Goal: Task Accomplishment & Management: Use online tool/utility

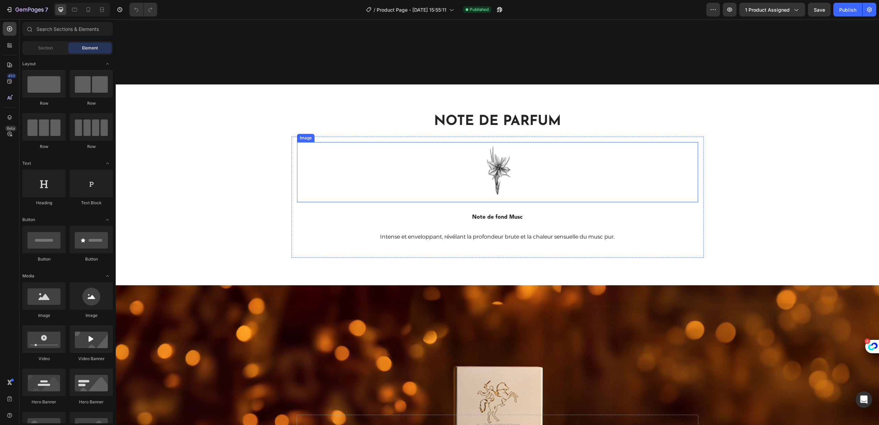
scroll to position [1393, 0]
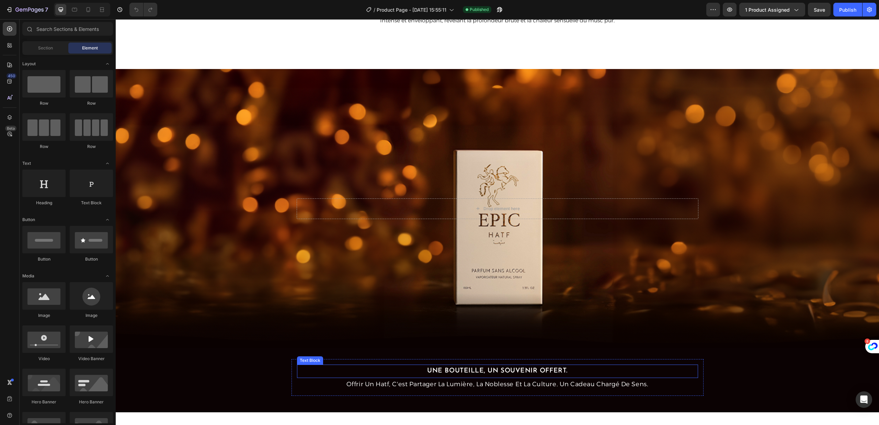
click at [505, 370] on p "Une bouteille, un souvenir offert." at bounding box center [498, 371] width 400 height 12
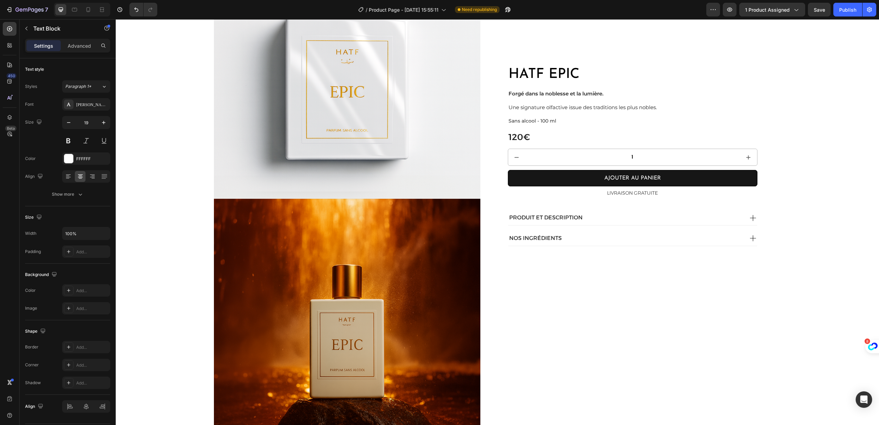
scroll to position [0, 0]
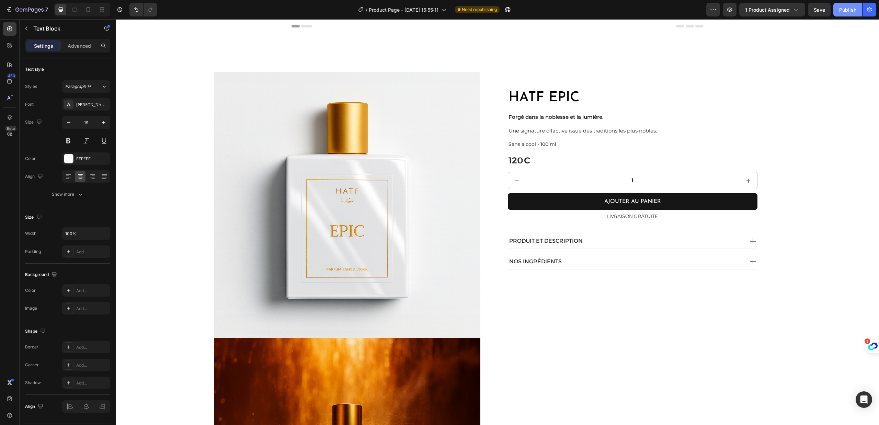
click at [844, 10] on div "Publish" at bounding box center [847, 9] width 17 height 7
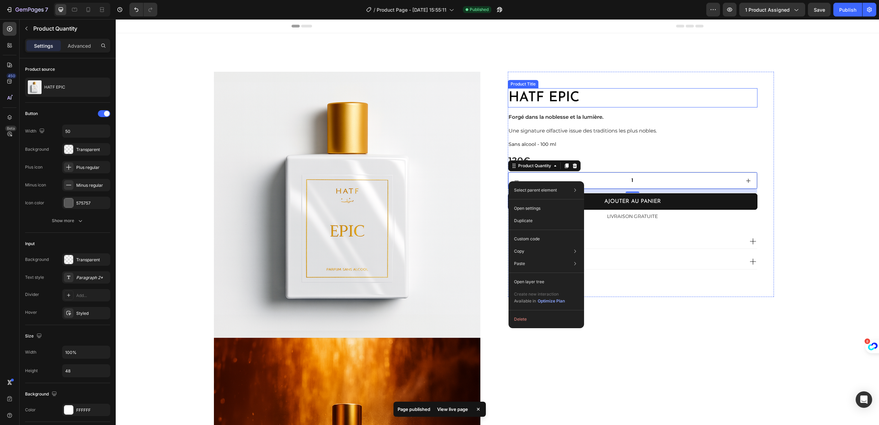
click at [590, 100] on h1 "HATF EPIC" at bounding box center [633, 97] width 250 height 19
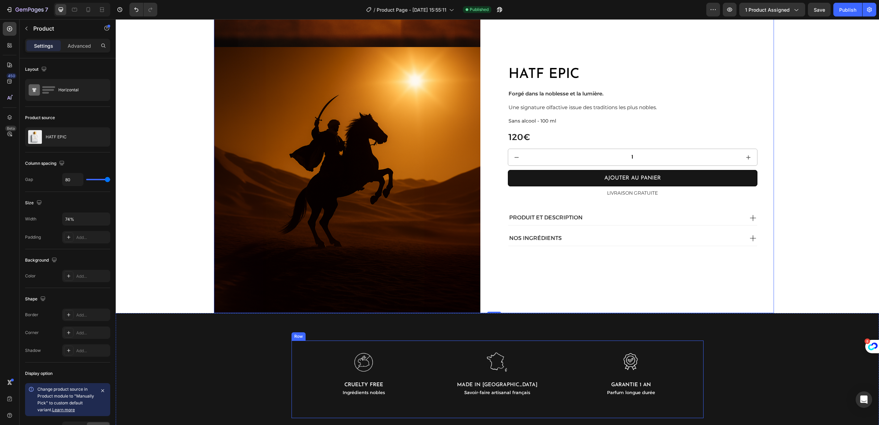
scroll to position [976, 0]
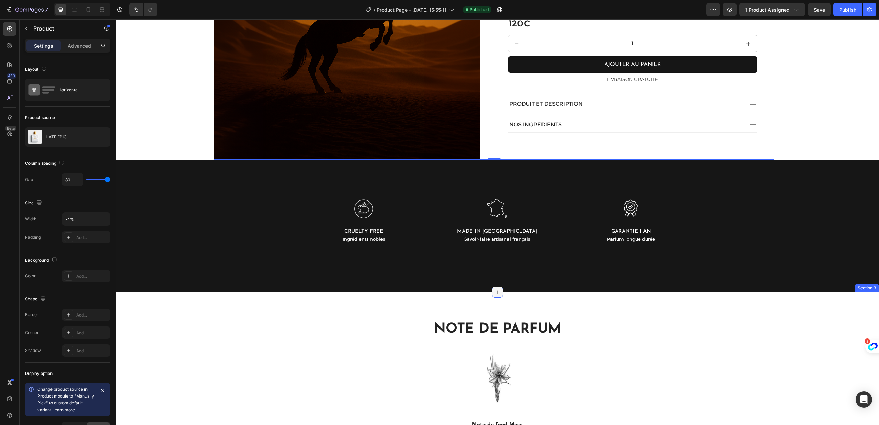
click at [495, 289] on icon at bounding box center [497, 291] width 5 height 5
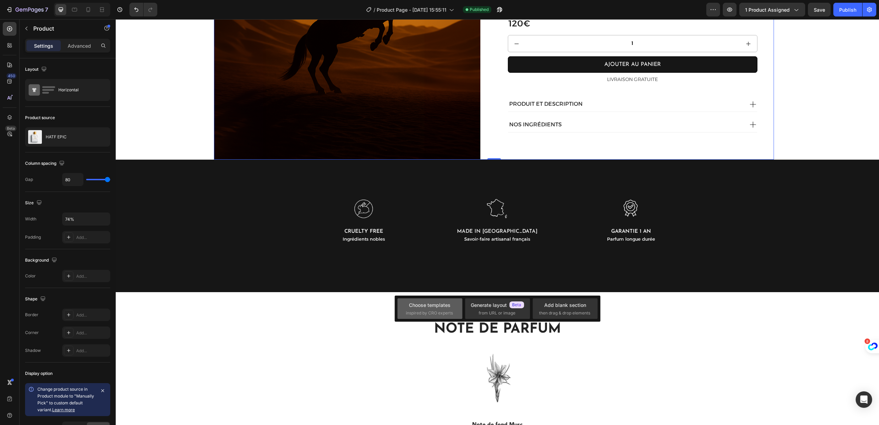
click at [441, 312] on span "inspired by CRO experts" at bounding box center [429, 313] width 47 height 6
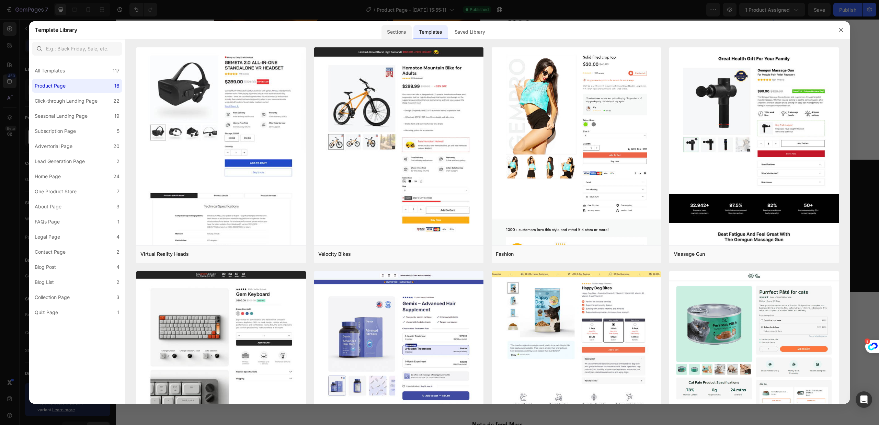
click at [398, 35] on div "Sections" at bounding box center [396, 32] width 30 height 14
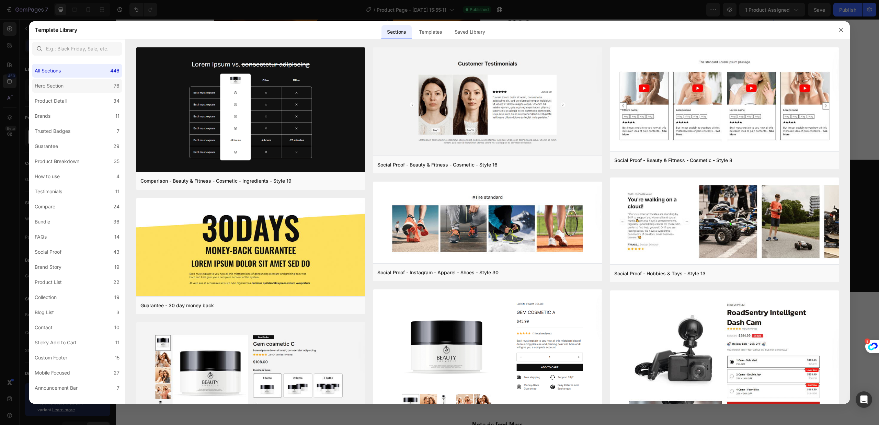
click at [60, 83] on div "Hero Section" at bounding box center [49, 86] width 29 height 8
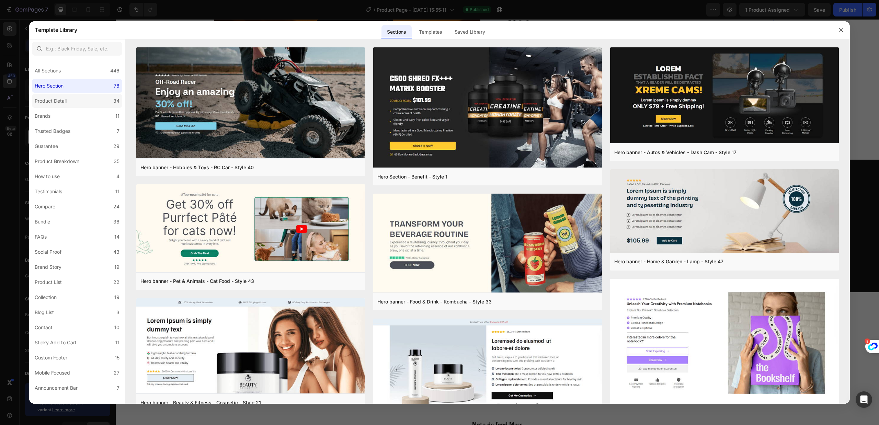
click at [78, 102] on label "Product Detail 34" at bounding box center [77, 101] width 90 height 14
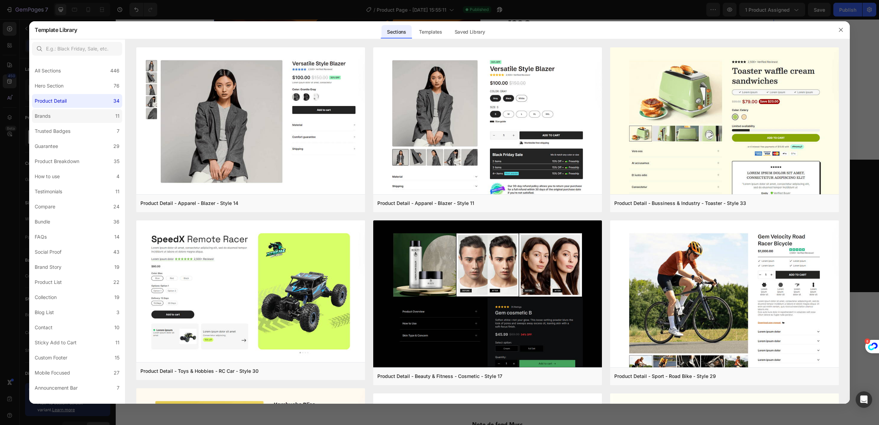
click at [70, 120] on label "Brands 11" at bounding box center [77, 116] width 90 height 14
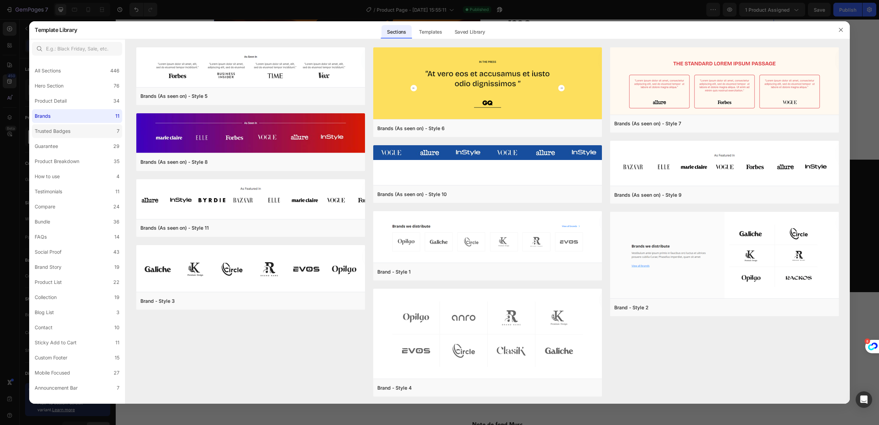
click at [86, 128] on label "Trusted Badges 7" at bounding box center [77, 131] width 90 height 14
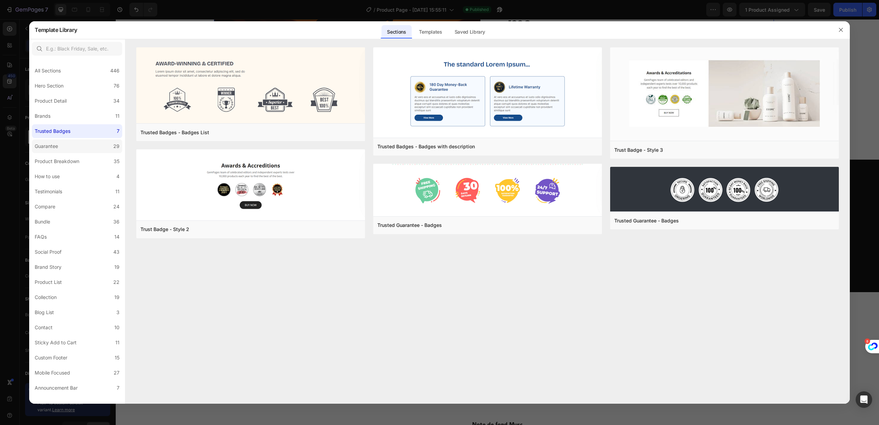
click at [93, 143] on label "Guarantee 29" at bounding box center [77, 146] width 90 height 14
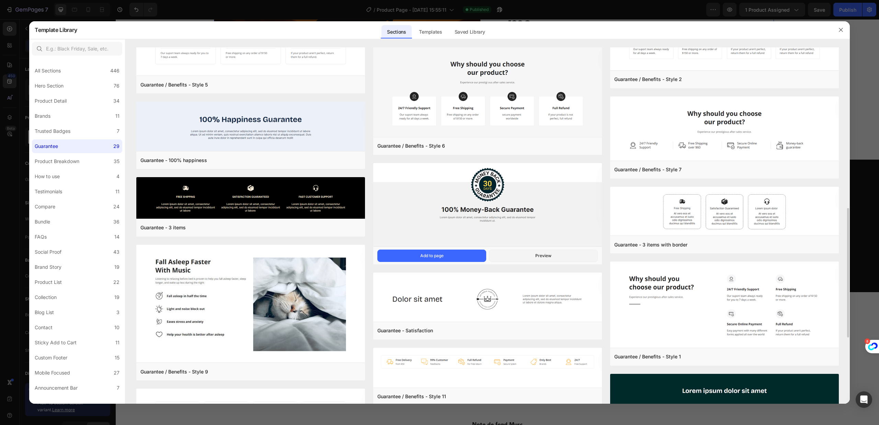
scroll to position [345, 0]
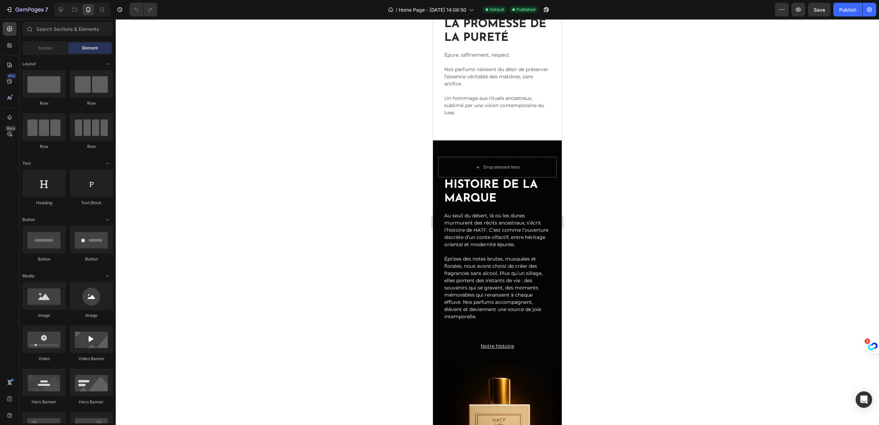
scroll to position [466, 0]
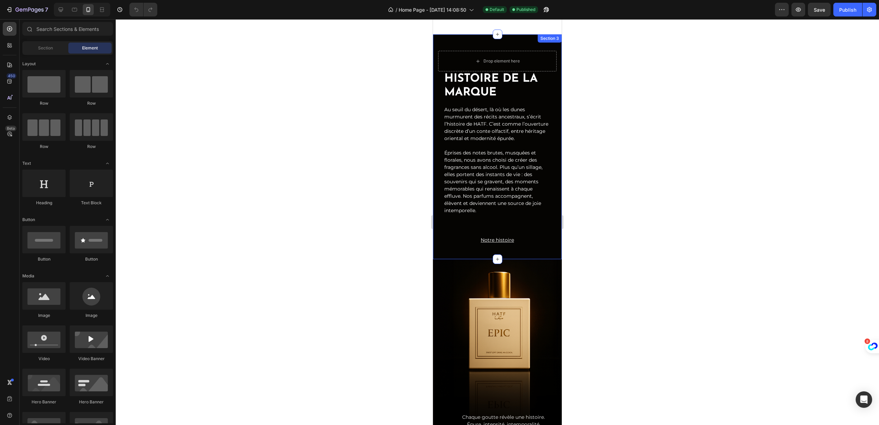
click at [435, 230] on div "Drop element here HISTOIRE DE LA MARQUE Heading Au seuil du désert, là où les d…" at bounding box center [497, 146] width 129 height 225
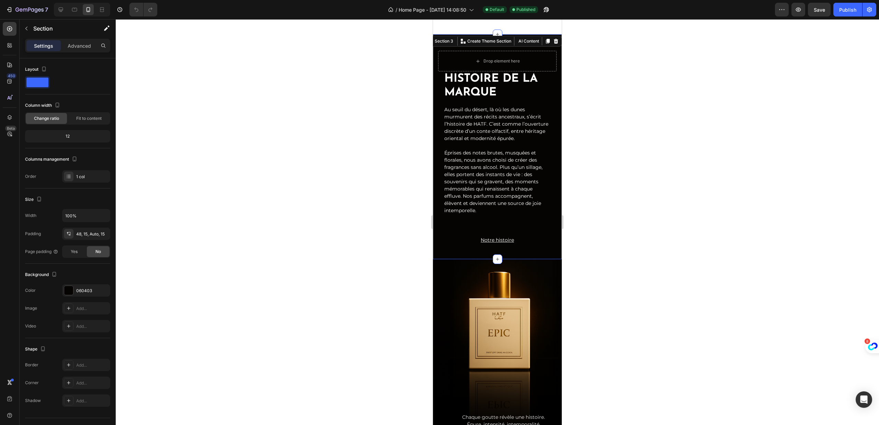
click at [646, 164] on div at bounding box center [497, 222] width 763 height 406
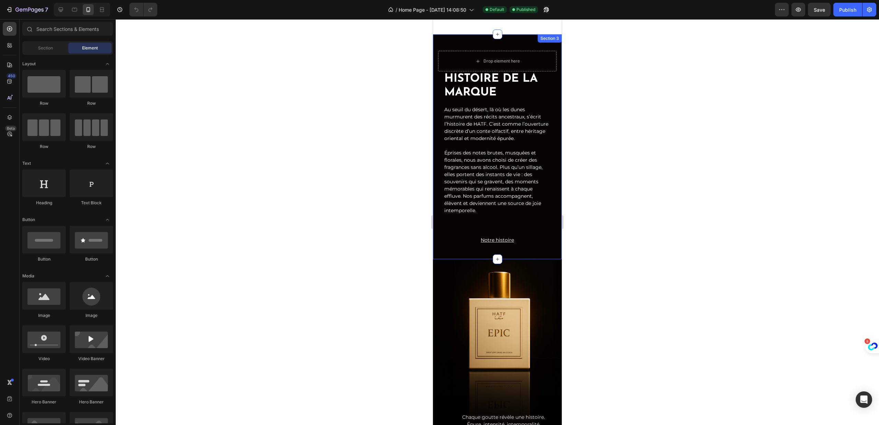
click at [437, 172] on div "Drop element here HISTOIRE DE LA MARQUE Heading Au seuil du désert, là où les d…" at bounding box center [497, 146] width 129 height 225
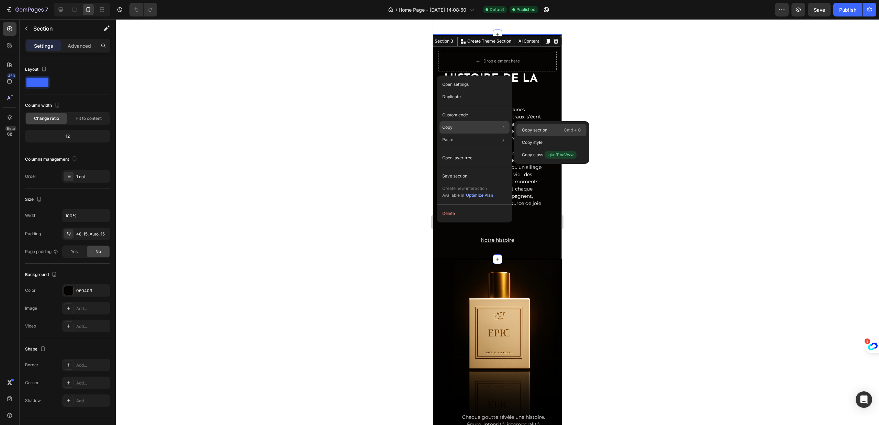
click at [539, 136] on div "Copy section Cmd + C" at bounding box center [551, 142] width 70 height 12
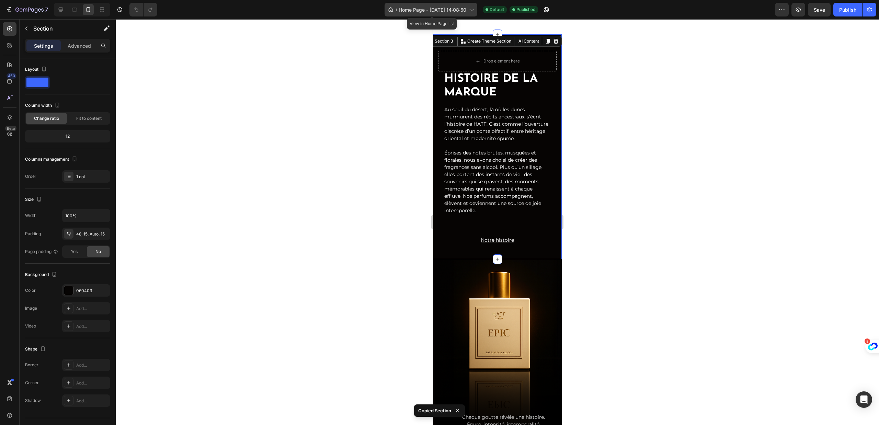
click at [441, 4] on div "/ Home Page - Aug 18, 14:08:50" at bounding box center [430, 10] width 93 height 14
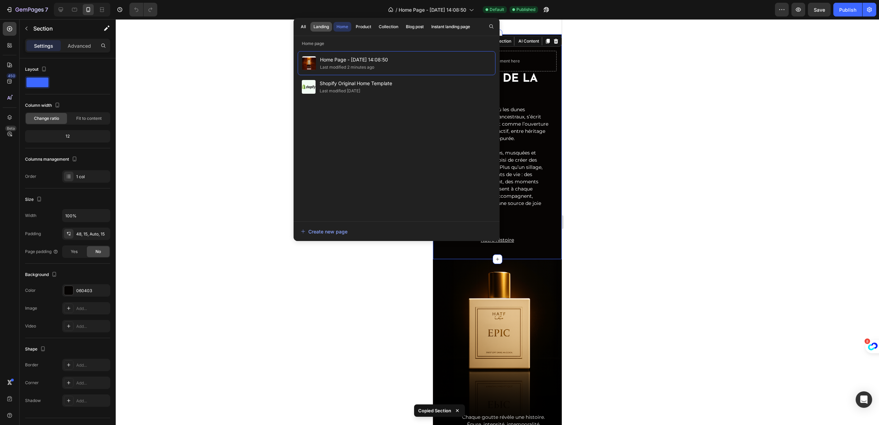
click at [326, 26] on div "Landing" at bounding box center [320, 27] width 15 height 6
click at [361, 28] on div "Product" at bounding box center [363, 27] width 15 height 6
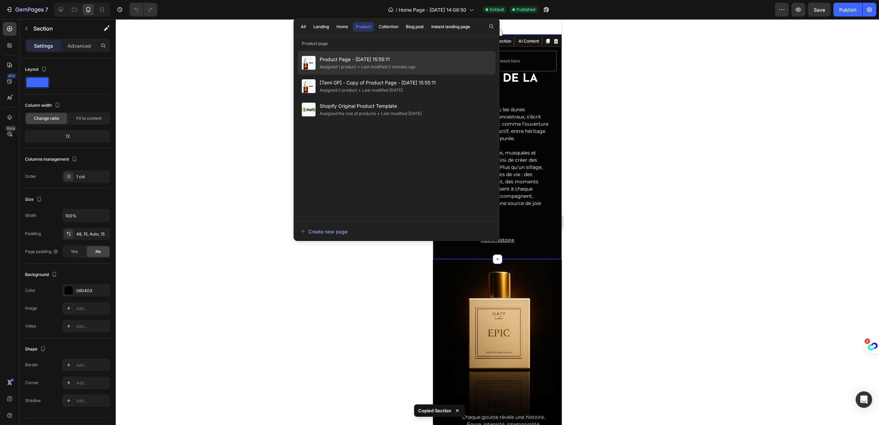
click at [386, 67] on div "• Last modified 2 minutes ago" at bounding box center [385, 67] width 59 height 7
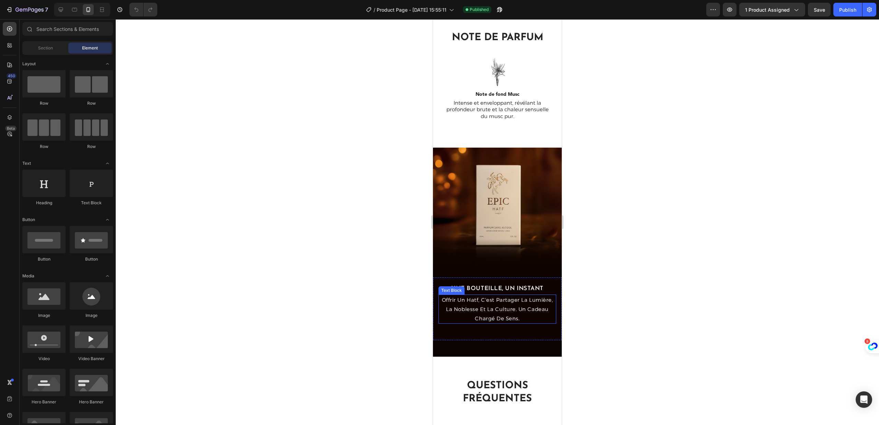
scroll to position [419, 0]
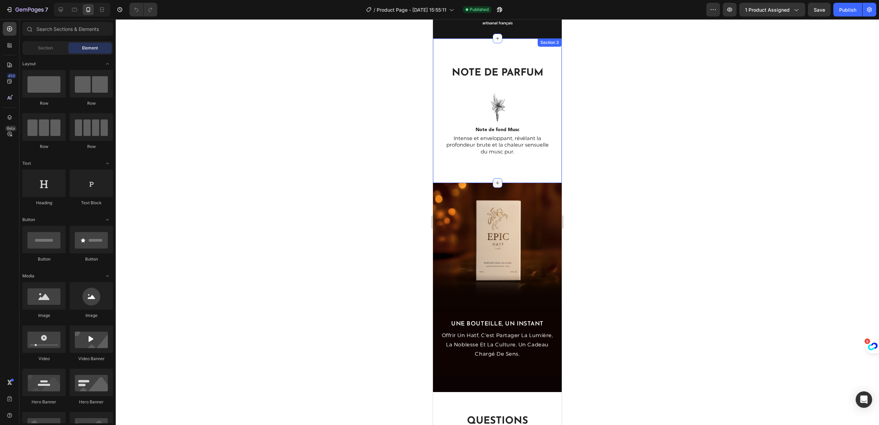
click at [495, 180] on icon at bounding box center [497, 182] width 5 height 5
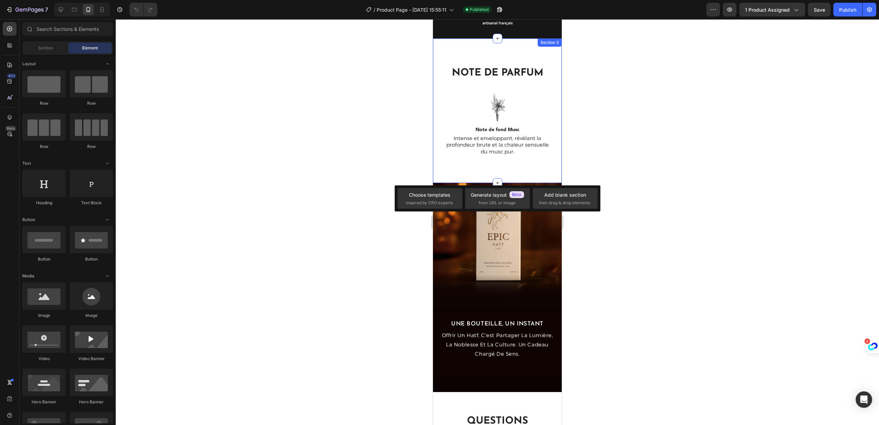
drag, startPoint x: 511, startPoint y: 172, endPoint x: 505, endPoint y: 168, distance: 7.4
click at [511, 172] on div "NOTE DE PARFUM Heading Image Note de fond Musc Text Block Intense et enveloppan…" at bounding box center [497, 110] width 129 height 145
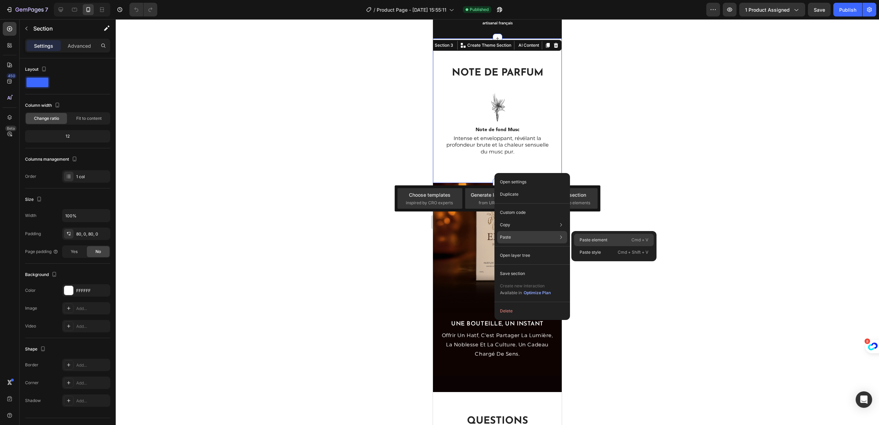
click at [588, 238] on p "Paste element" at bounding box center [593, 240] width 28 height 6
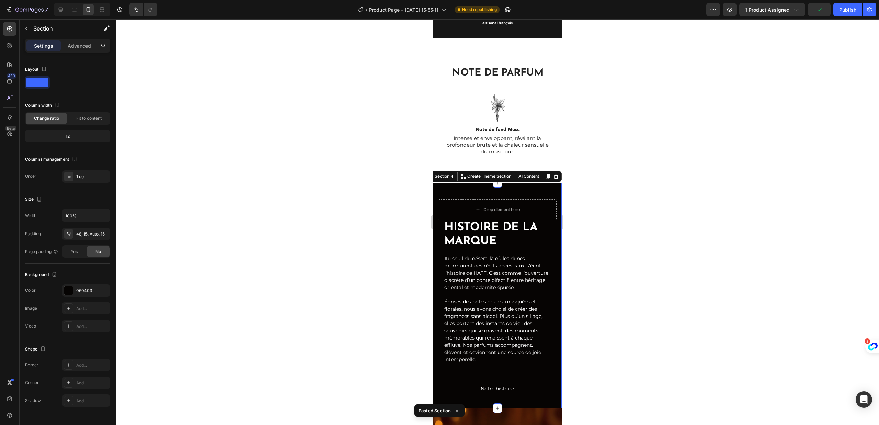
click at [639, 202] on div at bounding box center [497, 222] width 763 height 406
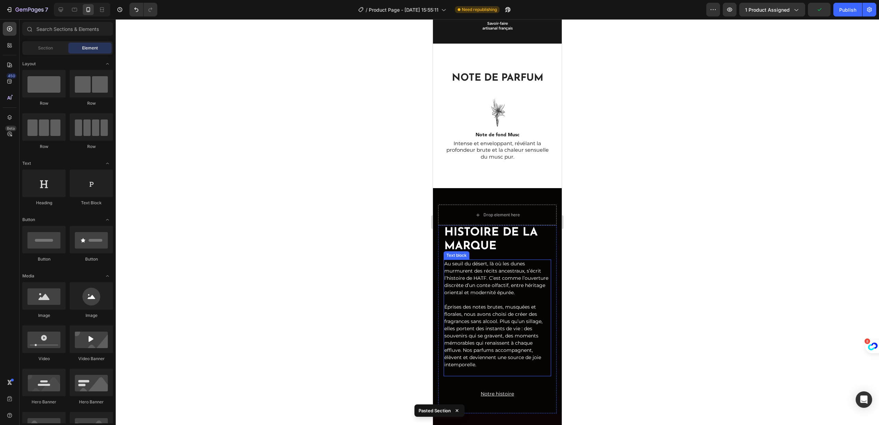
scroll to position [266, 0]
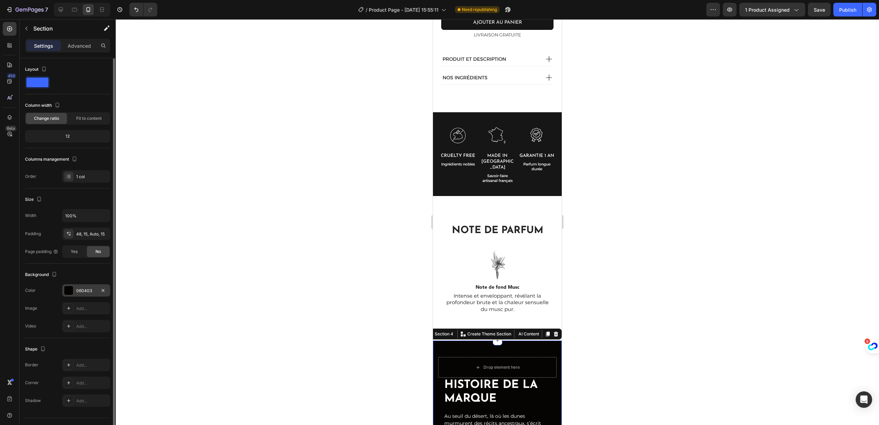
click at [77, 290] on div "060403" at bounding box center [86, 291] width 20 height 6
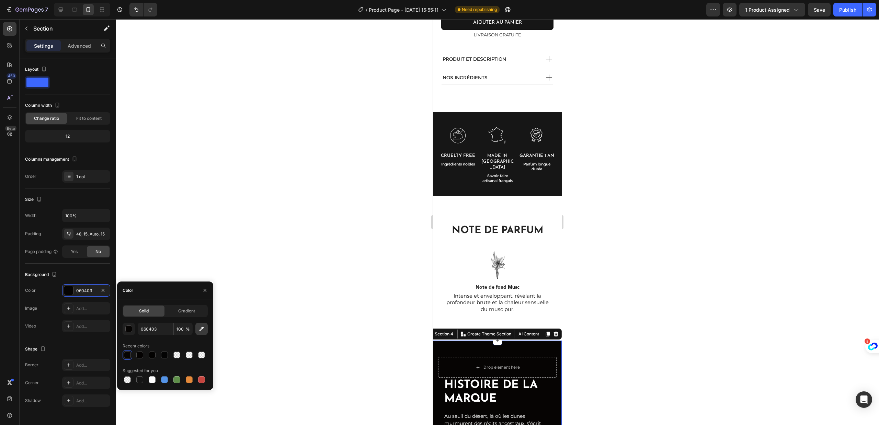
click at [205, 329] on button "button" at bounding box center [201, 329] width 12 height 12
type input "161616"
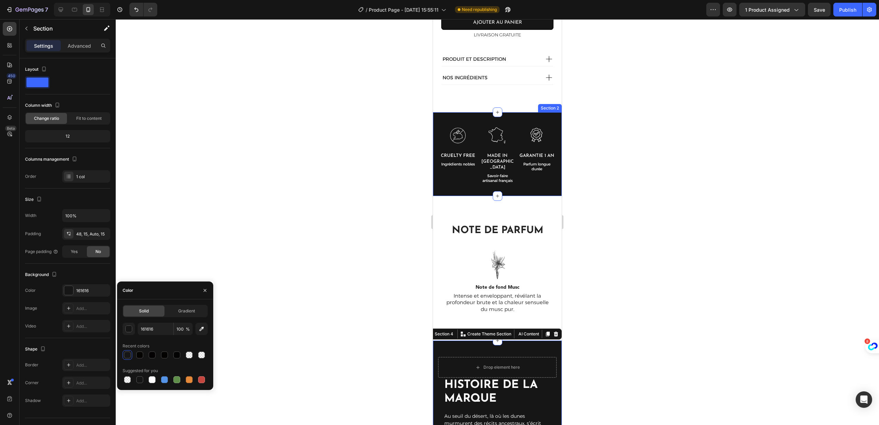
click at [337, 196] on div at bounding box center [497, 222] width 763 height 406
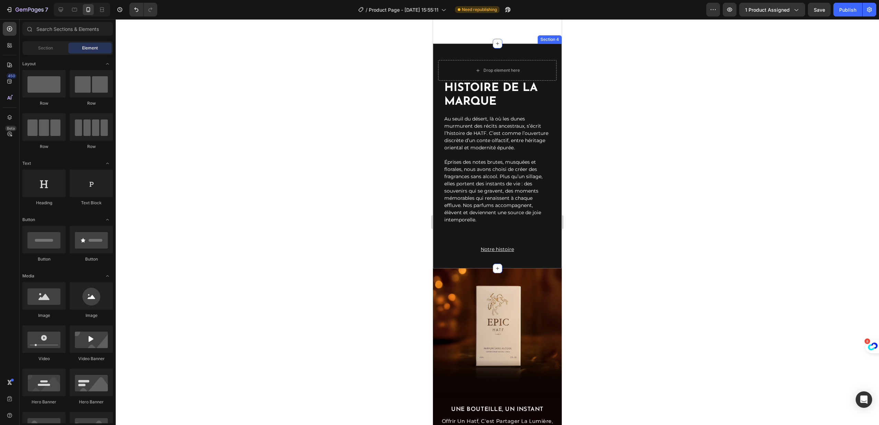
scroll to position [585, 0]
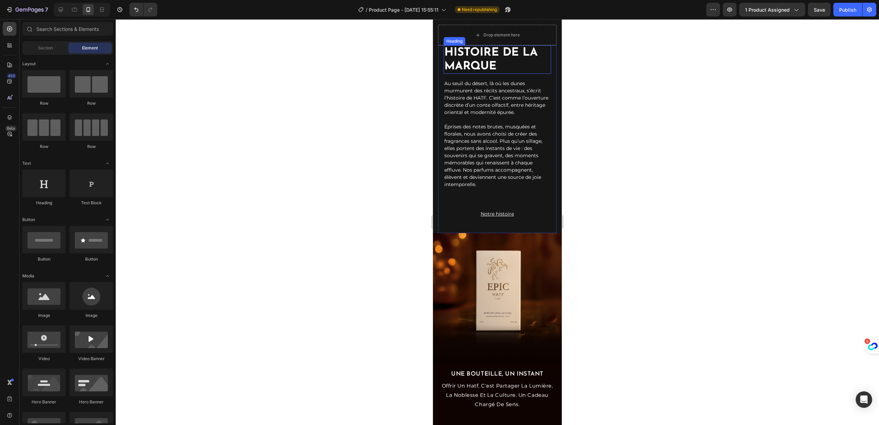
click at [500, 58] on h2 "HISTOIRE DE LA MARQUE" at bounding box center [496, 59] width 107 height 28
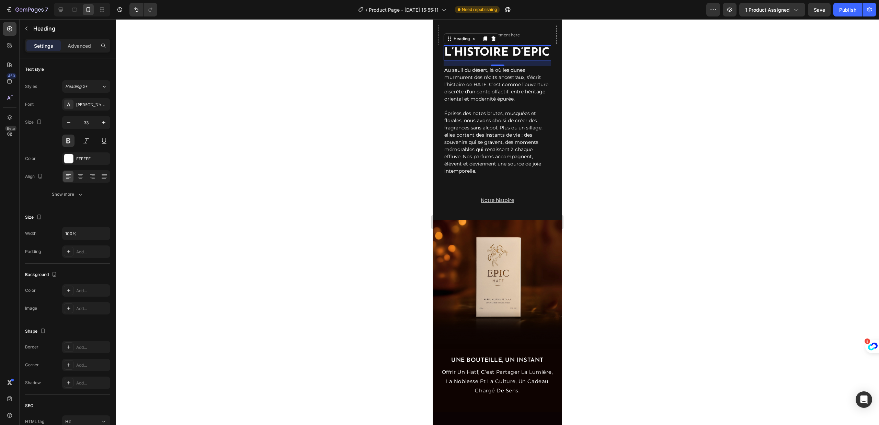
click at [477, 149] on p "Éprises des notes brutes, musquées et florales, nous avons choisi de créer des …" at bounding box center [497, 146] width 106 height 72
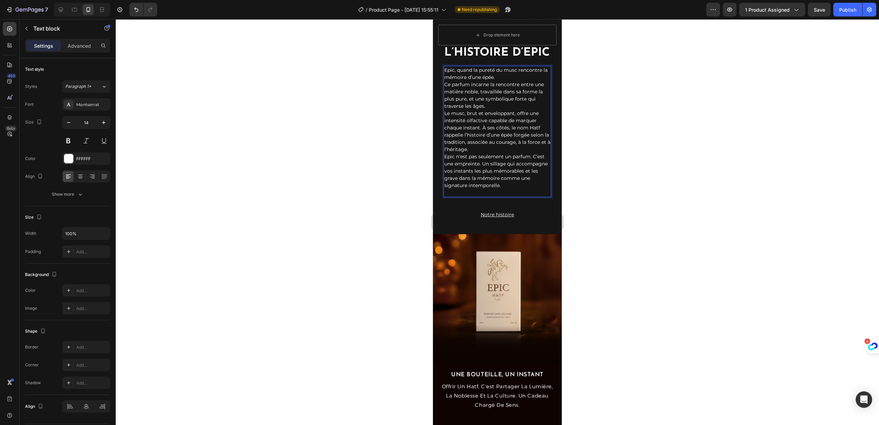
click at [445, 128] on p "Le musc, brut et enveloppant, offre une intensité olfactive capable de marquer …" at bounding box center [497, 131] width 106 height 43
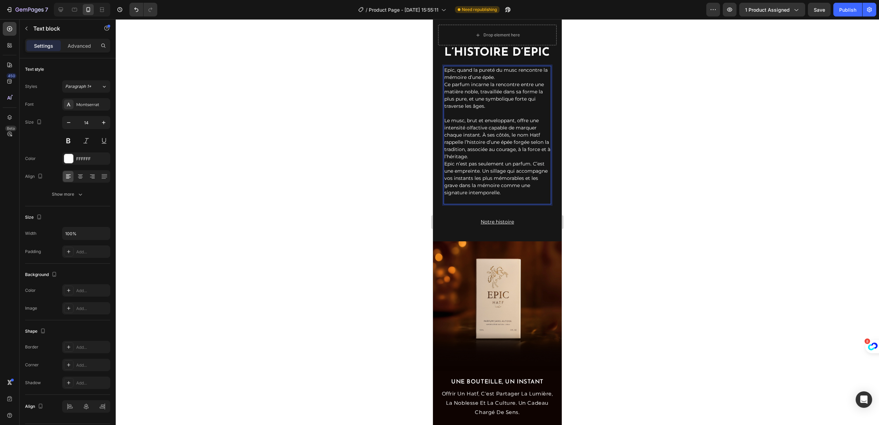
click at [444, 178] on p "Epic n’est pas seulement un parfum. C’est une empreinte. Un sillage qui accompa…" at bounding box center [497, 181] width 106 height 43
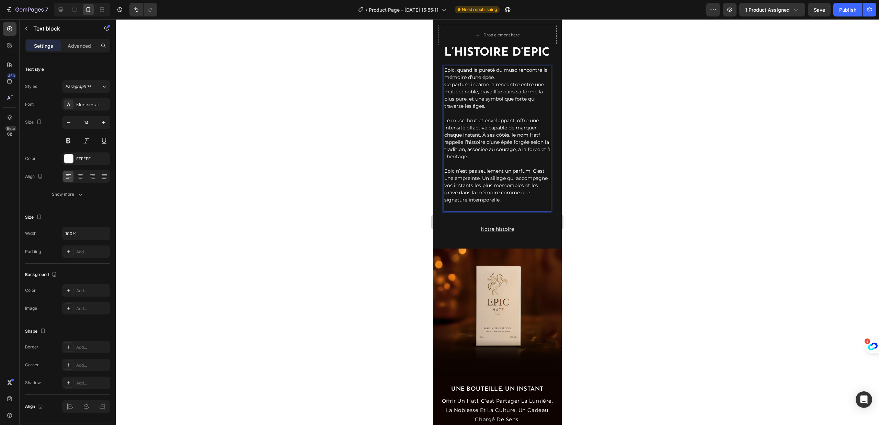
click at [679, 182] on div at bounding box center [497, 222] width 763 height 406
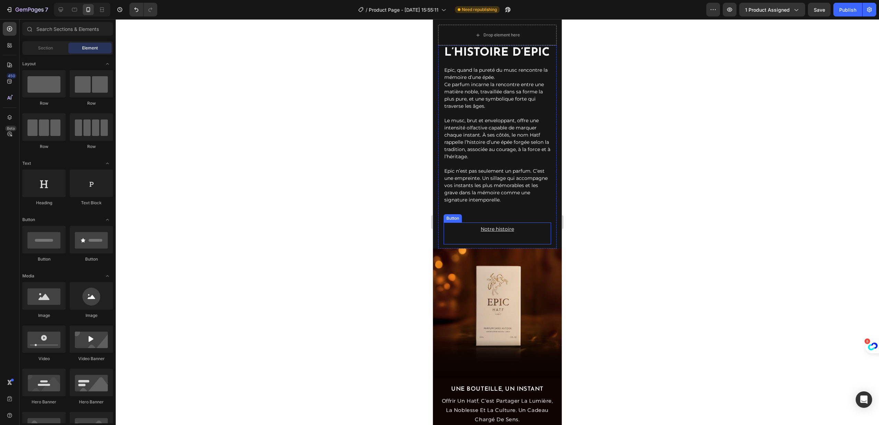
click at [515, 236] on link "Notre histoire" at bounding box center [496, 229] width 107 height 14
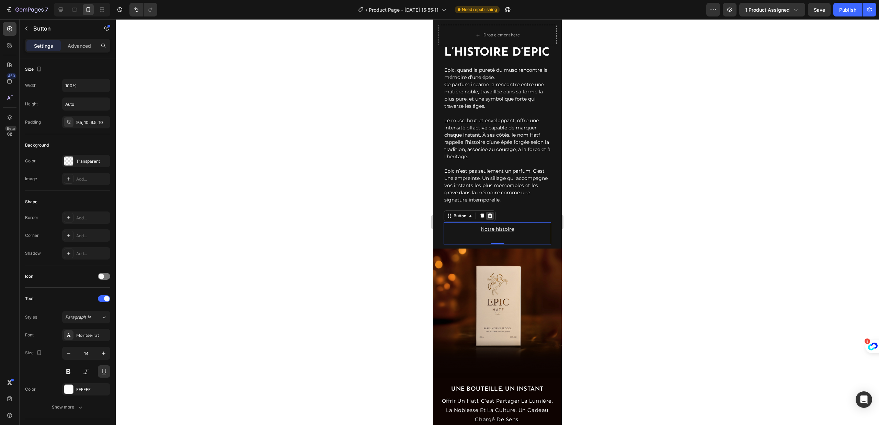
click at [489, 219] on icon at bounding box center [489, 215] width 5 height 5
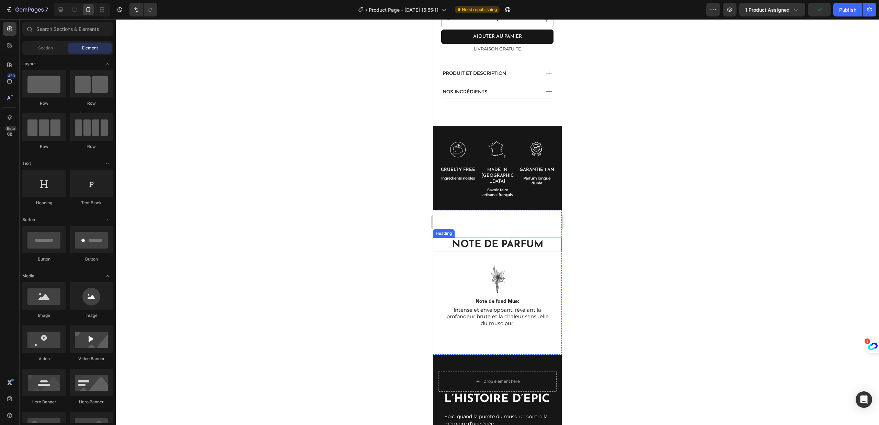
scroll to position [257, 0]
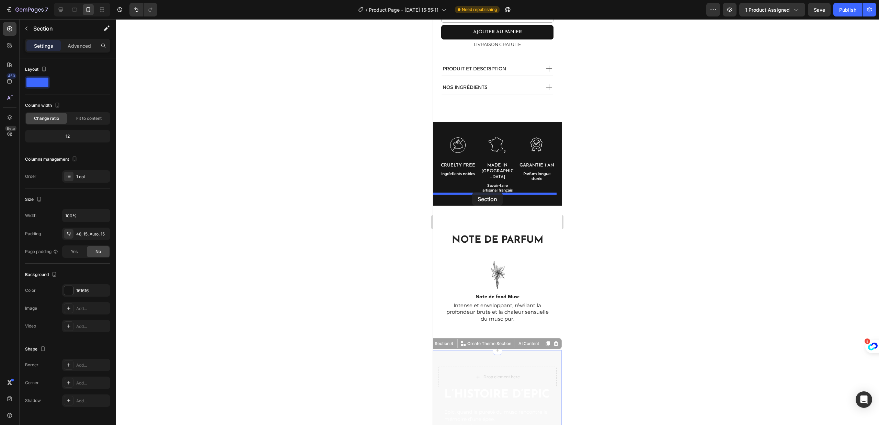
drag, startPoint x: 475, startPoint y: 339, endPoint x: 472, endPoint y: 192, distance: 147.3
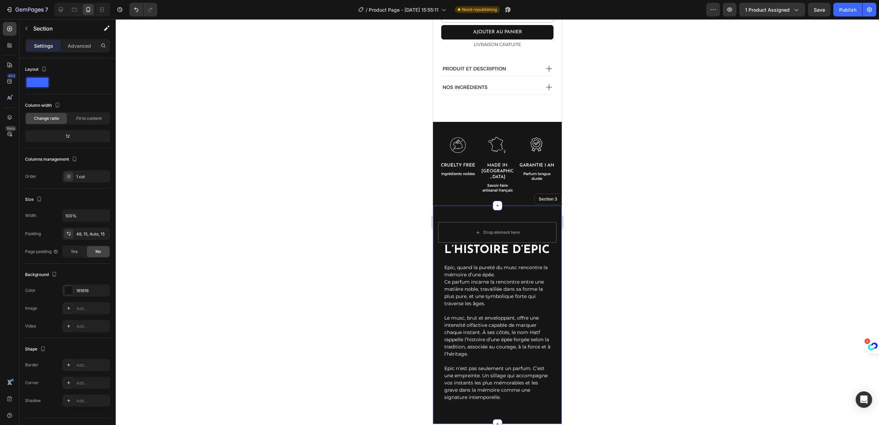
click at [637, 213] on div at bounding box center [497, 222] width 763 height 406
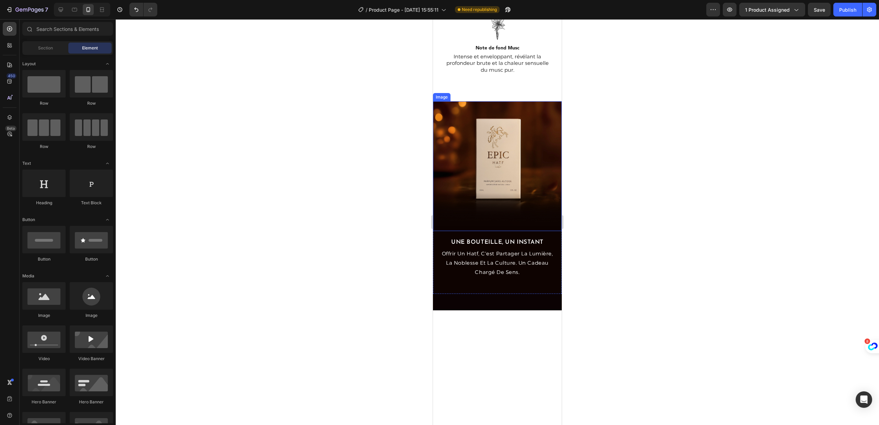
scroll to position [782, 0]
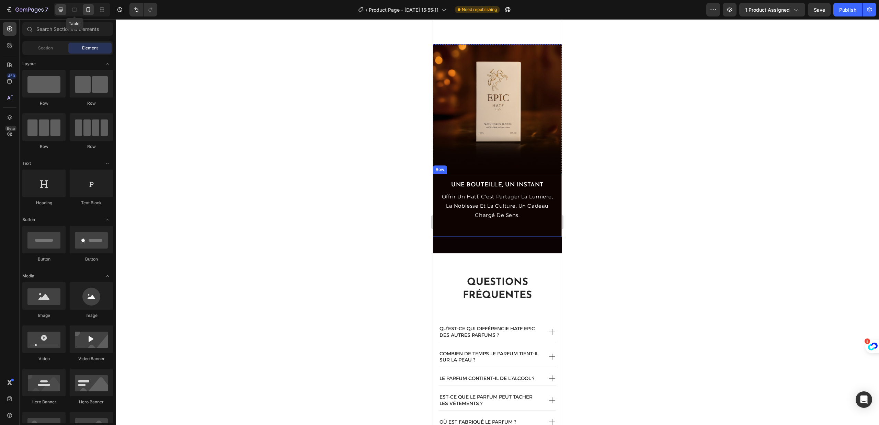
click at [65, 13] on div at bounding box center [60, 9] width 11 height 11
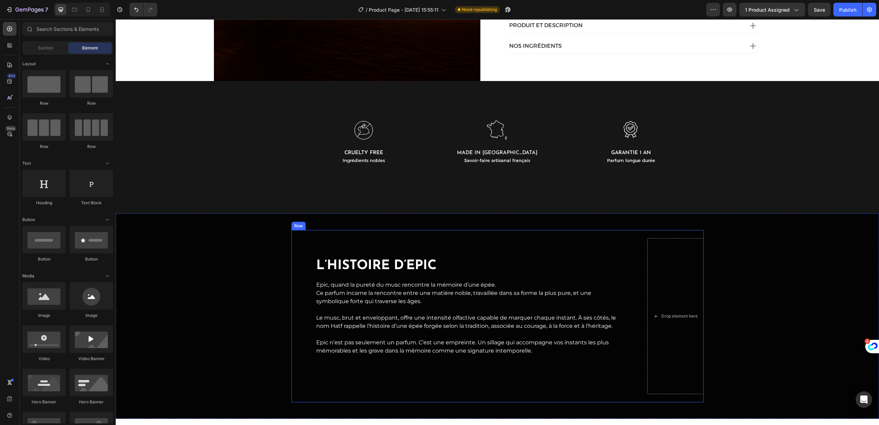
scroll to position [1090, 0]
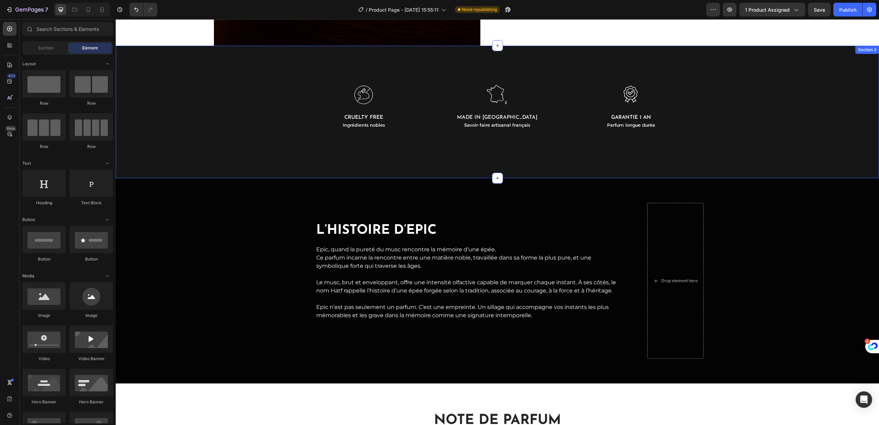
click at [254, 134] on div "Image Cruelty free Text Block Ingrédients nobles Text Block Image MADE IN FRANC…" at bounding box center [497, 112] width 749 height 78
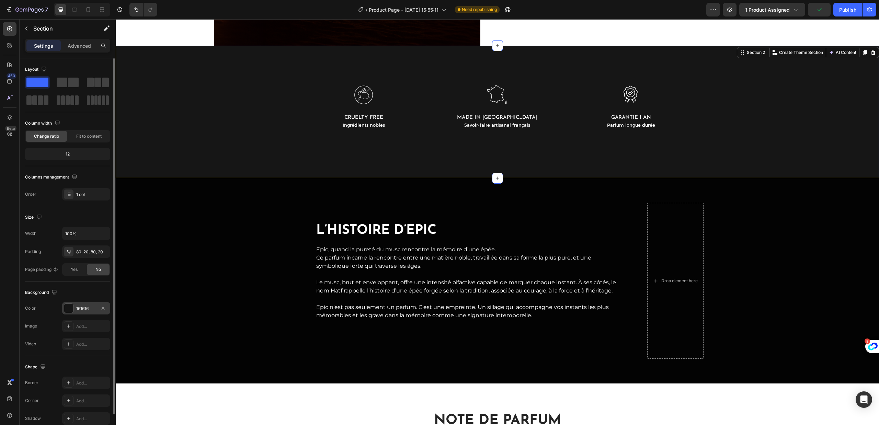
click at [69, 304] on div at bounding box center [68, 308] width 9 height 9
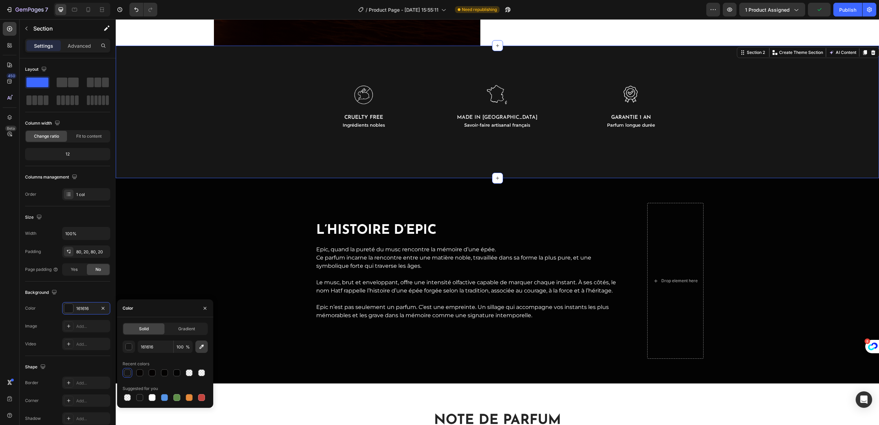
click at [199, 345] on icon "button" at bounding box center [201, 346] width 7 height 7
type input "151515"
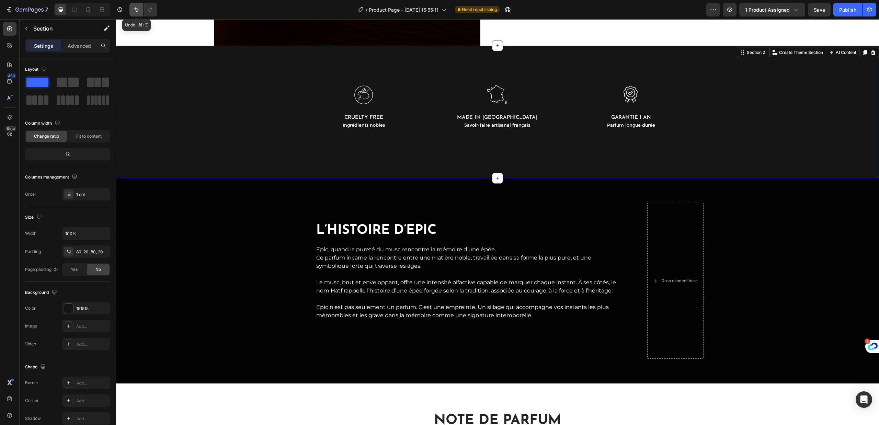
click at [139, 9] on icon "Undo/Redo" at bounding box center [136, 9] width 7 height 7
click at [173, 238] on div "Drop element here L’histoire d’EPIC Heading Epic, quand la pureté du musc renco…" at bounding box center [497, 281] width 753 height 172
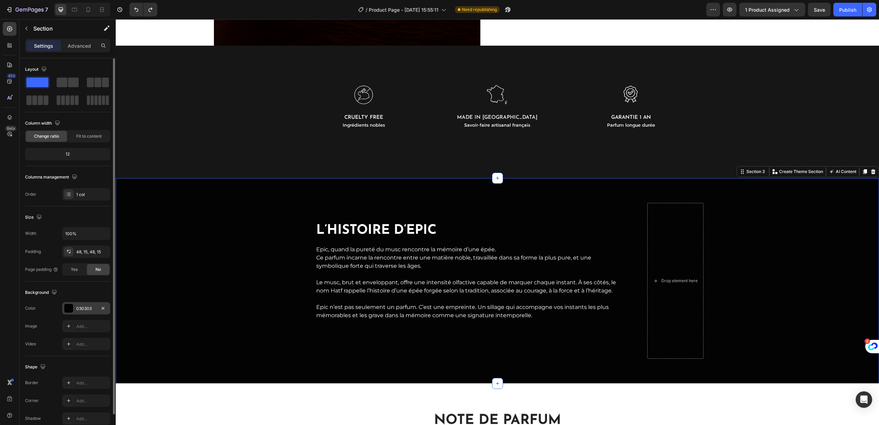
click at [66, 310] on div at bounding box center [68, 308] width 9 height 9
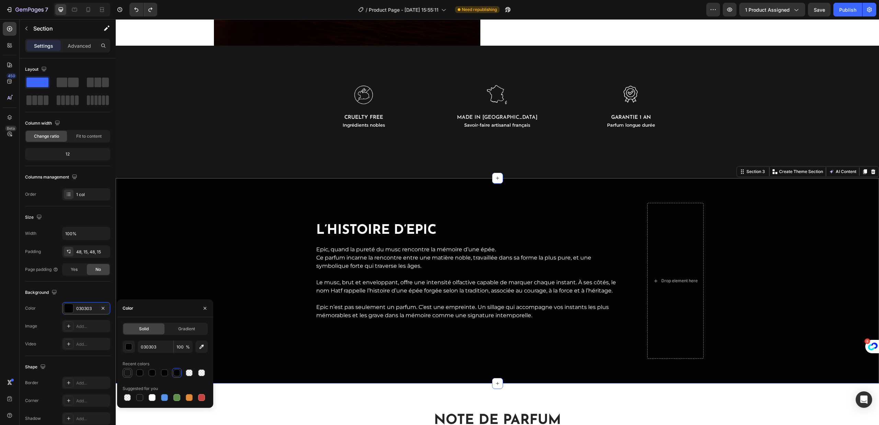
click at [125, 373] on div at bounding box center [127, 372] width 7 height 7
type input "161616"
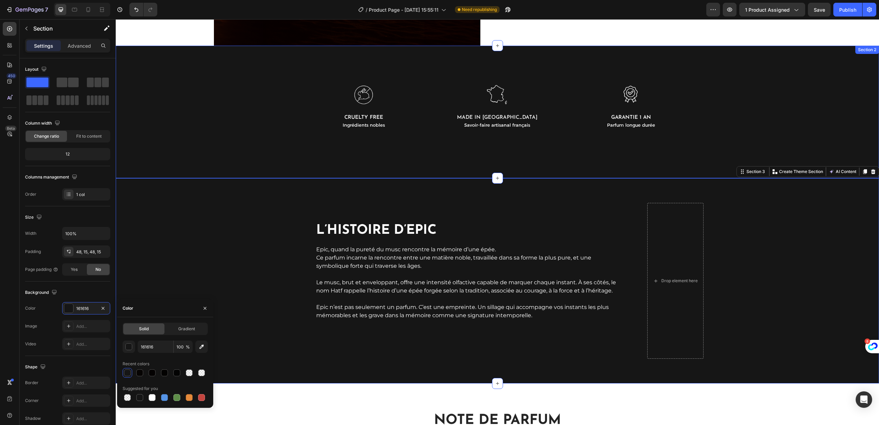
click at [218, 93] on div "Image Cruelty free Text Block Ingrédients nobles Text Block Image MADE IN FRANC…" at bounding box center [497, 112] width 749 height 78
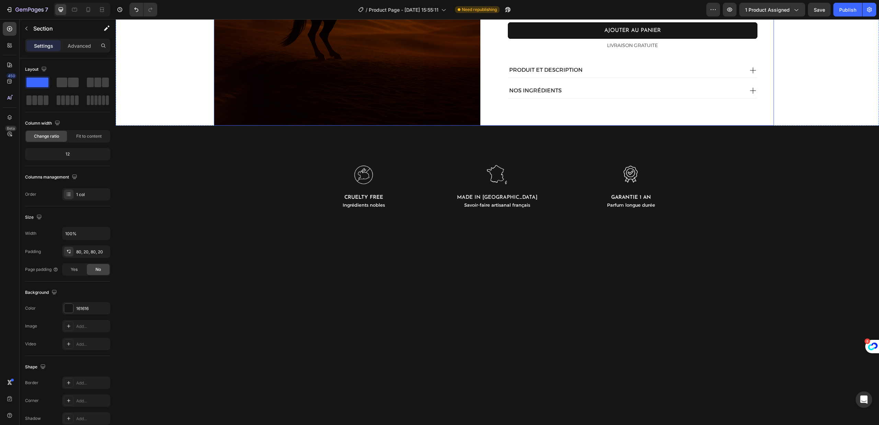
scroll to position [1081, 0]
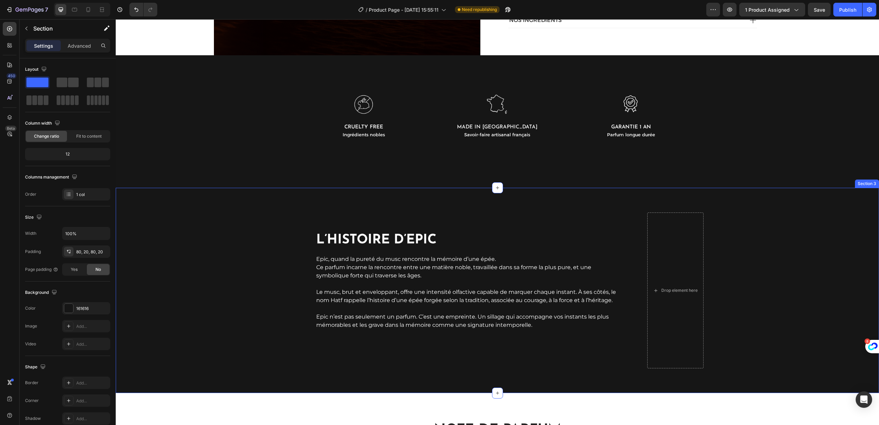
click at [243, 224] on div "Drop element here L’histoire d’EPIC Heading Epic, quand la pureté du musc renco…" at bounding box center [497, 290] width 753 height 172
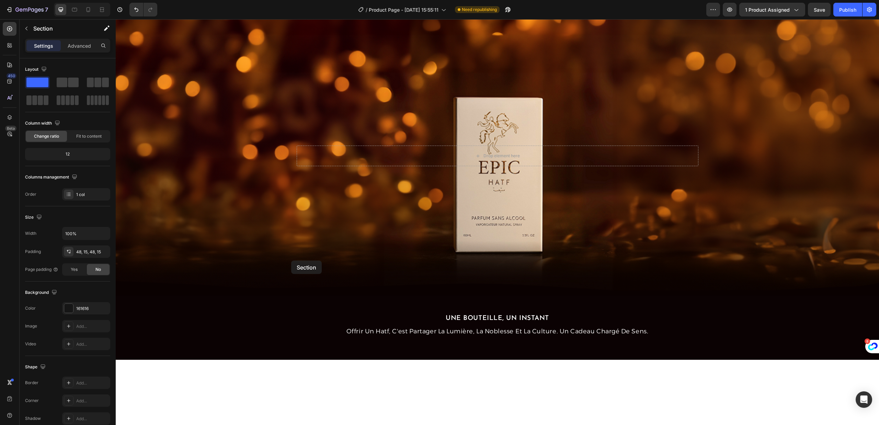
scroll to position [1756, 0]
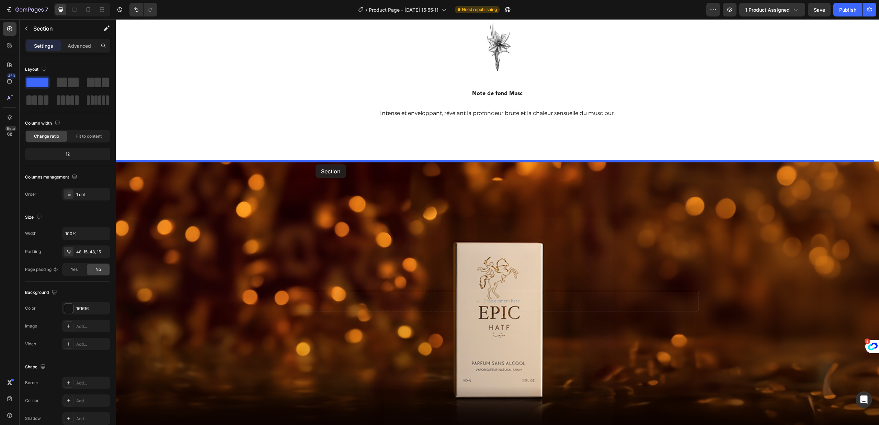
drag, startPoint x: 206, startPoint y: 228, endPoint x: 315, endPoint y: 164, distance: 126.6
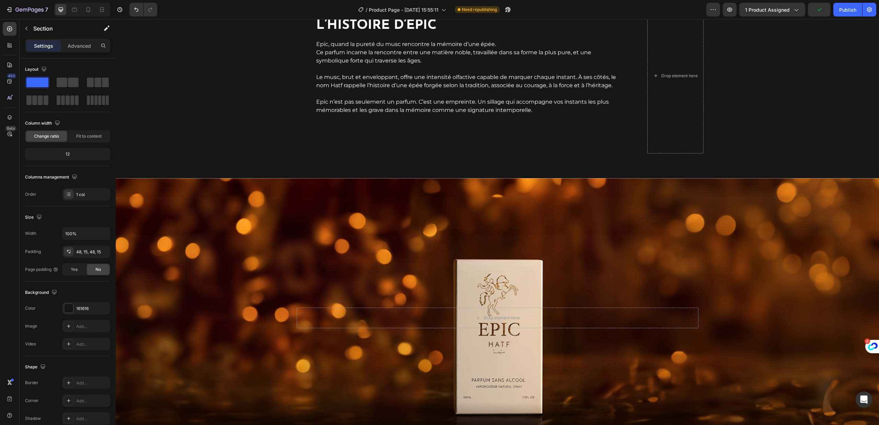
scroll to position [1516, 0]
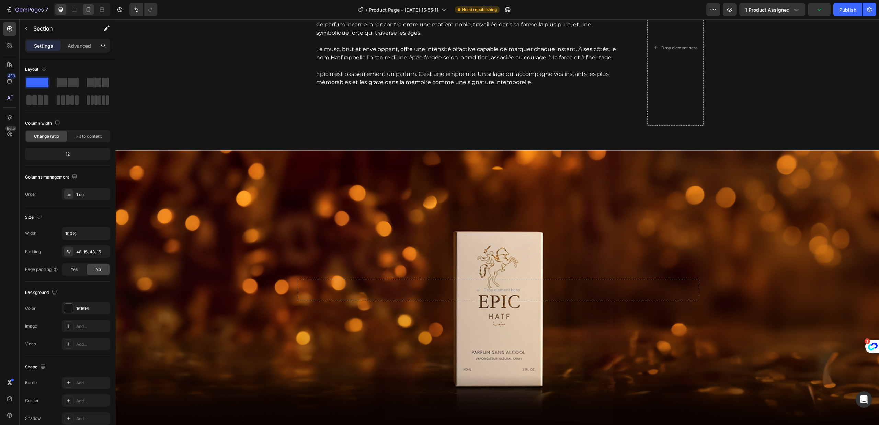
click at [86, 11] on icon at bounding box center [88, 9] width 7 height 7
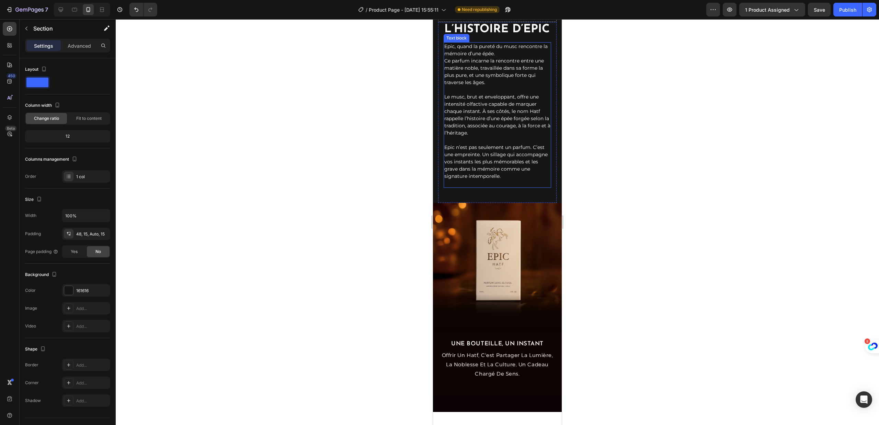
scroll to position [1339, 0]
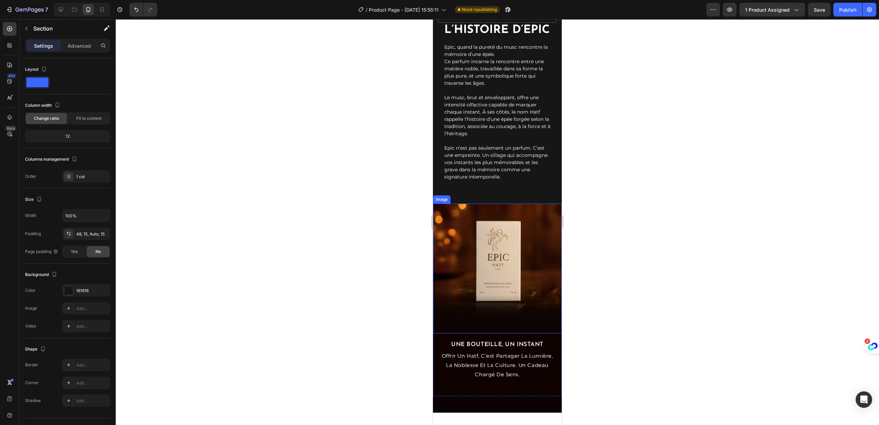
click at [509, 276] on img at bounding box center [497, 268] width 129 height 129
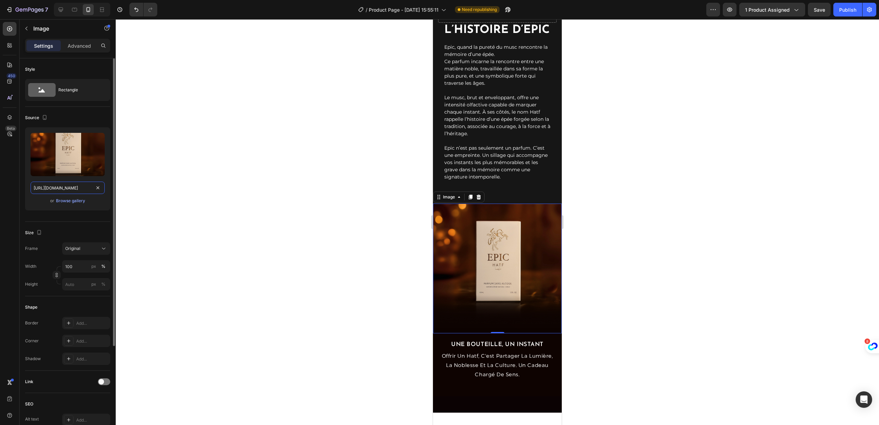
click at [60, 184] on input "https://cdn.shopify.com/s/files/1/0953/5753/4545/files/gempages_578600000989168…" at bounding box center [68, 188] width 74 height 12
click at [77, 201] on div "Browse gallery" at bounding box center [70, 201] width 29 height 6
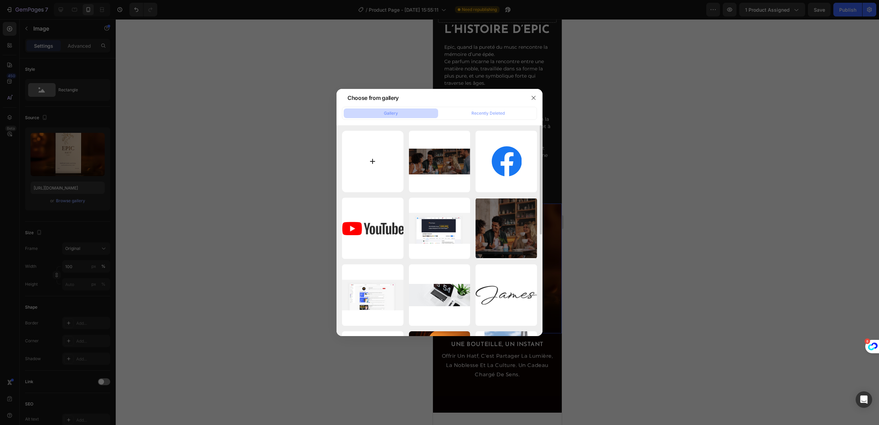
click at [388, 159] on input "file" at bounding box center [372, 161] width 61 height 61
type input "C:\fakepath\zs'erdtyf.png"
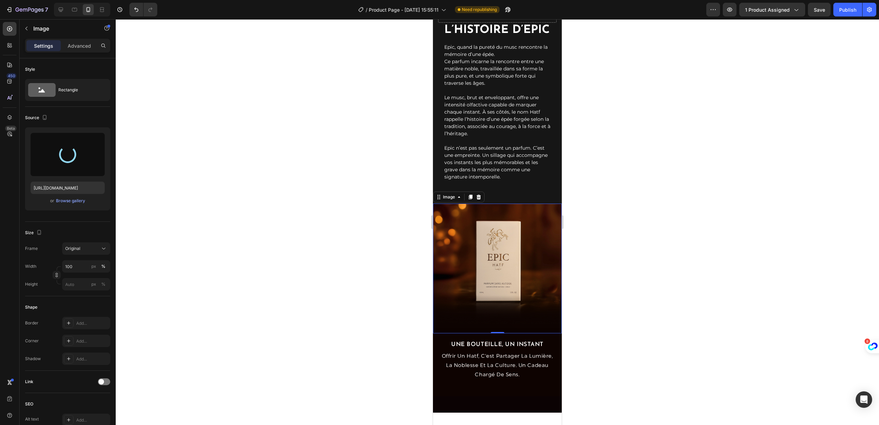
type input "https://cdn.shopify.com/s/files/1/0953/5753/4545/files/gempages_578600000989168…"
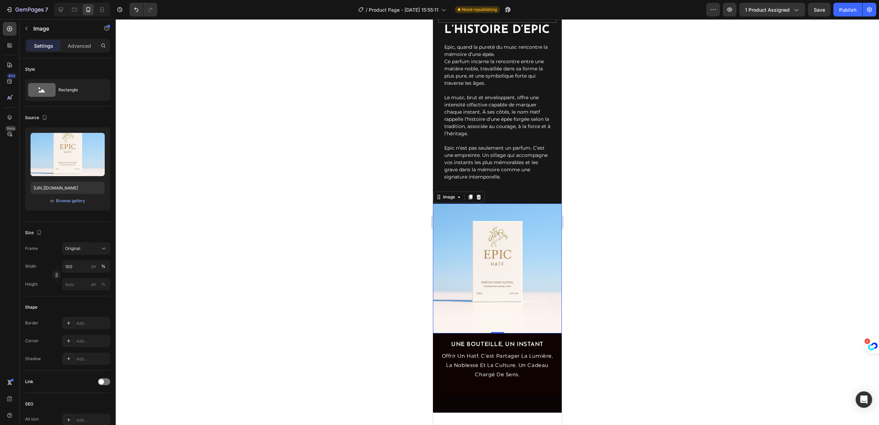
click at [644, 257] on div at bounding box center [497, 222] width 763 height 406
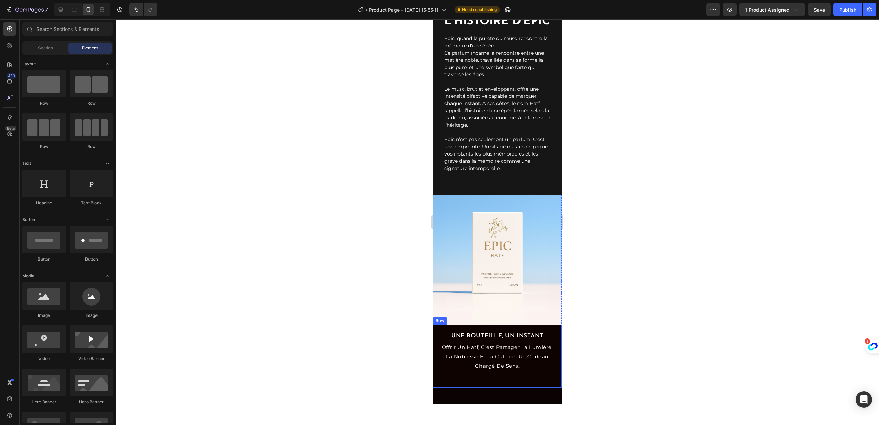
scroll to position [1367, 0]
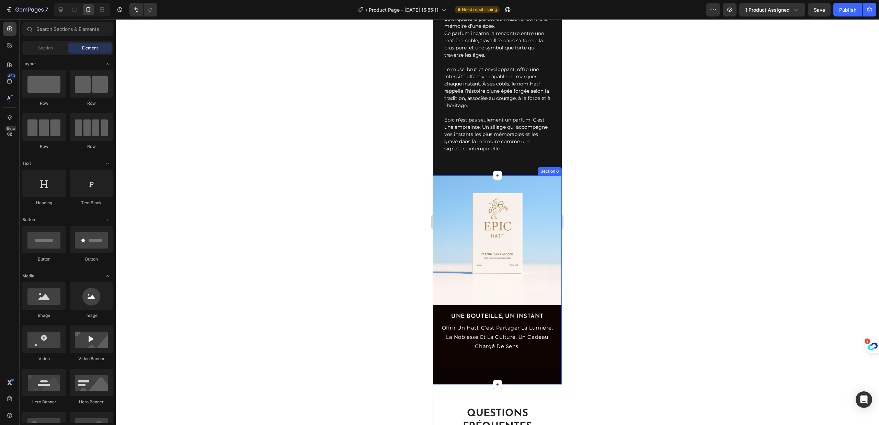
click at [443, 384] on div "Image Une bouteille, un instant Text Block offrir un hatf, c'est partager la lu…" at bounding box center [497, 279] width 129 height 209
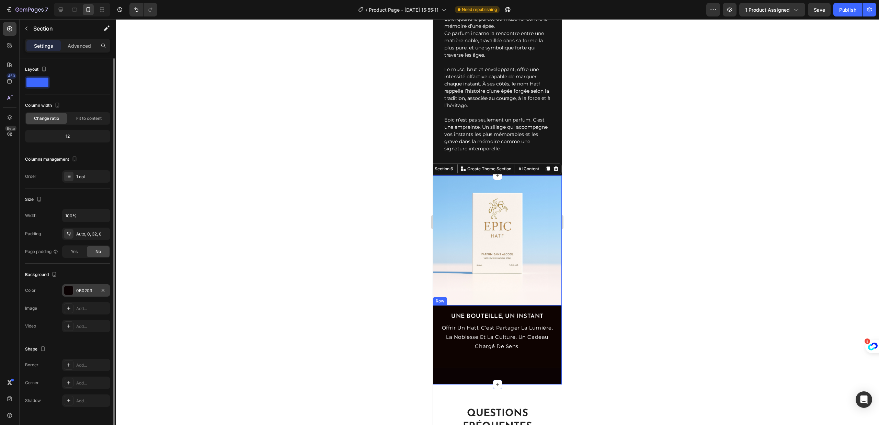
click at [72, 291] on div at bounding box center [68, 290] width 9 height 9
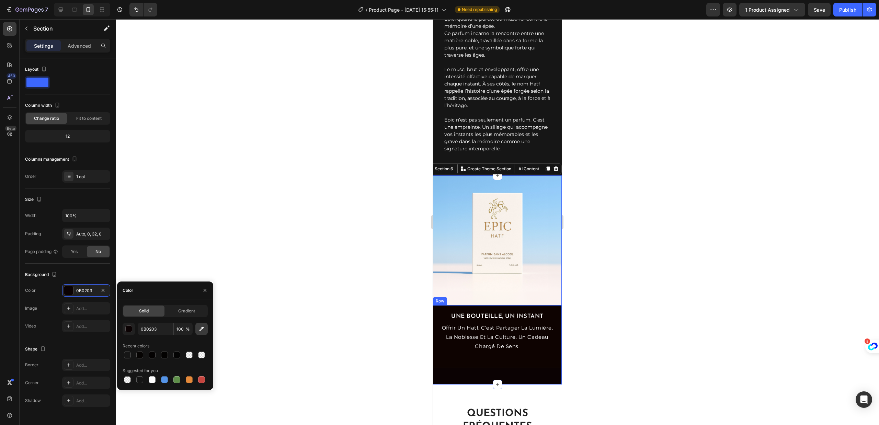
click at [199, 331] on icon "button" at bounding box center [201, 328] width 7 height 7
type input "FAF4F0"
click at [437, 364] on div "Une bouteille, un instant Text Block offrir un hatf, c'est partager la lumière,…" at bounding box center [497, 336] width 129 height 63
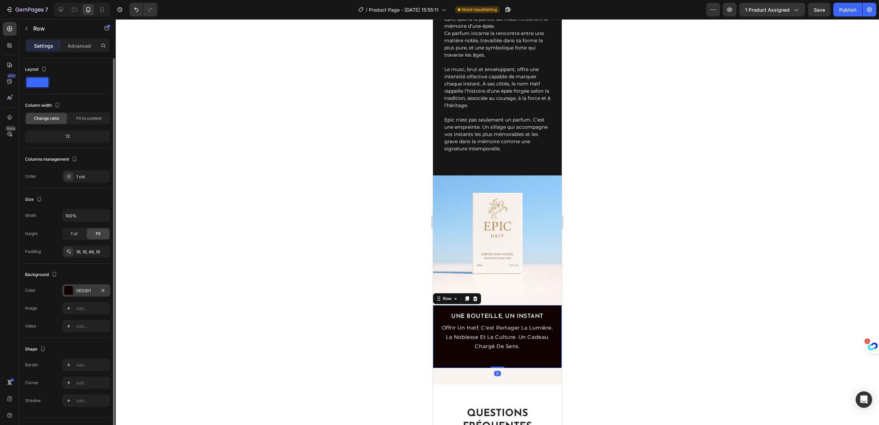
click at [85, 292] on div "0E0301" at bounding box center [86, 291] width 20 height 6
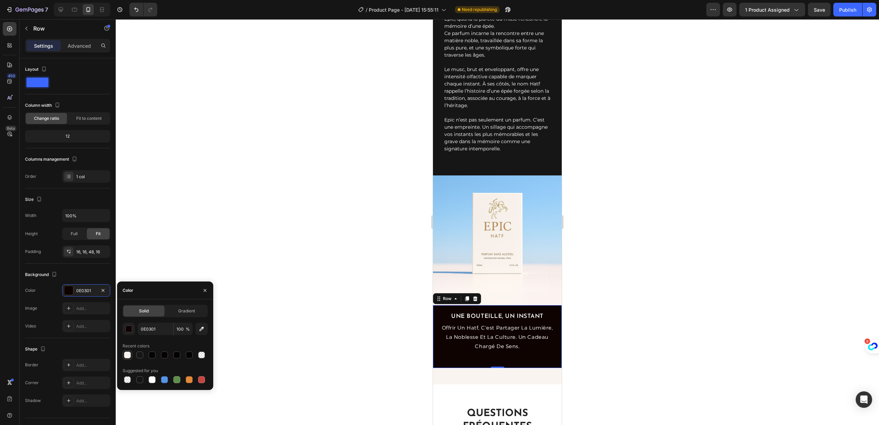
click at [129, 356] on div at bounding box center [127, 354] width 7 height 7
type input "FAF4F0"
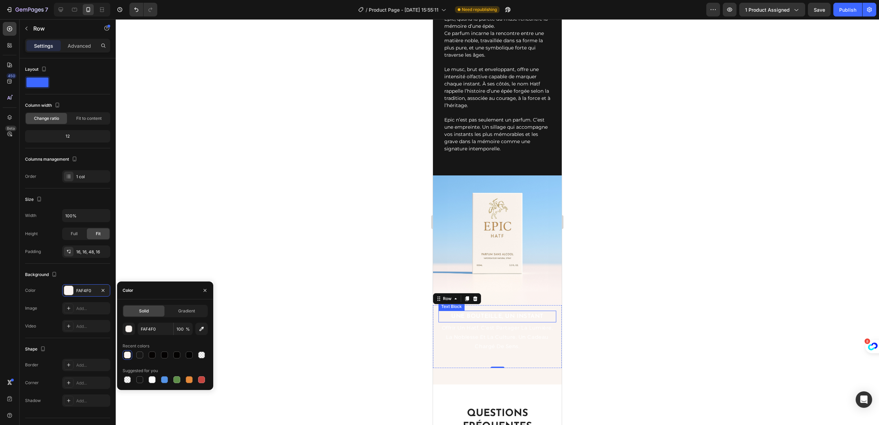
click at [469, 322] on p "Une bouteille, un instant" at bounding box center [497, 316] width 116 height 11
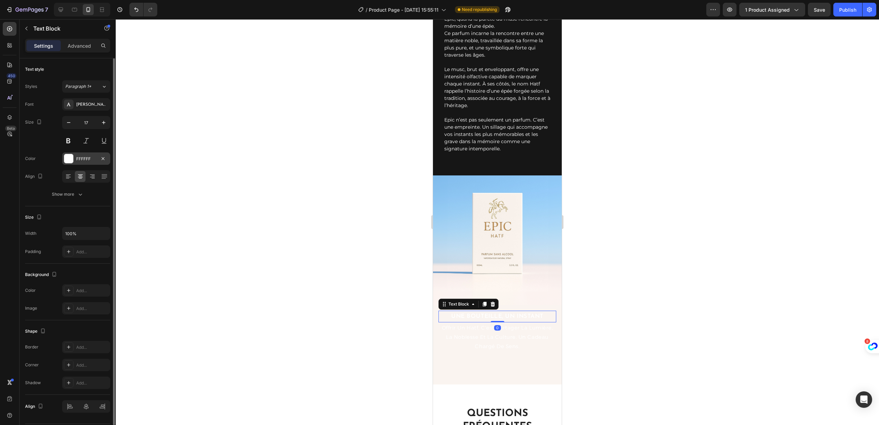
click at [67, 155] on div at bounding box center [68, 158] width 9 height 9
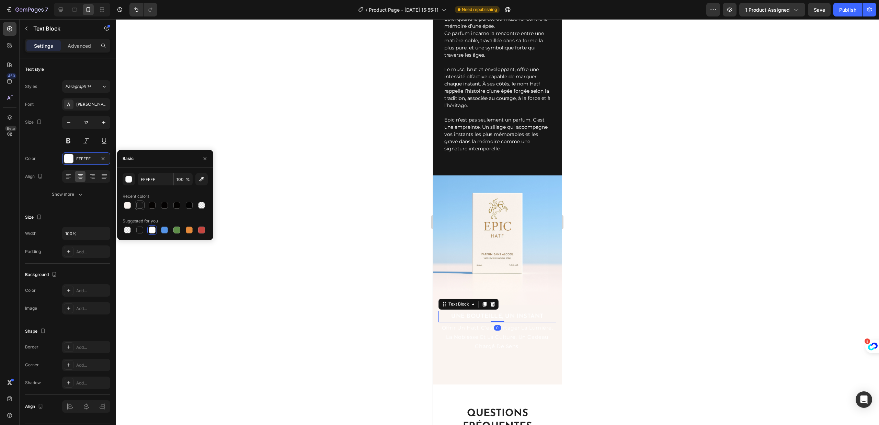
click at [143, 207] on div at bounding box center [140, 205] width 8 height 8
type input "161616"
click at [472, 345] on p "offrir un hatf, c'est partager la lumière, la noblesse et la culture. un cadeau…" at bounding box center [497, 337] width 116 height 28
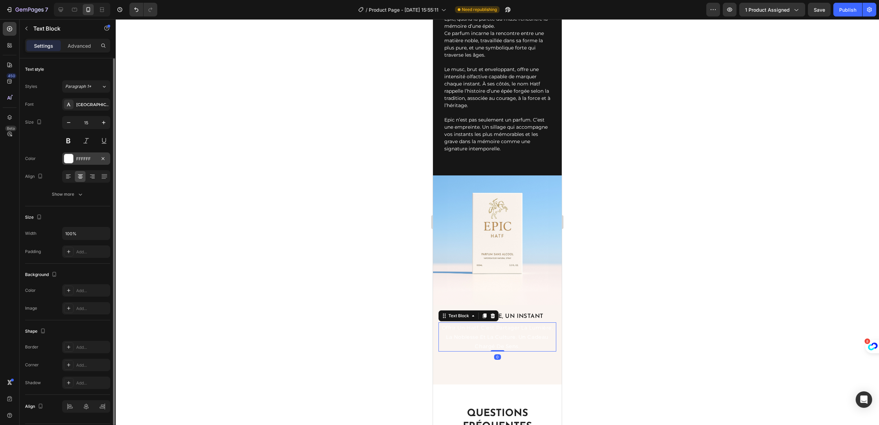
click at [69, 157] on div at bounding box center [68, 158] width 9 height 9
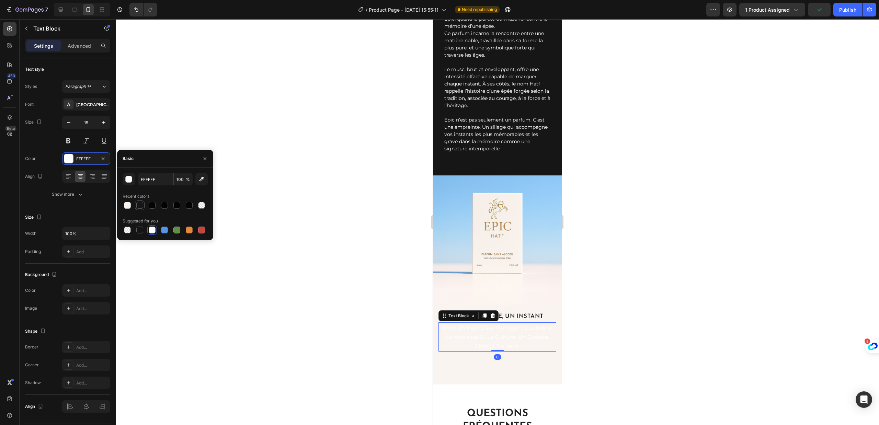
click at [138, 207] on div at bounding box center [139, 205] width 7 height 7
type input "161616"
click at [306, 245] on div at bounding box center [497, 222] width 763 height 406
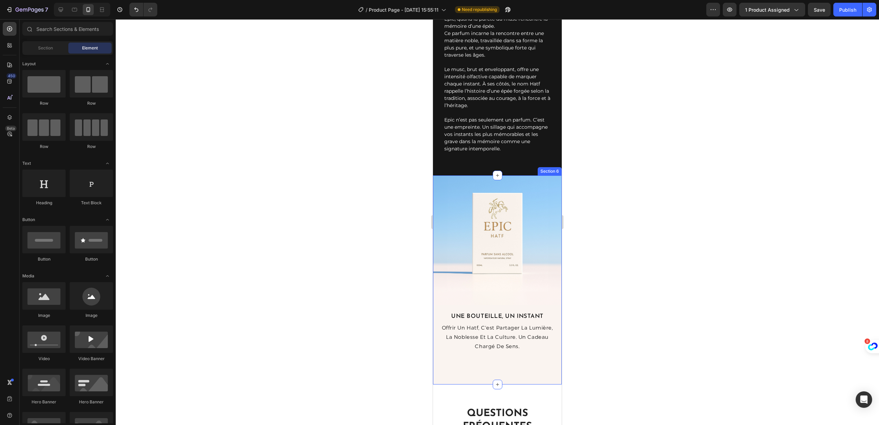
click at [447, 373] on div "Image Une bouteille, un instant Text Block offrir un hatf, c'est partager la lu…" at bounding box center [497, 274] width 129 height 198
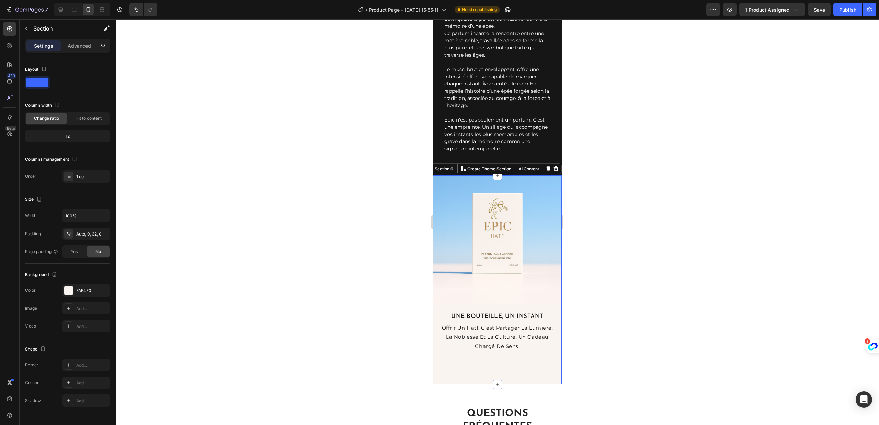
click at [304, 279] on div at bounding box center [497, 222] width 763 height 406
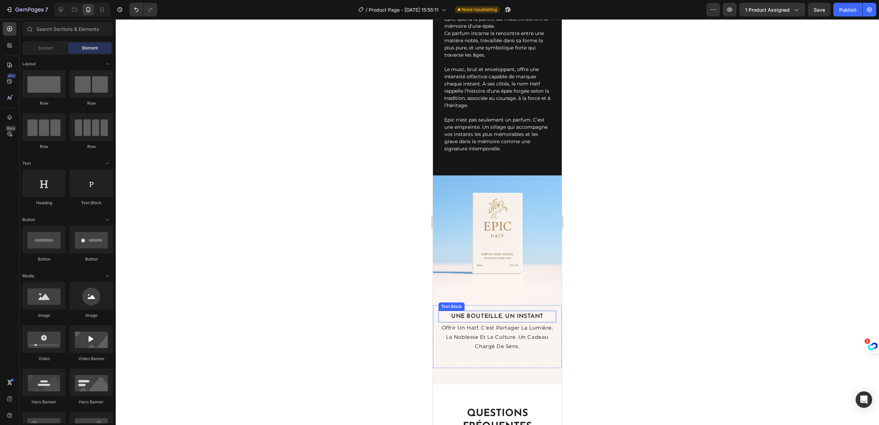
click at [484, 322] on p "Une bouteille, un instant" at bounding box center [497, 316] width 116 height 11
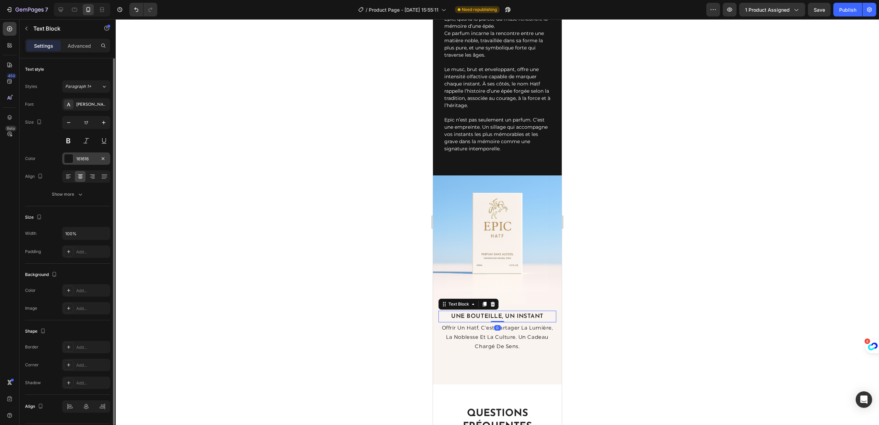
click at [70, 159] on div at bounding box center [68, 158] width 9 height 9
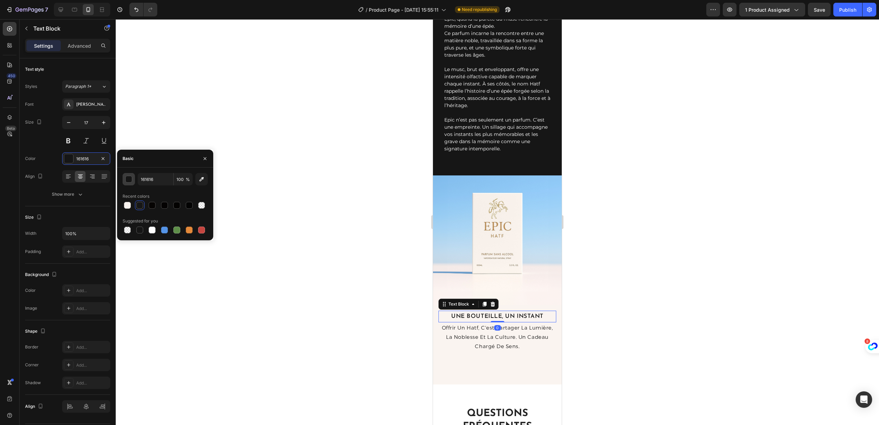
click at [129, 182] on div "button" at bounding box center [129, 179] width 7 height 7
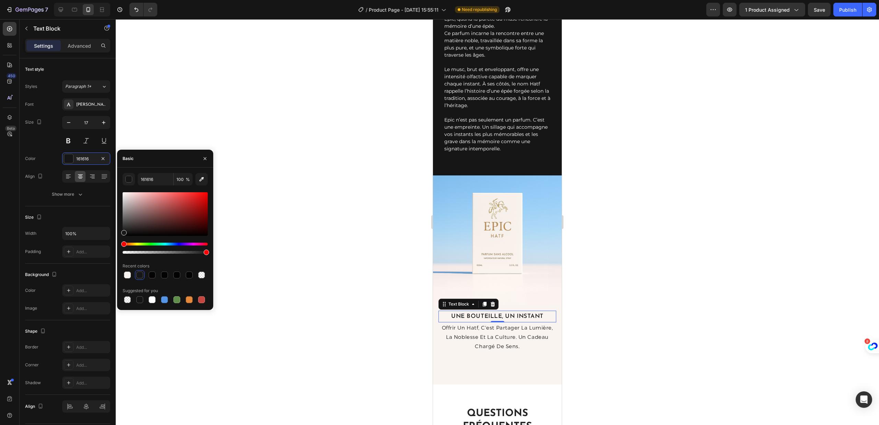
click at [123, 230] on div at bounding box center [123, 232] width 5 height 5
click at [122, 229] on div at bounding box center [123, 229] width 5 height 5
click at [123, 232] on div at bounding box center [123, 233] width 5 height 5
drag, startPoint x: 125, startPoint y: 231, endPoint x: 123, endPoint y: 228, distance: 4.0
click at [123, 228] on div at bounding box center [123, 230] width 5 height 5
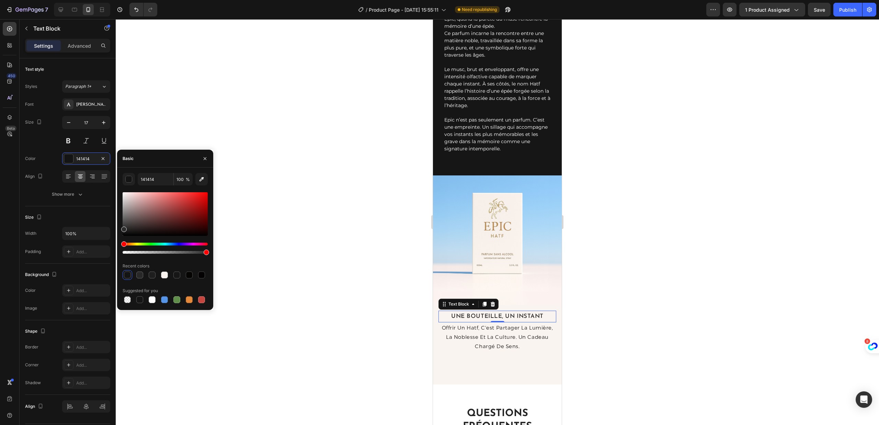
type input "2D2D2D"
click at [157, 178] on input "2D2D2D" at bounding box center [156, 179] width 36 height 12
click at [492, 345] on p "offrir un hatf, c'est partager la lumière, la noblesse et la culture. un cadeau…" at bounding box center [497, 337] width 116 height 28
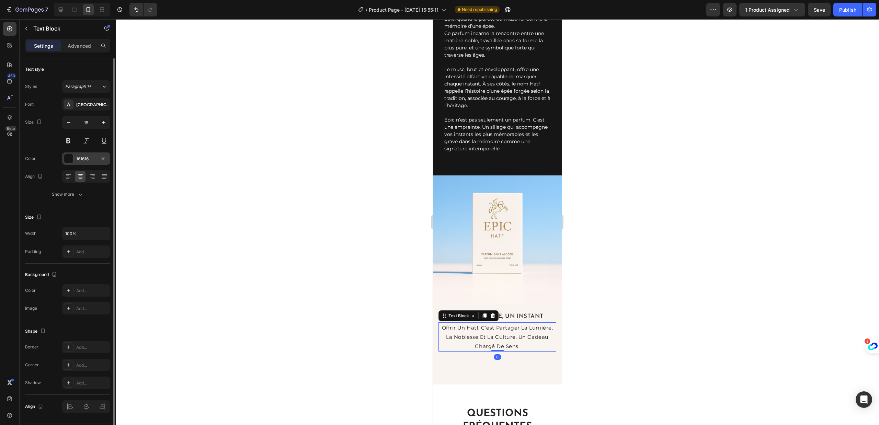
click at [79, 158] on div "161616" at bounding box center [86, 159] width 20 height 6
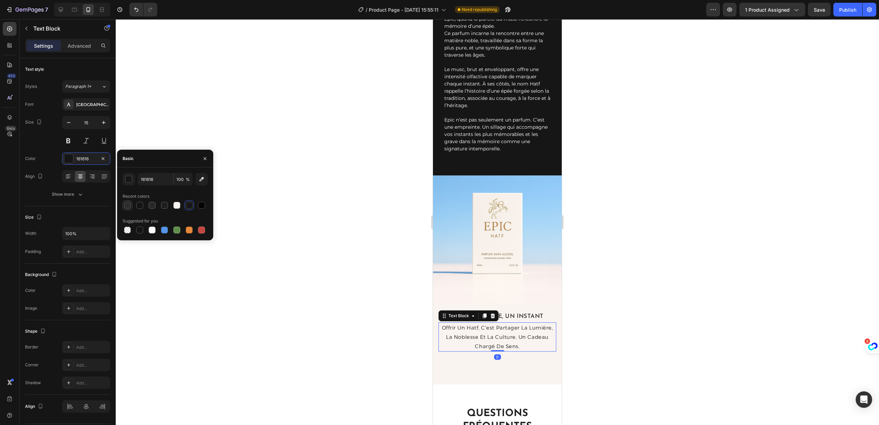
click at [126, 206] on div at bounding box center [127, 205] width 7 height 7
type input "2D2D2D"
click at [282, 238] on div at bounding box center [497, 222] width 763 height 406
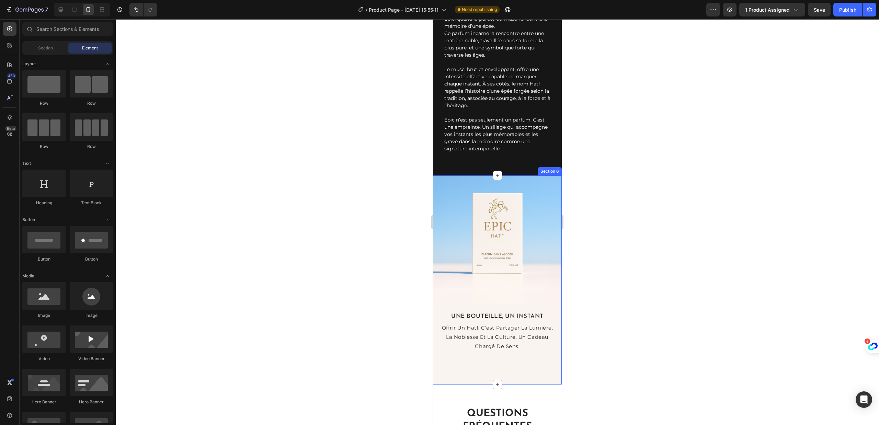
click at [491, 373] on div "Image Une bouteille, un instant Text Block offrir un hatf, c'est partager la lu…" at bounding box center [497, 274] width 129 height 198
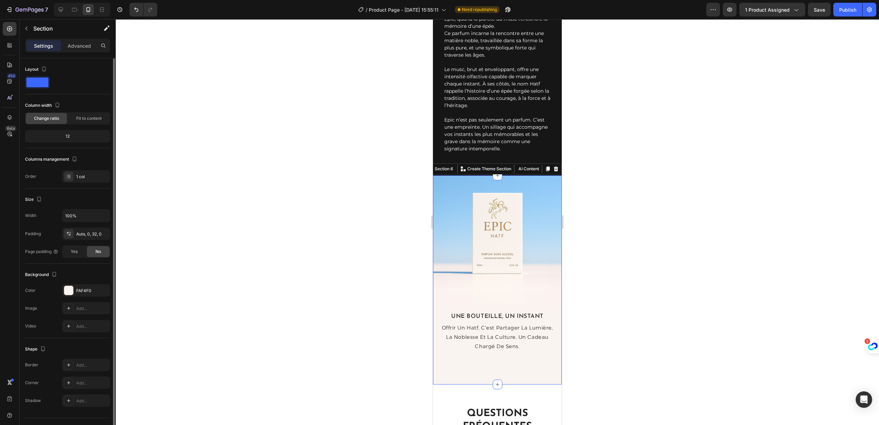
click at [76, 297] on div "The changes might be hidden by the video. Color FAF4F0 Image Add... Video Add..." at bounding box center [67, 308] width 85 height 48
click at [243, 246] on div at bounding box center [497, 222] width 763 height 406
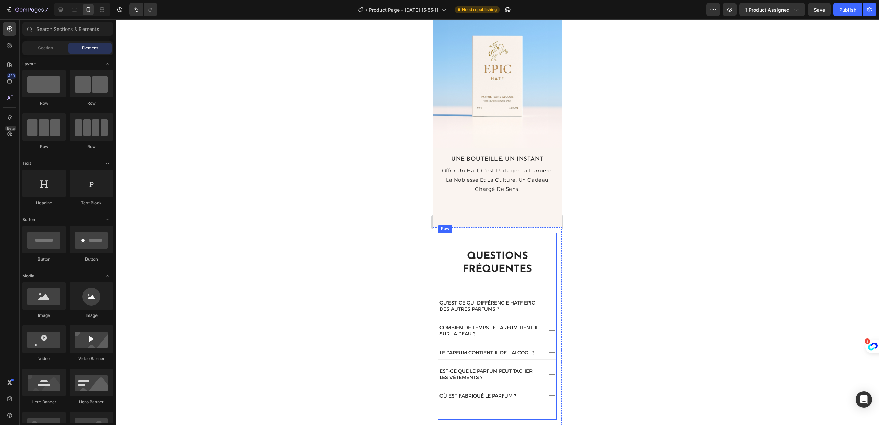
scroll to position [1559, 0]
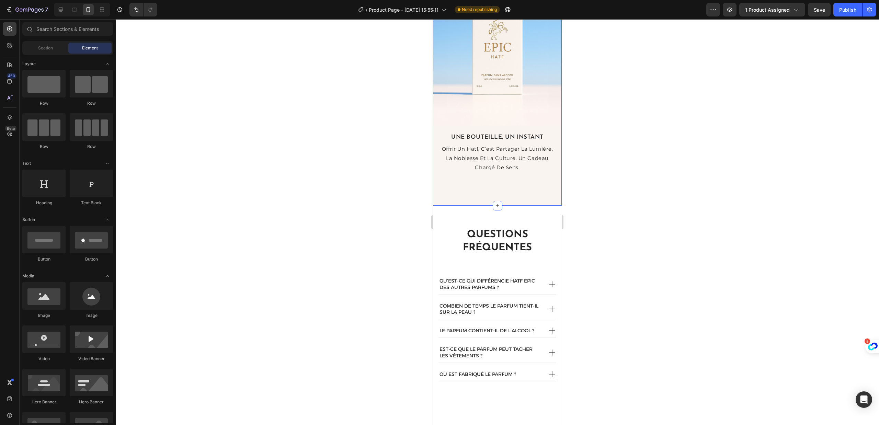
click at [527, 193] on div "Image Une bouteille, un instant Text Block offrir un hatf, c'est partager la lu…" at bounding box center [497, 101] width 129 height 209
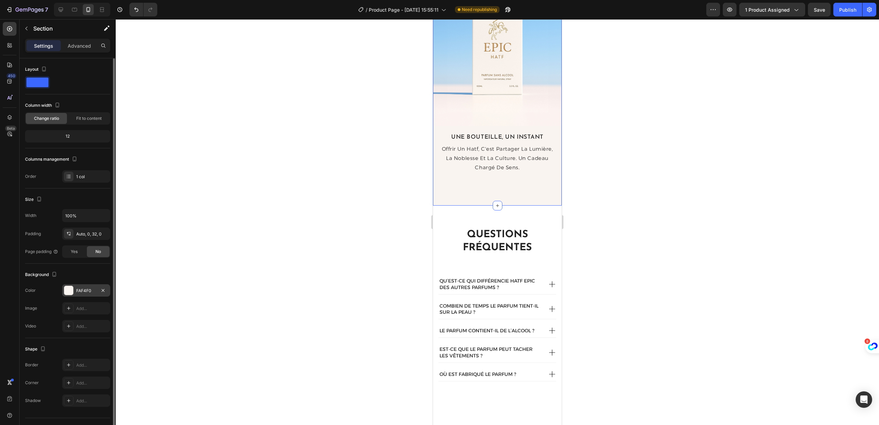
click at [85, 294] on div "FAF4F0" at bounding box center [86, 290] width 48 height 12
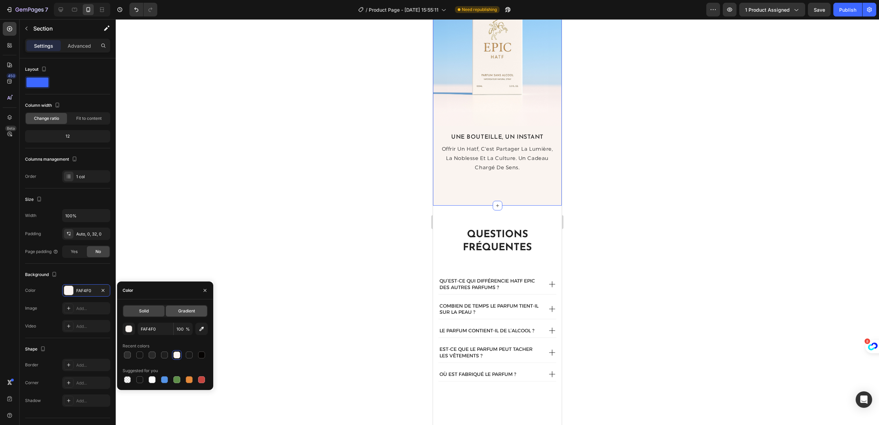
click at [196, 313] on div "Gradient" at bounding box center [186, 310] width 41 height 11
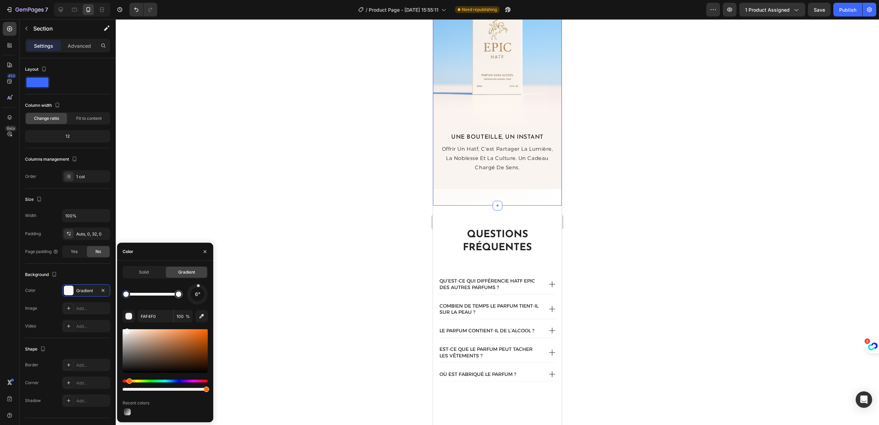
click at [198, 287] on div "6°" at bounding box center [198, 294] width 14 height 14
click at [177, 295] on div at bounding box center [178, 293] width 5 height 5
click at [197, 305] on div "6° FFFFFF 100 % Recent colors" at bounding box center [165, 350] width 85 height 133
click at [197, 303] on div at bounding box center [197, 294] width 21 height 21
click at [197, 285] on div at bounding box center [197, 294] width 22 height 22
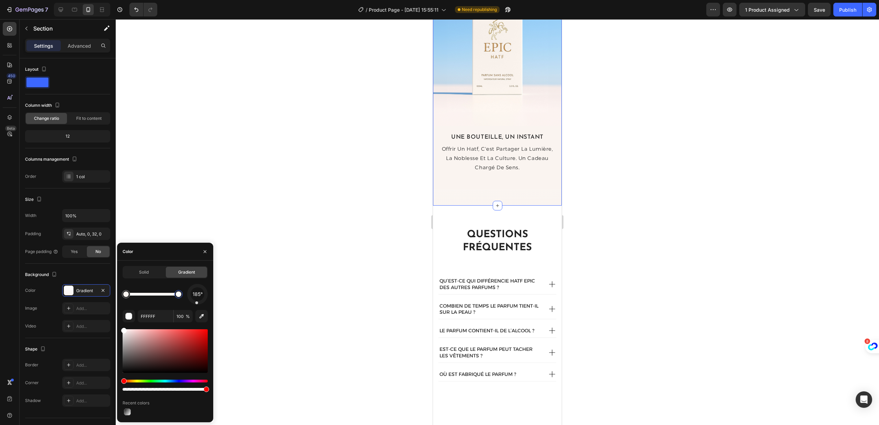
click at [197, 302] on div at bounding box center [197, 294] width 22 height 22
click at [197, 302] on div at bounding box center [197, 302] width 3 height 3
click at [192, 330] on div at bounding box center [165, 351] width 85 height 44
drag, startPoint x: 142, startPoint y: 332, endPoint x: 119, endPoint y: 326, distance: 23.2
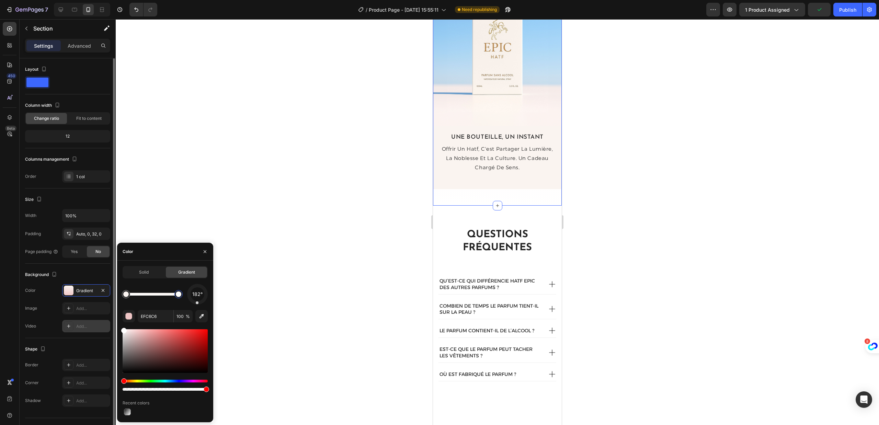
drag, startPoint x: 131, startPoint y: 331, endPoint x: 107, endPoint y: 324, distance: 25.0
click at [107, 324] on div "450 Beta Sections(18) Elements(84) Section Element Hero Section Product Detail …" at bounding box center [58, 222] width 116 height 406
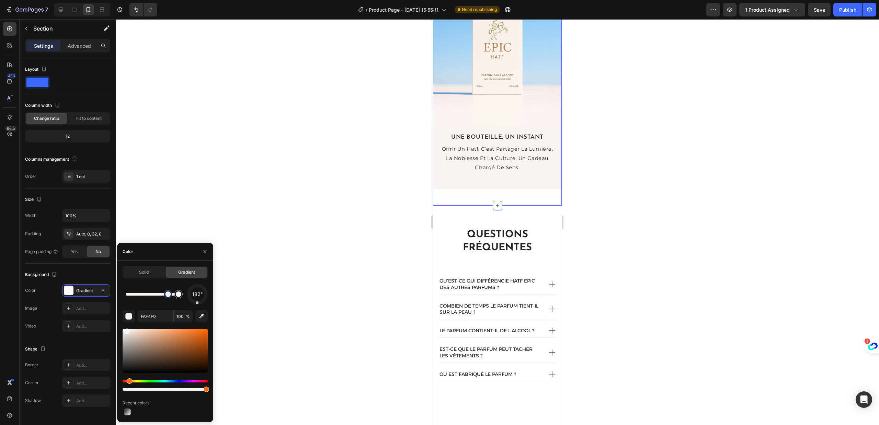
drag, startPoint x: 126, startPoint y: 294, endPoint x: 168, endPoint y: 296, distance: 42.2
click at [168, 296] on div at bounding box center [167, 293] width 5 height 5
click at [170, 296] on div at bounding box center [167, 293] width 5 height 5
click at [170, 296] on div at bounding box center [169, 293] width 5 height 5
click at [172, 296] on div at bounding box center [152, 294] width 53 height 3
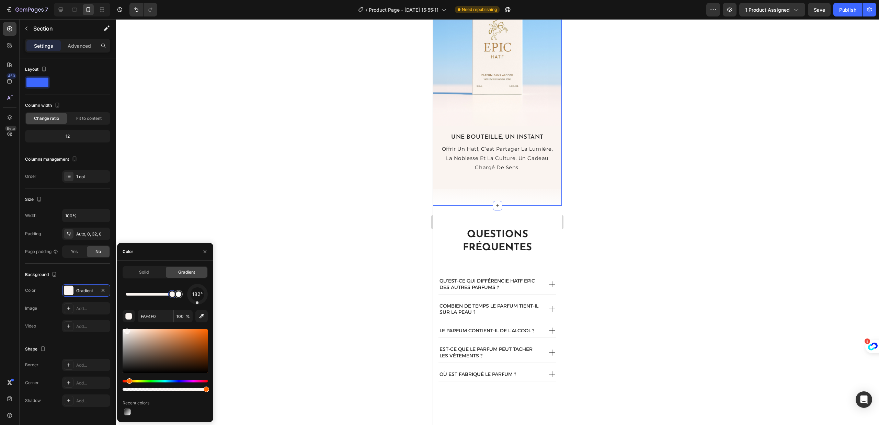
type input "FFFFFF"
click at [172, 296] on div at bounding box center [178, 294] width 12 height 12
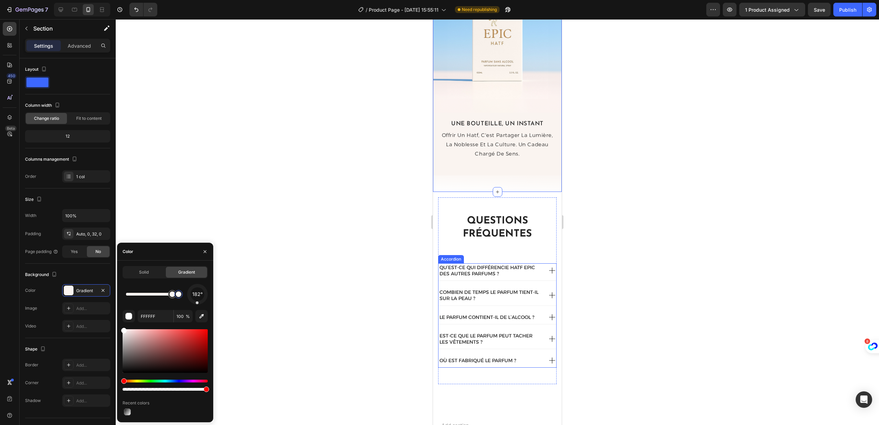
scroll to position [1465, 0]
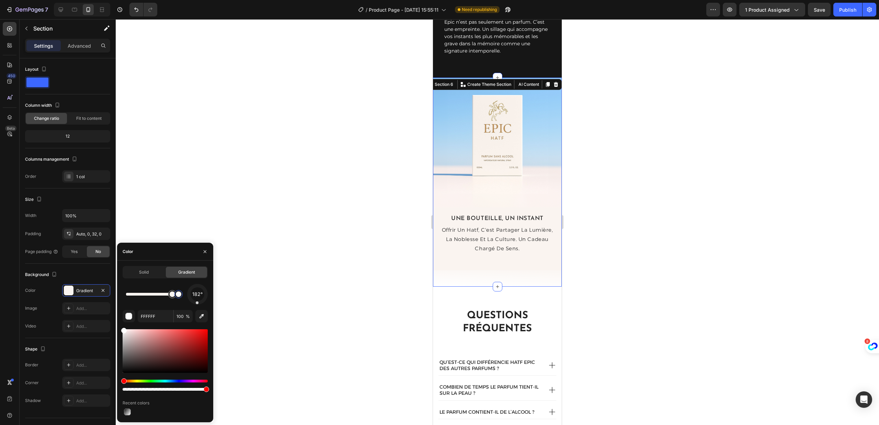
click at [643, 245] on div at bounding box center [497, 222] width 763 height 406
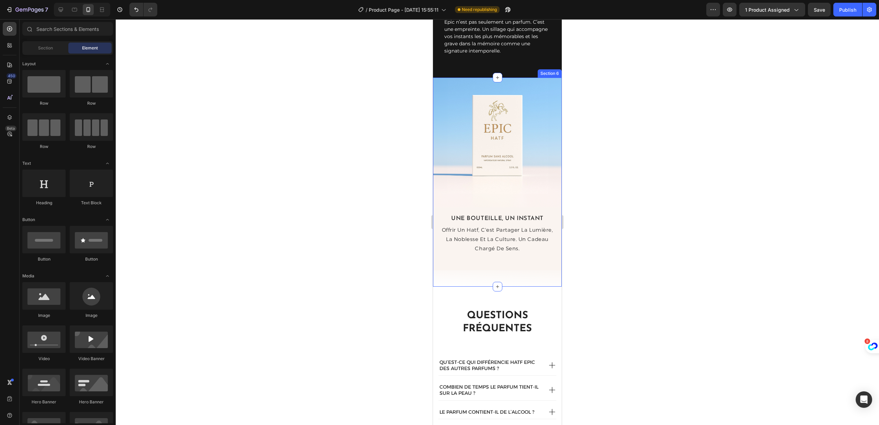
click at [536, 287] on div "Image Une bouteille, un instant Text Block offrir un hatf, c'est partager la lu…" at bounding box center [497, 182] width 129 height 209
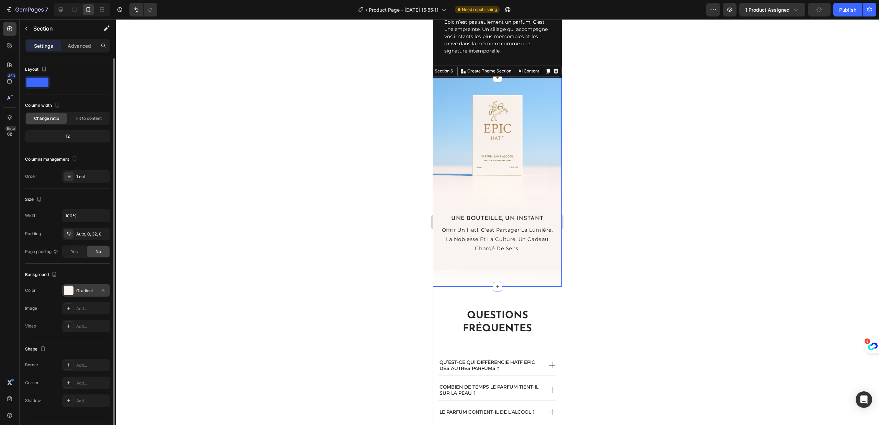
click at [77, 292] on div "Gradient" at bounding box center [86, 291] width 20 height 6
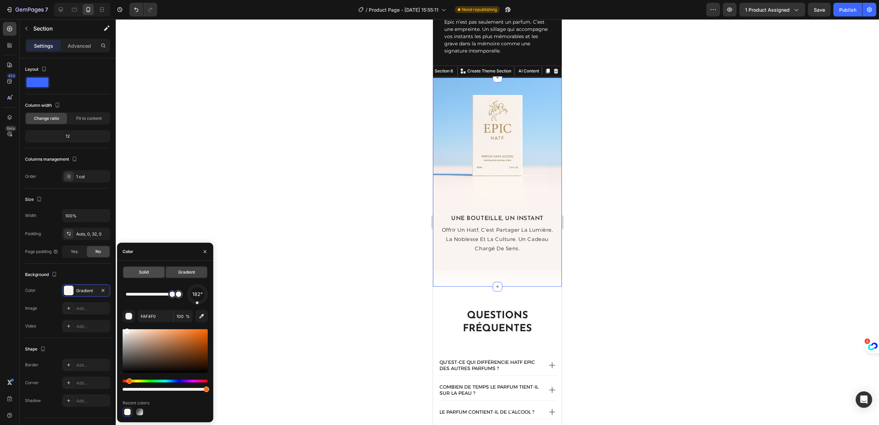
click at [145, 270] on span "Solid" at bounding box center [144, 272] width 10 height 6
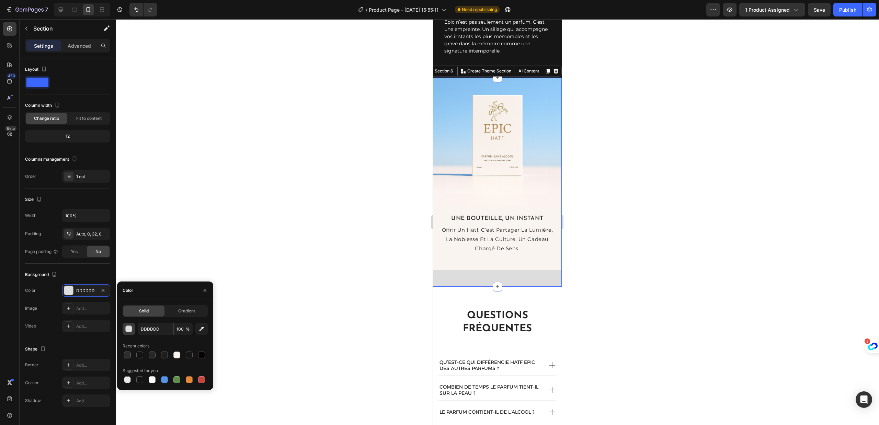
click at [130, 327] on div "button" at bounding box center [129, 329] width 7 height 7
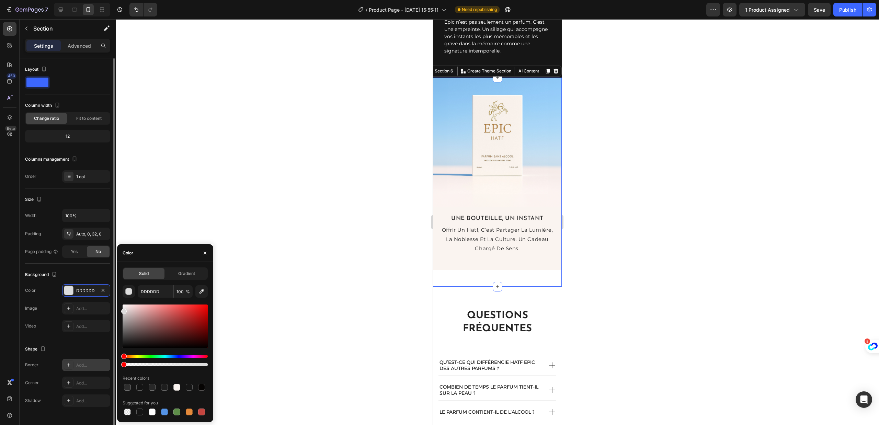
drag, startPoint x: 206, startPoint y: 365, endPoint x: 85, endPoint y: 362, distance: 120.9
click at [85, 362] on div "450 Beta Sections(18) Elements(84) Section Element Hero Section Product Detail …" at bounding box center [58, 222] width 116 height 406
type input "0"
click at [297, 288] on div at bounding box center [497, 222] width 763 height 406
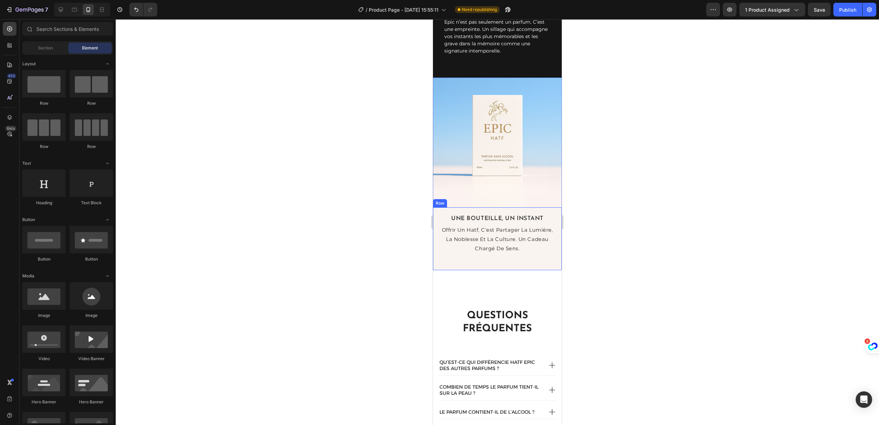
click at [448, 270] on div "Une bouteille, un instant Text Block offrir un hatf, c'est partager la lumière,…" at bounding box center [497, 238] width 129 height 63
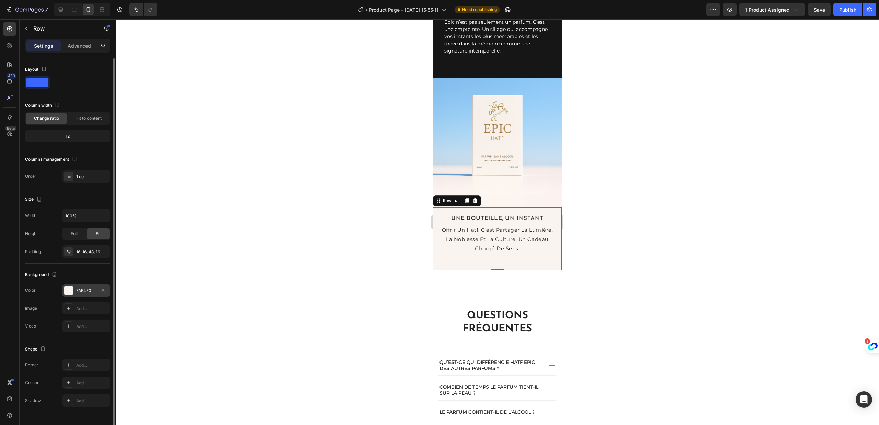
click at [71, 288] on div at bounding box center [68, 290] width 9 height 9
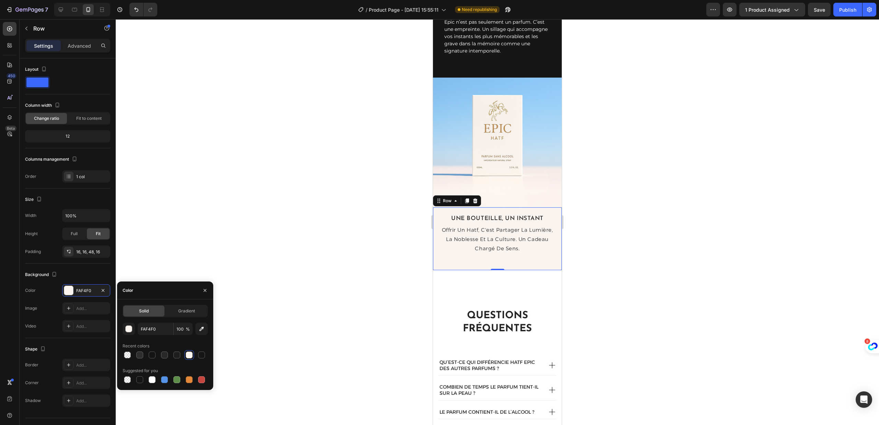
drag, startPoint x: 127, startPoint y: 355, endPoint x: 150, endPoint y: 346, distance: 24.7
click at [127, 355] on div at bounding box center [127, 354] width 7 height 7
type input "DDDDDD"
type input "0"
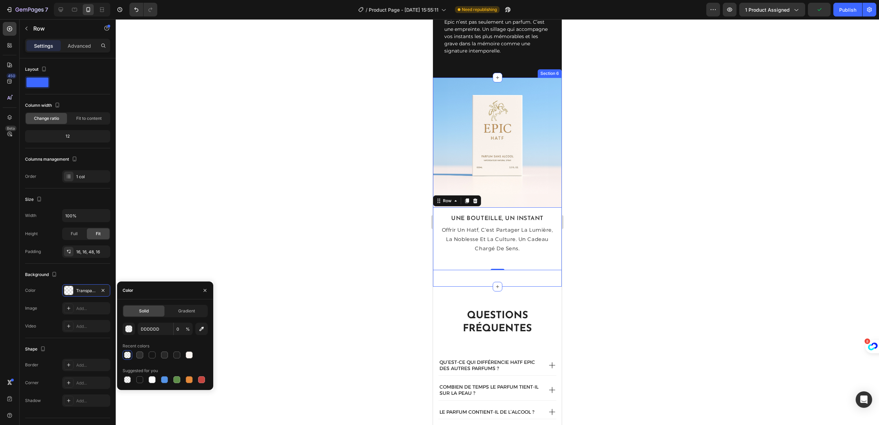
click at [462, 287] on div "Image Une bouteille, un instant Text Block offrir un hatf, c'est partager la lu…" at bounding box center [497, 182] width 129 height 209
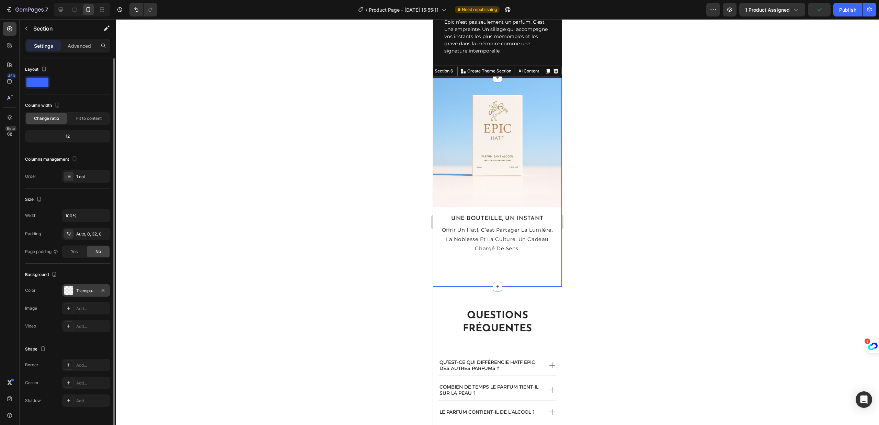
click at [79, 288] on div "Transparent" at bounding box center [86, 291] width 20 height 6
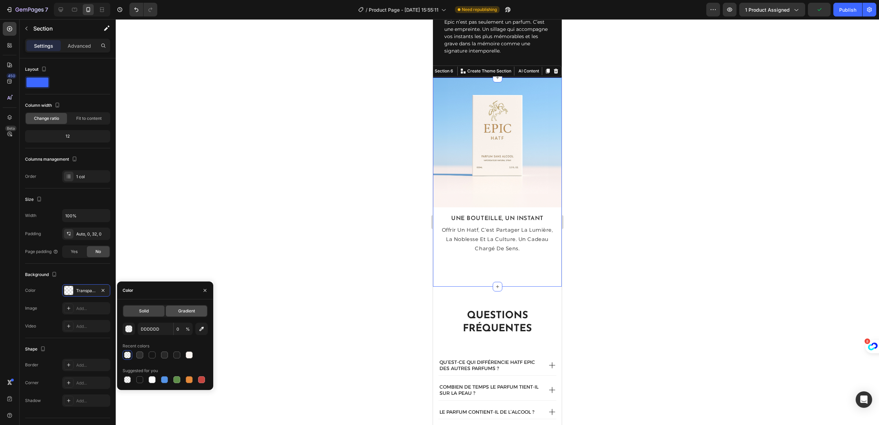
click at [195, 312] on div "Gradient" at bounding box center [186, 310] width 41 height 11
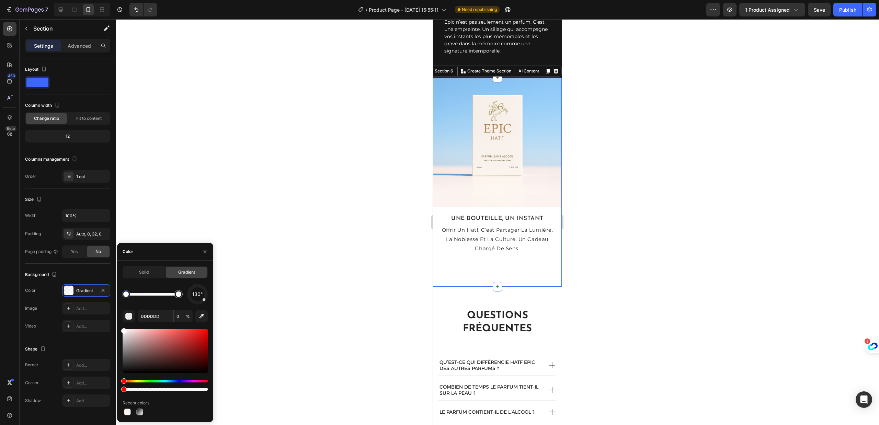
drag, startPoint x: 124, startPoint y: 337, endPoint x: 119, endPoint y: 327, distance: 11.5
click at [119, 327] on div "Solid Gradient 130° DDDDDD 0 % Recent colors" at bounding box center [165, 341] width 96 height 151
type input "FFFFFF"
click at [125, 295] on div at bounding box center [125, 293] width 5 height 5
click at [129, 294] on div at bounding box center [126, 294] width 8 height 8
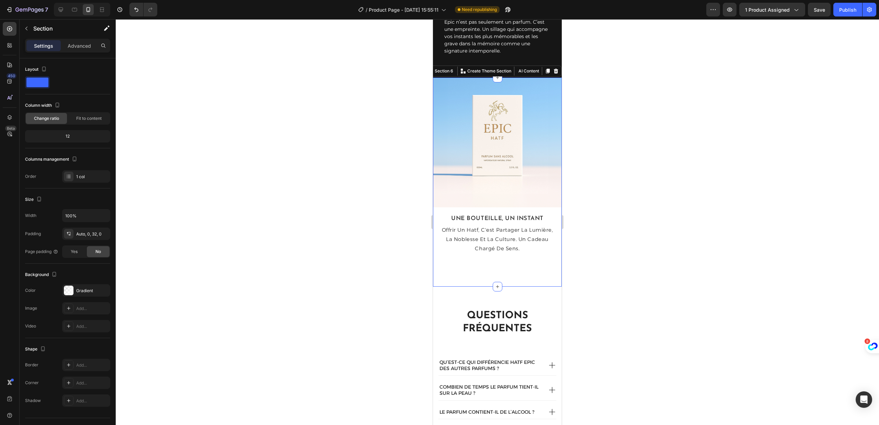
click at [270, 271] on div at bounding box center [497, 222] width 763 height 406
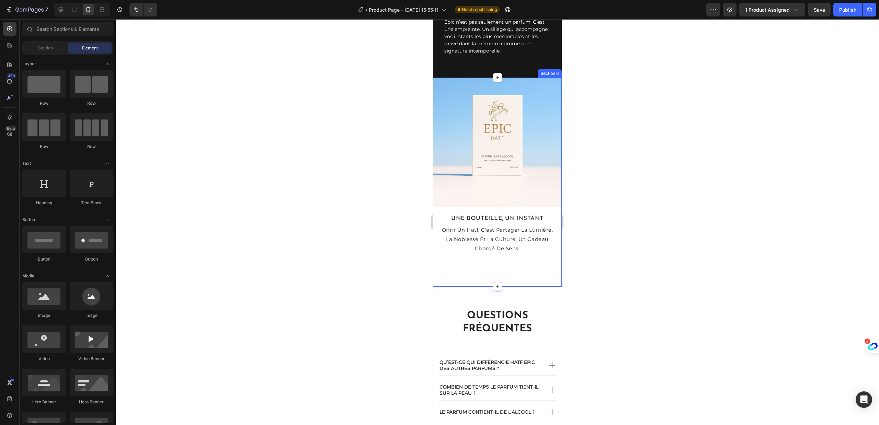
click at [452, 286] on div "Image Une bouteille, un instant Text Block offrir un hatf, c'est partager la lu…" at bounding box center [497, 182] width 129 height 209
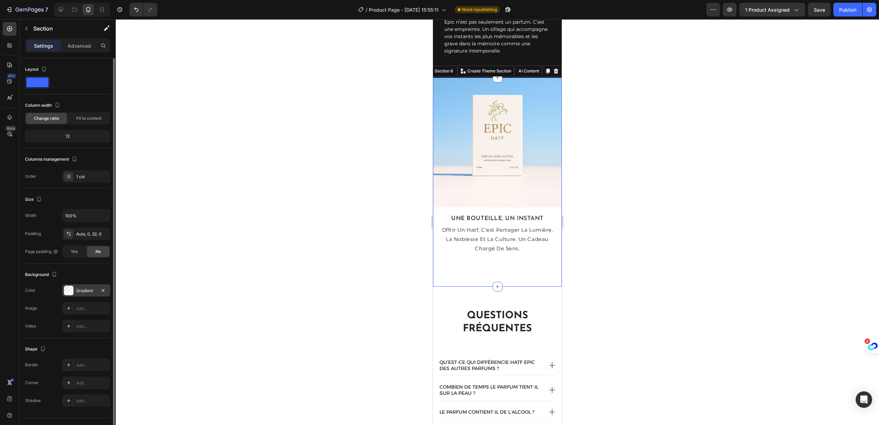
click at [70, 291] on div at bounding box center [69, 291] width 10 height 10
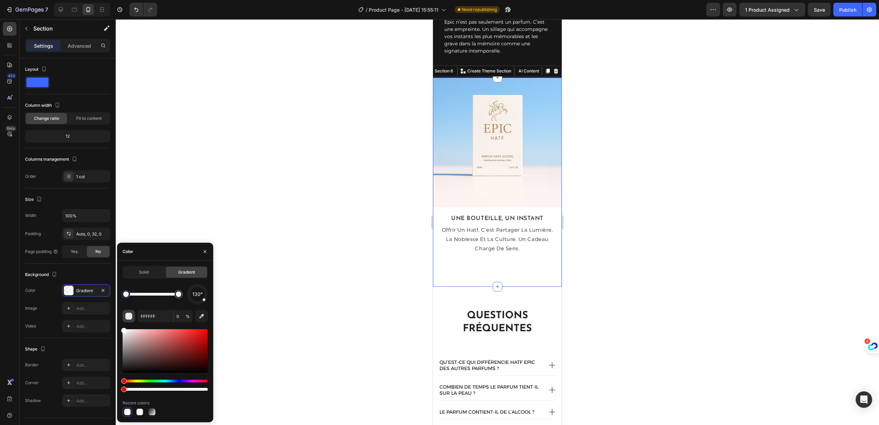
click at [130, 318] on div "button" at bounding box center [129, 316] width 7 height 7
click at [203, 319] on icon "button" at bounding box center [201, 316] width 7 height 7
type input "FCF4F0"
type input "100"
drag, startPoint x: 128, startPoint y: 296, endPoint x: 151, endPoint y: 296, distance: 22.7
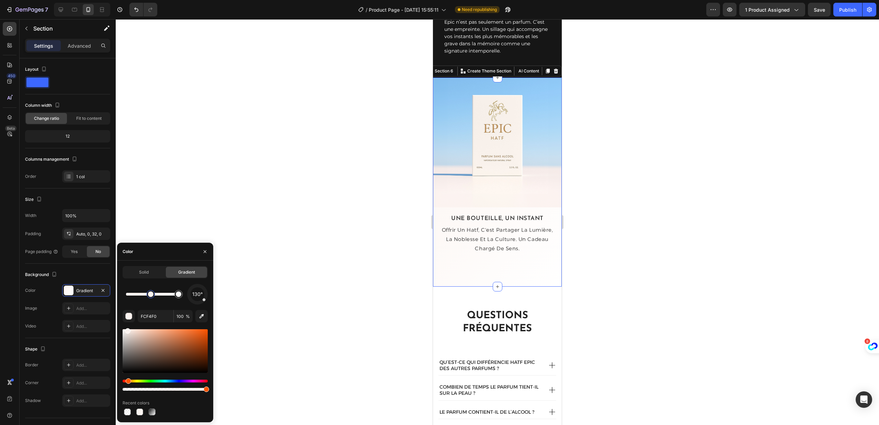
click at [151, 296] on div at bounding box center [150, 293] width 5 height 5
click at [198, 303] on div at bounding box center [197, 294] width 29 height 29
click at [198, 303] on div at bounding box center [198, 302] width 3 height 3
click at [197, 284] on div at bounding box center [197, 294] width 22 height 22
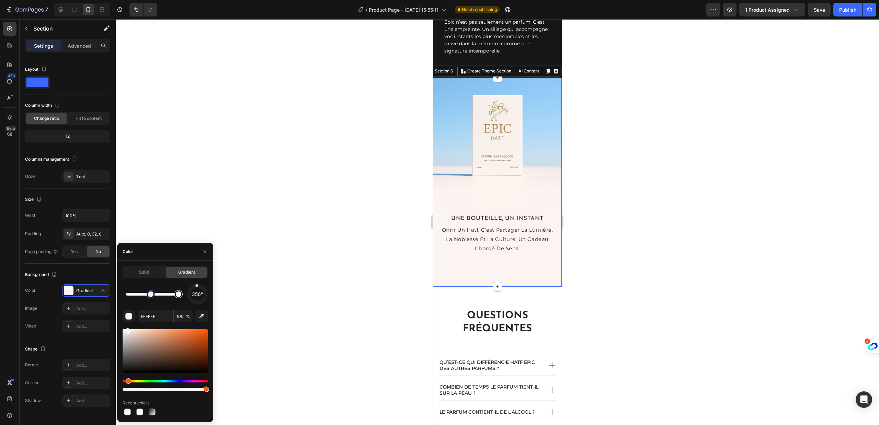
click at [175, 293] on div at bounding box center [178, 294] width 8 height 8
type input "FCF4F0"
drag, startPoint x: 152, startPoint y: 295, endPoint x: 141, endPoint y: 296, distance: 10.3
click at [141, 296] on div at bounding box center [141, 293] width 5 height 5
drag, startPoint x: 141, startPoint y: 296, endPoint x: 130, endPoint y: 296, distance: 11.7
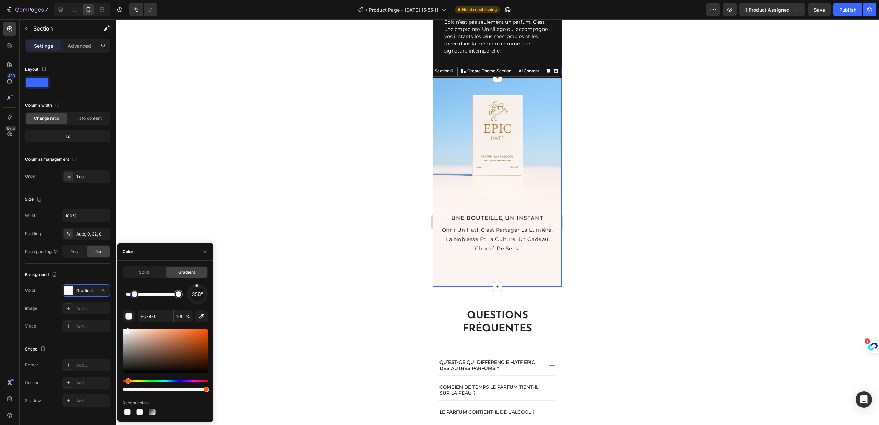
click at [131, 296] on div at bounding box center [133, 293] width 5 height 5
drag, startPoint x: 130, startPoint y: 296, endPoint x: 136, endPoint y: 297, distance: 6.6
click at [132, 297] on div at bounding box center [129, 293] width 5 height 5
drag, startPoint x: 141, startPoint y: 296, endPoint x: 156, endPoint y: 293, distance: 14.7
click at [156, 293] on div at bounding box center [155, 293] width 5 height 5
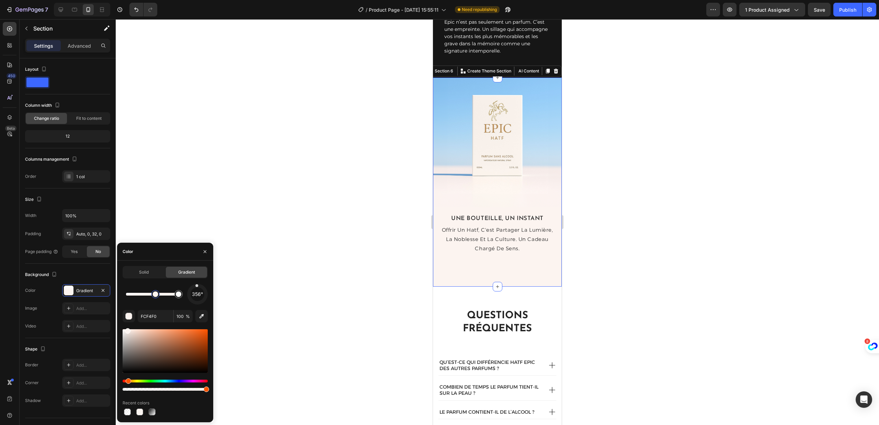
click at [356, 268] on div at bounding box center [497, 222] width 763 height 406
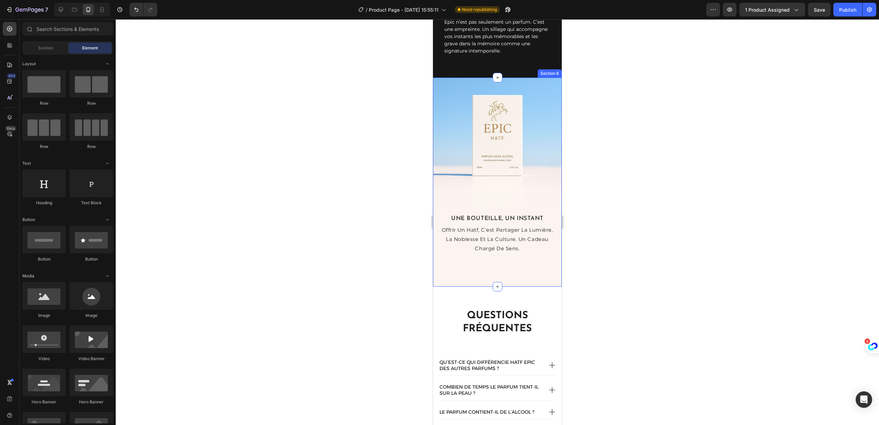
click at [464, 287] on div "Image Une bouteille, un instant Text Block offrir un hatf, c'est partager la lu…" at bounding box center [497, 182] width 129 height 209
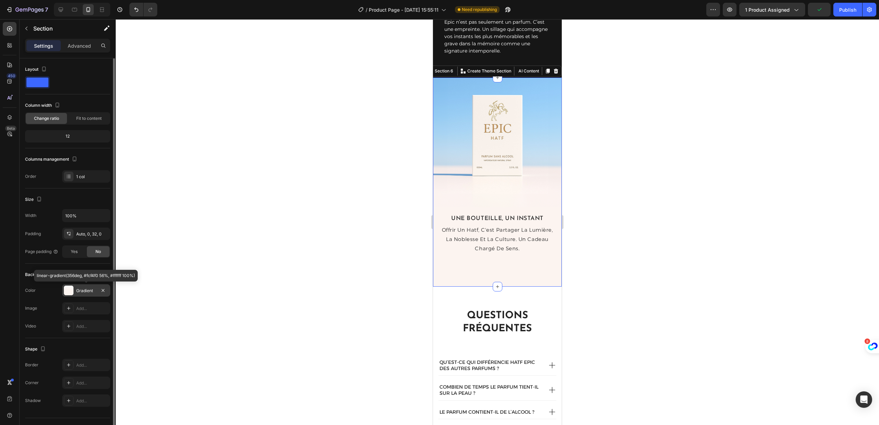
click at [90, 288] on div "Gradient" at bounding box center [86, 291] width 20 height 6
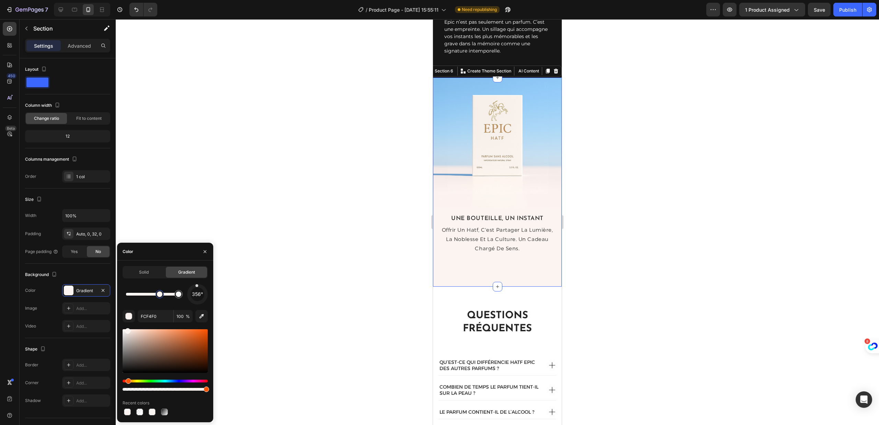
drag, startPoint x: 156, startPoint y: 295, endPoint x: 160, endPoint y: 295, distance: 3.8
drag, startPoint x: 160, startPoint y: 295, endPoint x: 148, endPoint y: 295, distance: 12.0
click at [153, 295] on div at bounding box center [155, 293] width 5 height 5
drag, startPoint x: 148, startPoint y: 295, endPoint x: 144, endPoint y: 295, distance: 3.8
click at [144, 295] on div at bounding box center [144, 293] width 5 height 5
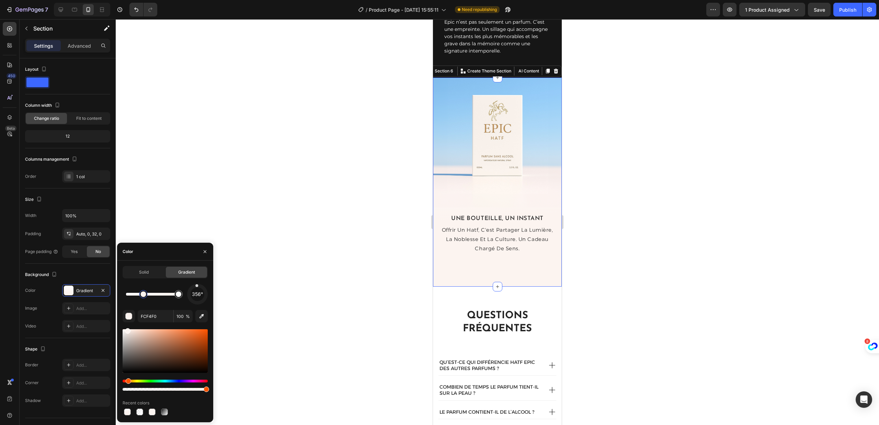
drag, startPoint x: 144, startPoint y: 295, endPoint x: 140, endPoint y: 295, distance: 3.4
click at [140, 295] on div at bounding box center [142, 293] width 5 height 5
click at [178, 296] on div at bounding box center [178, 293] width 5 height 5
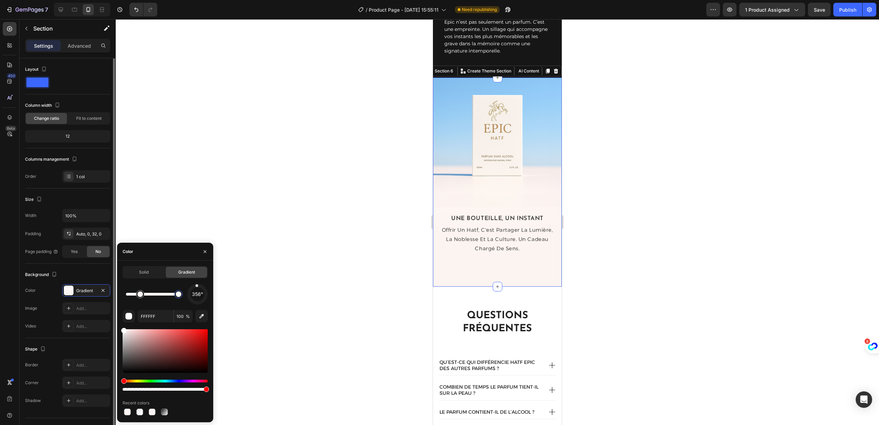
drag, startPoint x: 107, startPoint y: 322, endPoint x: 100, endPoint y: 315, distance: 10.0
click at [99, 318] on div "450 Beta Sections(18) Elements(84) Section Element Hero Section Product Detail …" at bounding box center [58, 222] width 116 height 406
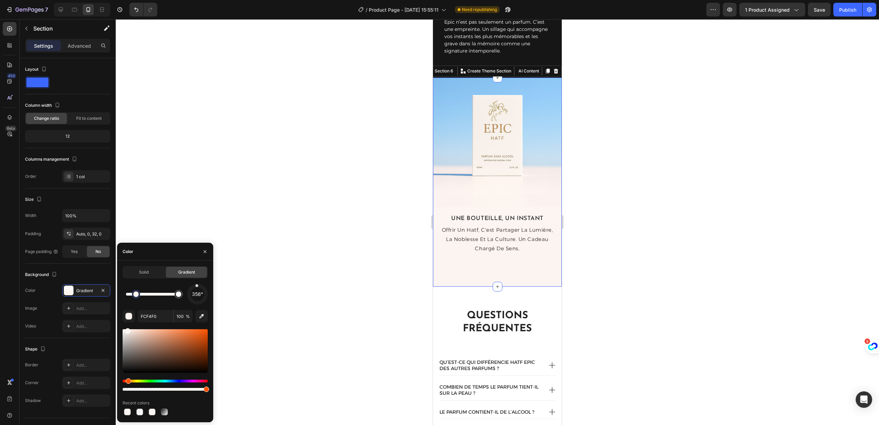
click at [136, 293] on div at bounding box center [135, 293] width 5 height 5
click at [111, 294] on div "450 Beta Sections(18) Elements(84) Section Element Hero Section Product Detail …" at bounding box center [58, 222] width 116 height 406
click at [197, 302] on div at bounding box center [197, 294] width 21 height 21
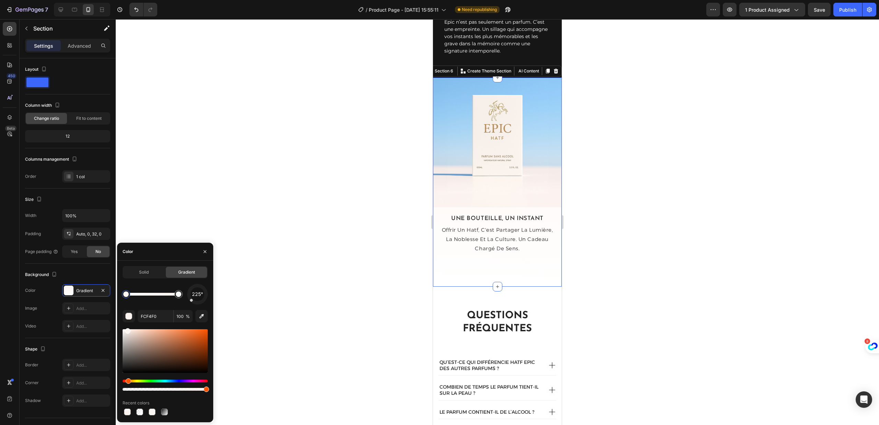
drag, startPoint x: 197, startPoint y: 302, endPoint x: 189, endPoint y: 300, distance: 7.8
click at [190, 301] on div at bounding box center [191, 300] width 4 height 4
drag, startPoint x: 191, startPoint y: 298, endPoint x: 189, endPoint y: 294, distance: 3.9
click at [189, 294] on div at bounding box center [188, 294] width 3 height 3
click at [176, 297] on div at bounding box center [178, 294] width 8 height 8
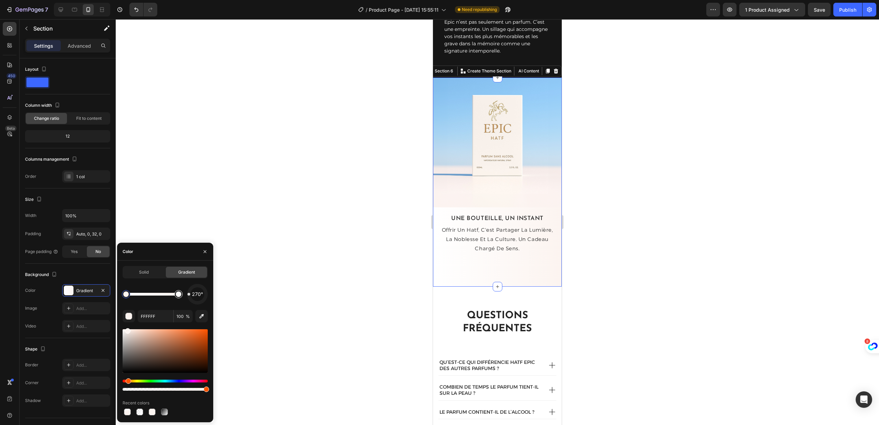
click at [176, 297] on div at bounding box center [178, 294] width 8 height 8
click at [199, 334] on div at bounding box center [165, 351] width 85 height 44
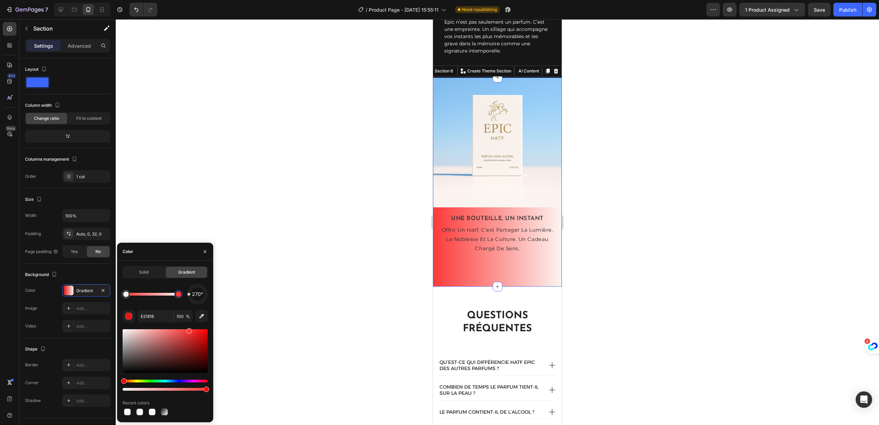
drag, startPoint x: 115, startPoint y: 329, endPoint x: 188, endPoint y: 330, distance: 73.8
click at [188, 330] on div at bounding box center [165, 351] width 85 height 44
click at [199, 285] on div at bounding box center [197, 293] width 23 height 23
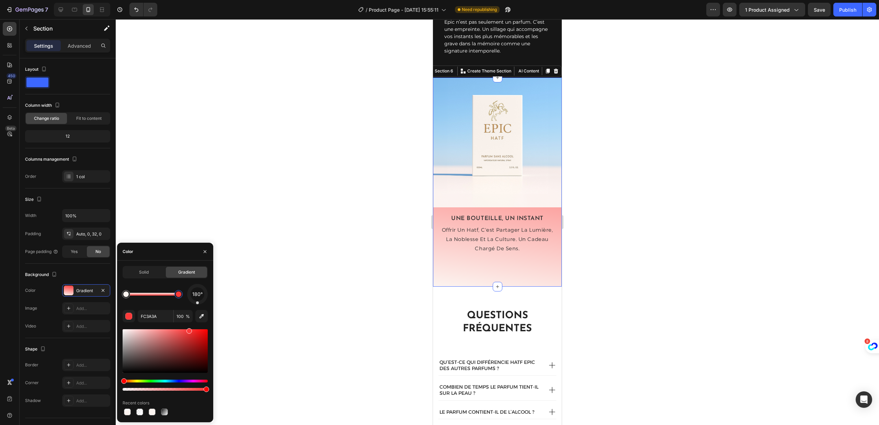
click at [197, 302] on div at bounding box center [197, 294] width 21 height 21
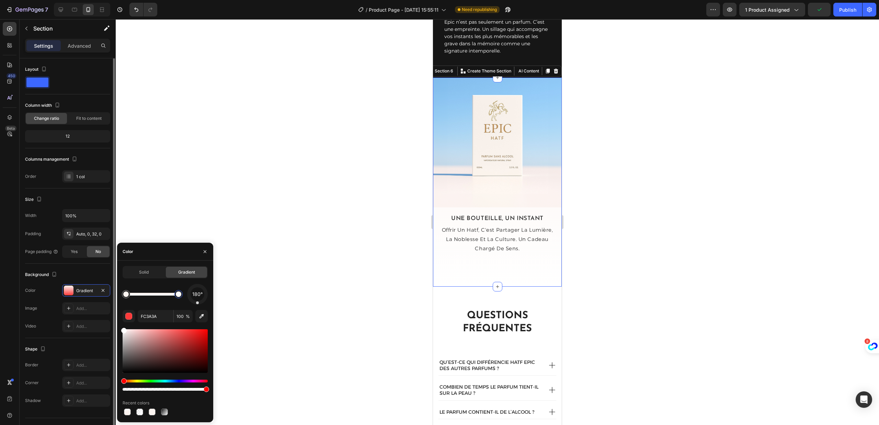
drag, startPoint x: 131, startPoint y: 332, endPoint x: 83, endPoint y: 317, distance: 50.0
click at [83, 317] on div "450 Beta Sections(18) Elements(84) Section Element Hero Section Product Detail …" at bounding box center [58, 222] width 116 height 406
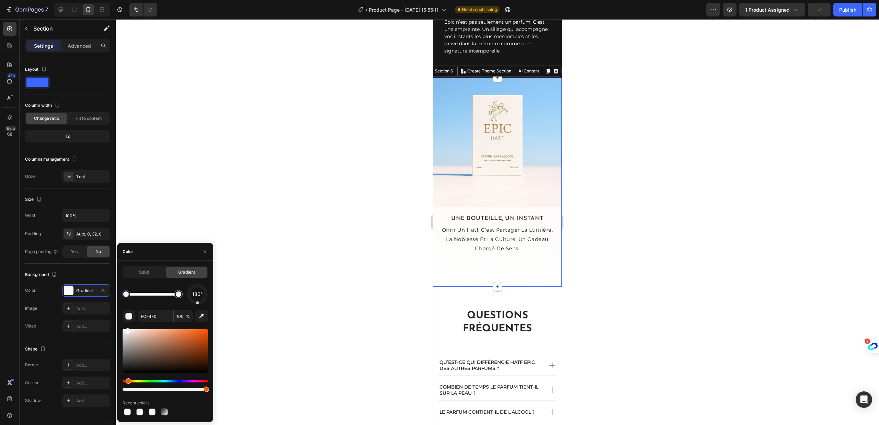
click at [125, 292] on div at bounding box center [125, 293] width 5 height 5
click at [201, 313] on icon "button" at bounding box center [201, 316] width 7 height 7
type input "FCF3F2"
click at [128, 295] on div at bounding box center [127, 293] width 5 height 5
drag, startPoint x: 128, startPoint y: 295, endPoint x: 134, endPoint y: 296, distance: 6.3
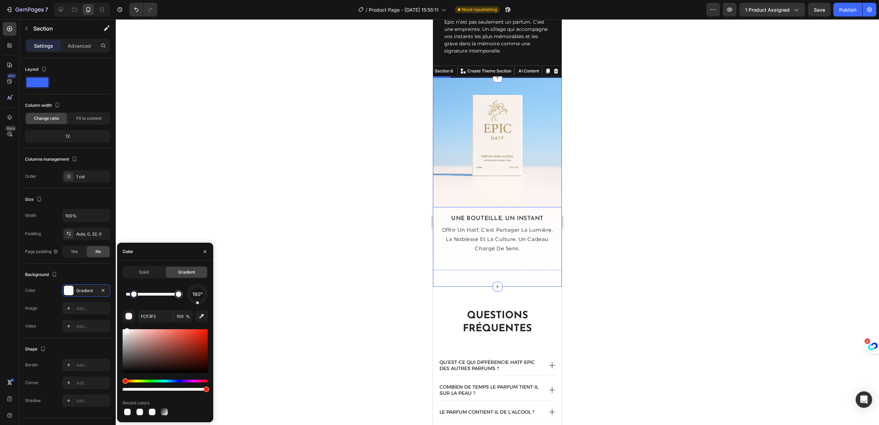
click at [134, 296] on div at bounding box center [133, 293] width 5 height 5
drag, startPoint x: 134, startPoint y: 296, endPoint x: 154, endPoint y: 297, distance: 19.9
click at [154, 297] on div at bounding box center [153, 293] width 5 height 5
click at [289, 280] on div at bounding box center [497, 222] width 763 height 406
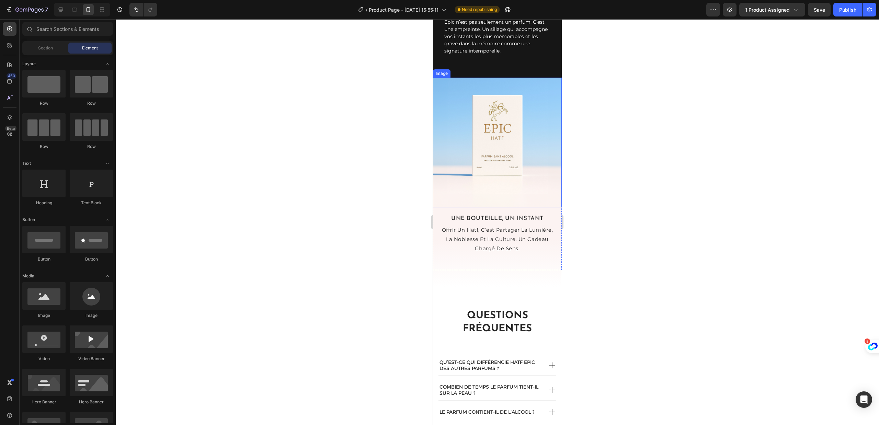
click at [289, 280] on div at bounding box center [497, 222] width 763 height 406
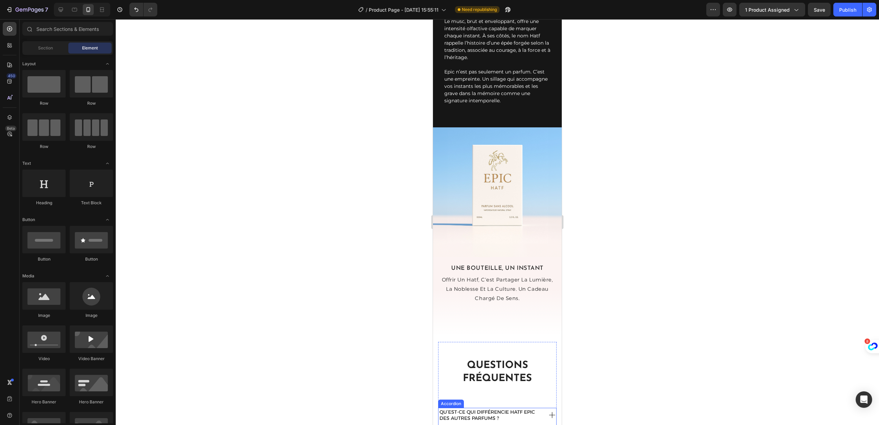
scroll to position [1373, 0]
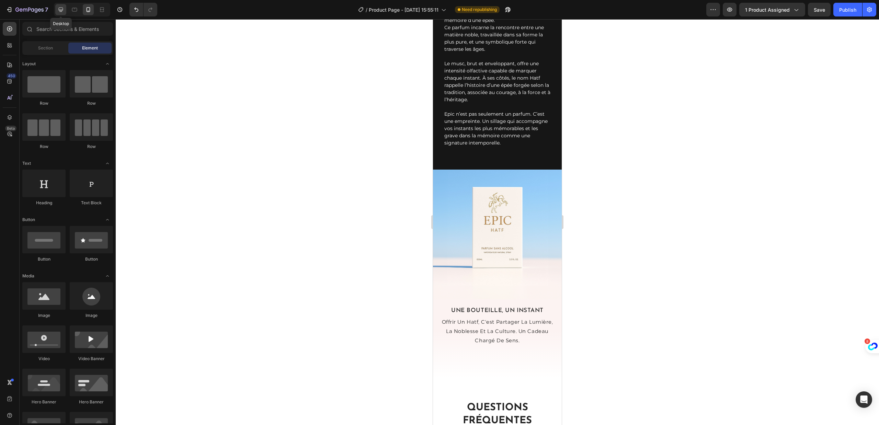
click at [60, 12] on icon at bounding box center [60, 9] width 7 height 7
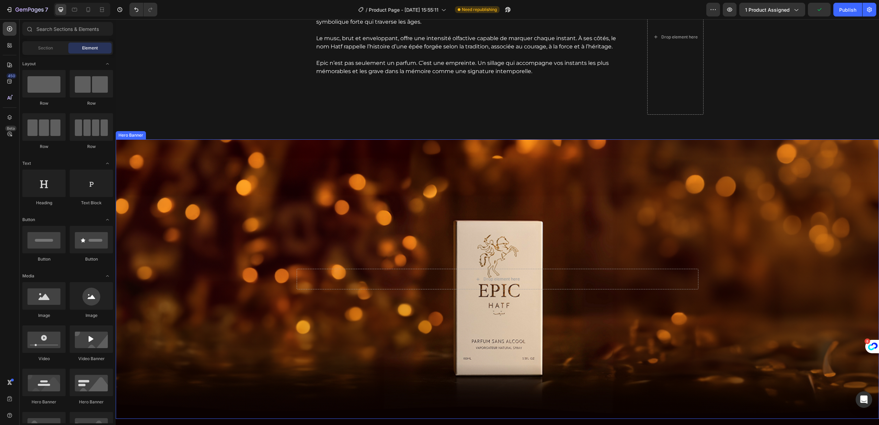
scroll to position [1726, 0]
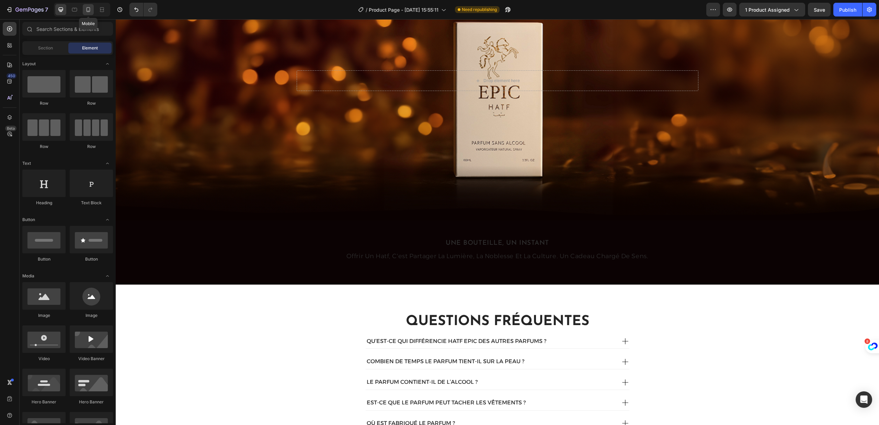
click at [89, 11] on icon at bounding box center [88, 9] width 7 height 7
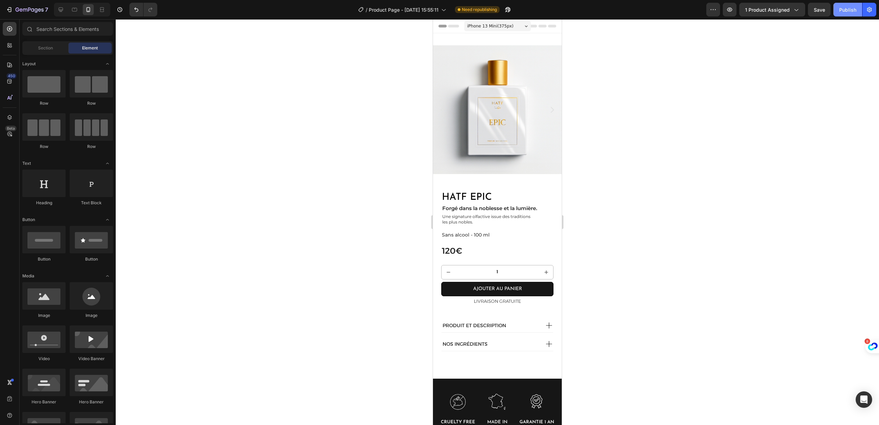
click at [837, 9] on button "Publish" at bounding box center [847, 10] width 29 height 14
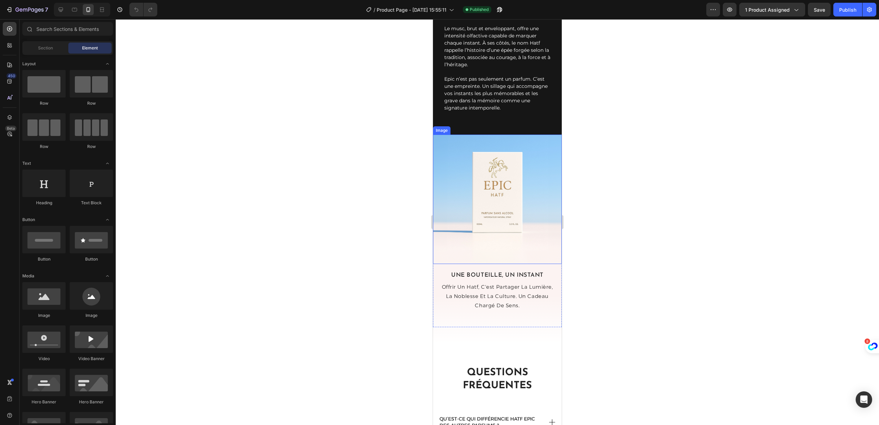
scroll to position [748, 0]
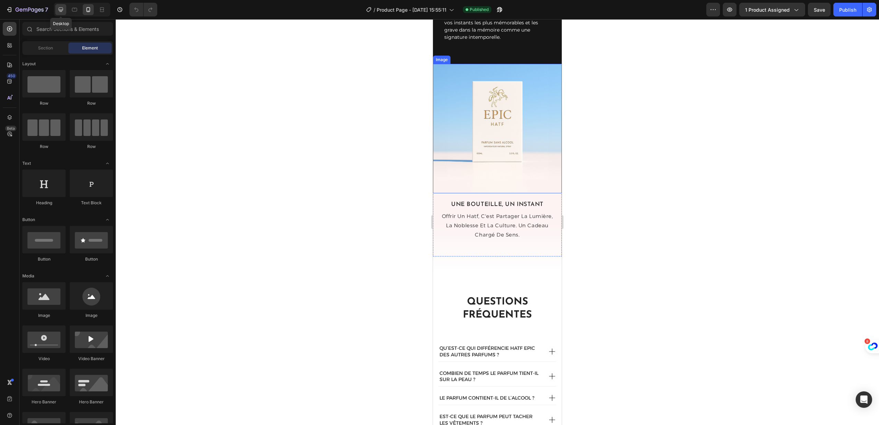
click at [63, 11] on icon at bounding box center [60, 9] width 7 height 7
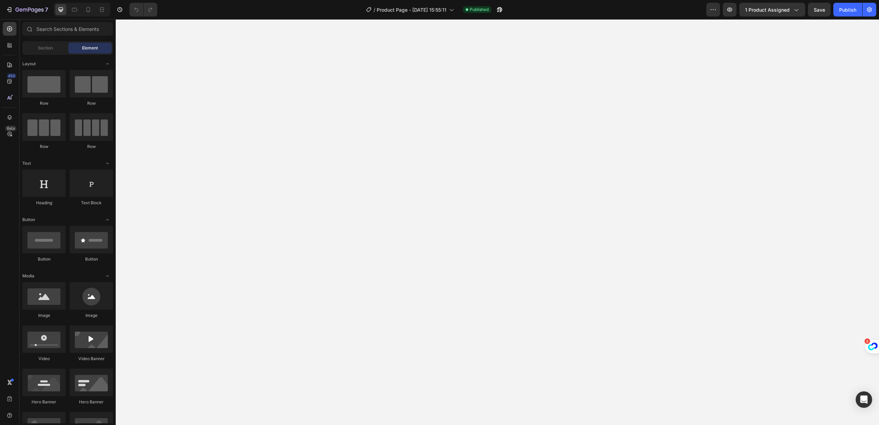
scroll to position [1555, 0]
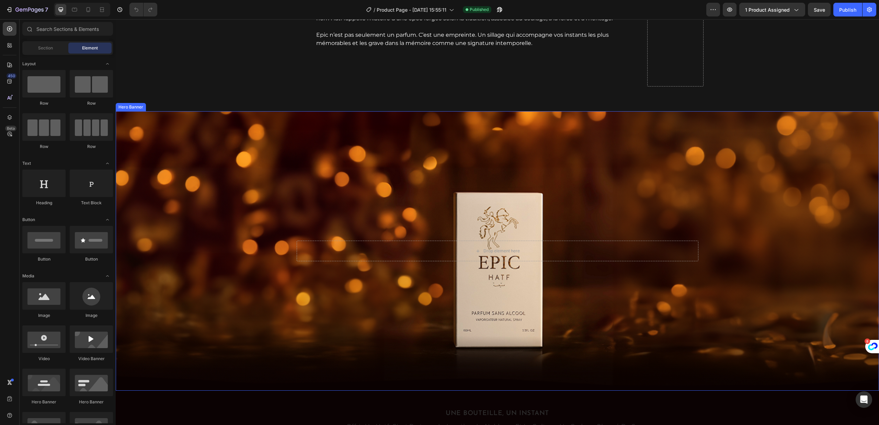
click at [431, 147] on div "Background Image" at bounding box center [497, 250] width 763 height 279
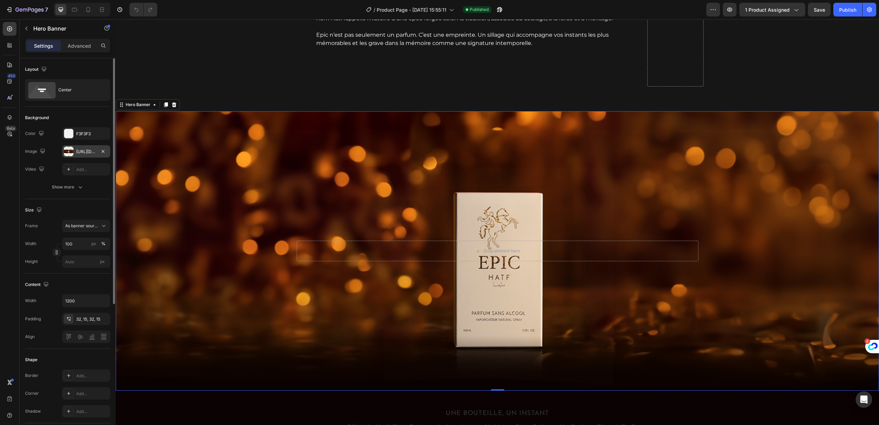
click at [89, 148] on div "https://cdn.shopify.com/s/files/1/0953/5753/4545/files/gempages_578600000989168…" at bounding box center [86, 151] width 48 height 12
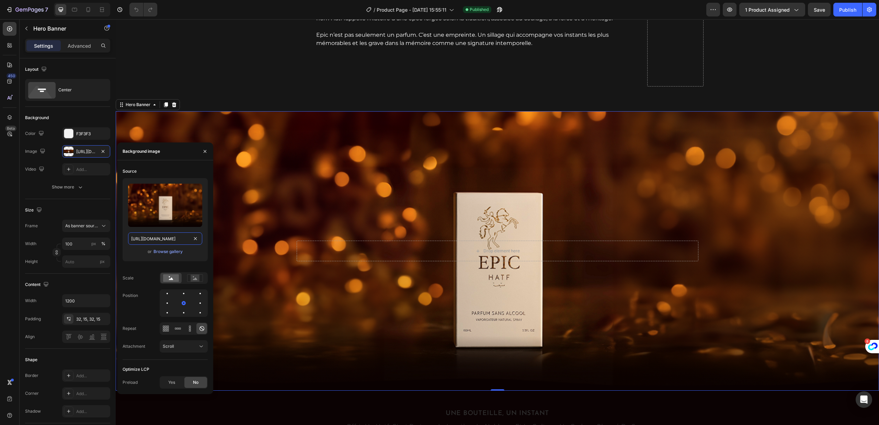
click at [173, 239] on input "https://cdn.shopify.com/s/files/1/0953/5753/4545/files/gempages_578600000989168…" at bounding box center [165, 238] width 74 height 12
click at [157, 252] on div "Browse gallery" at bounding box center [167, 252] width 29 height 6
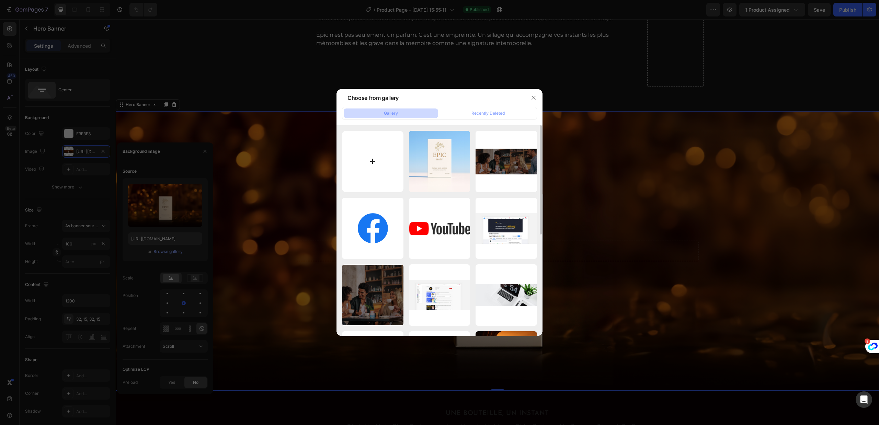
click at [359, 165] on input "file" at bounding box center [372, 161] width 61 height 61
type input "C:\fakepath\test.png"
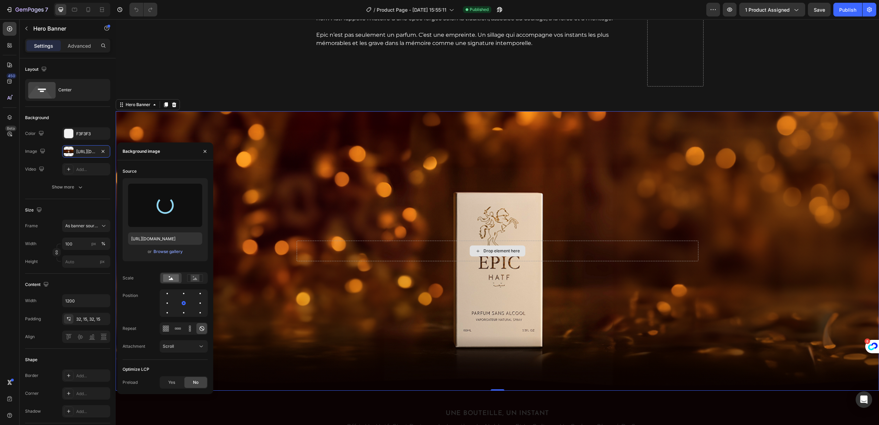
scroll to position [1665, 0]
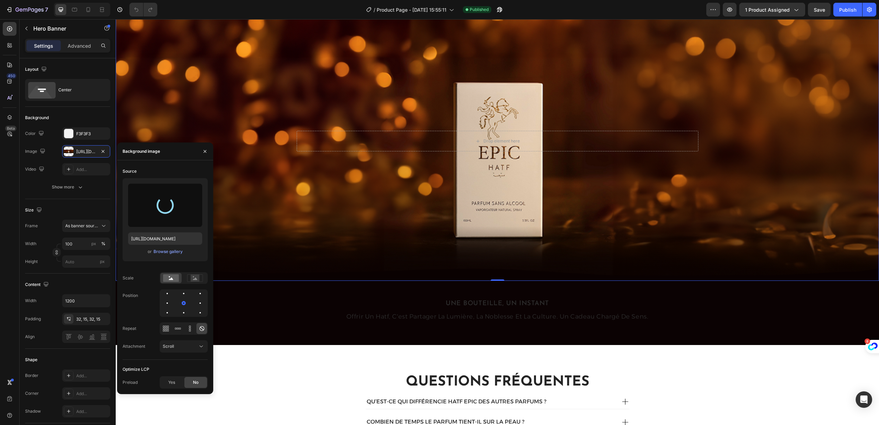
type input "https://cdn.shopify.com/s/files/1/0953/5753/4545/files/gempages_578600000989168…"
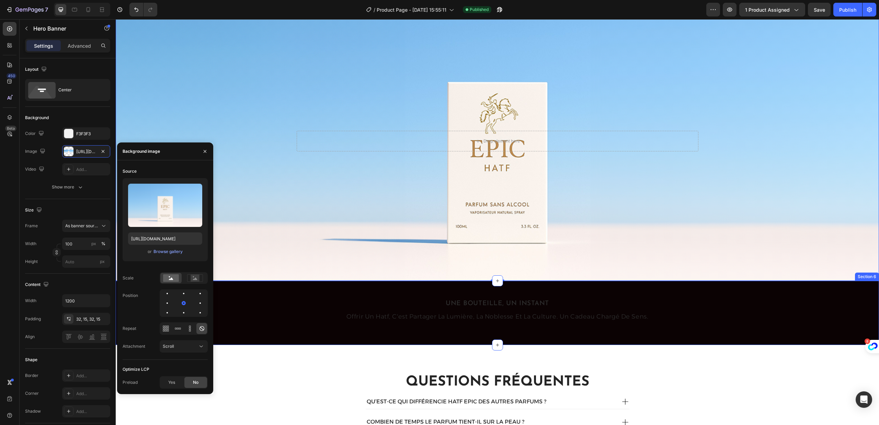
click at [260, 297] on div "Image Une bouteille, un instant Text Block offrir un hatf, c'est partager la lu…" at bounding box center [497, 313] width 763 height 42
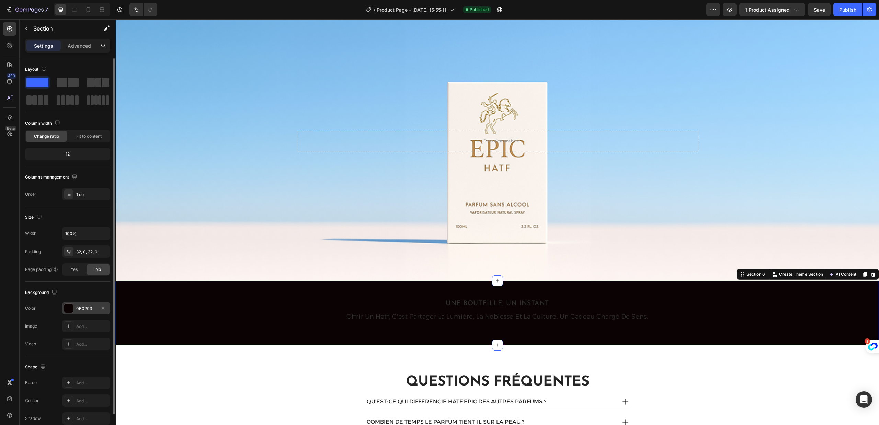
click at [66, 307] on div at bounding box center [68, 308] width 9 height 9
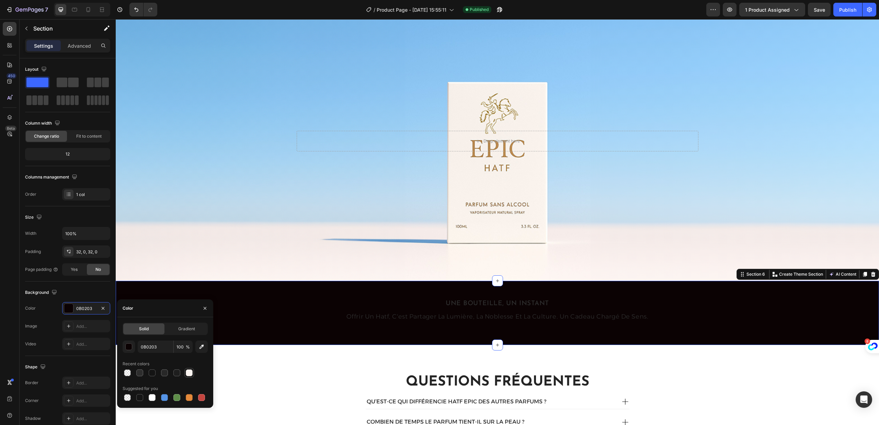
click at [186, 373] on div at bounding box center [189, 372] width 7 height 7
type input "FAF4F0"
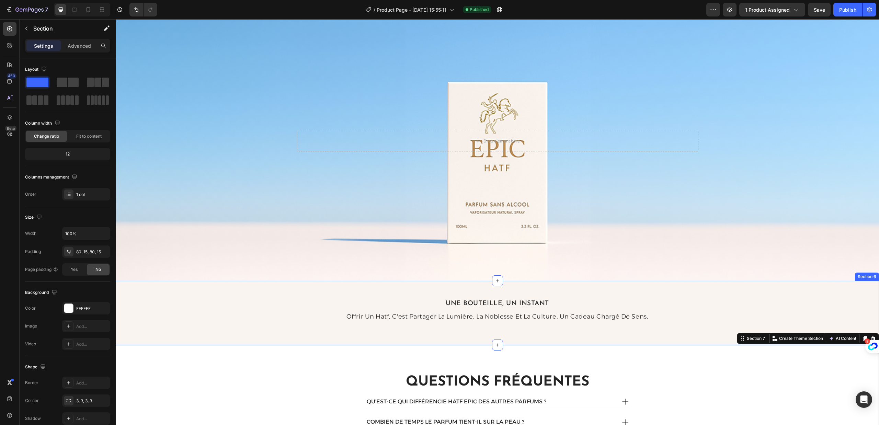
click at [194, 147] on div "Background Image" at bounding box center [497, 140] width 763 height 279
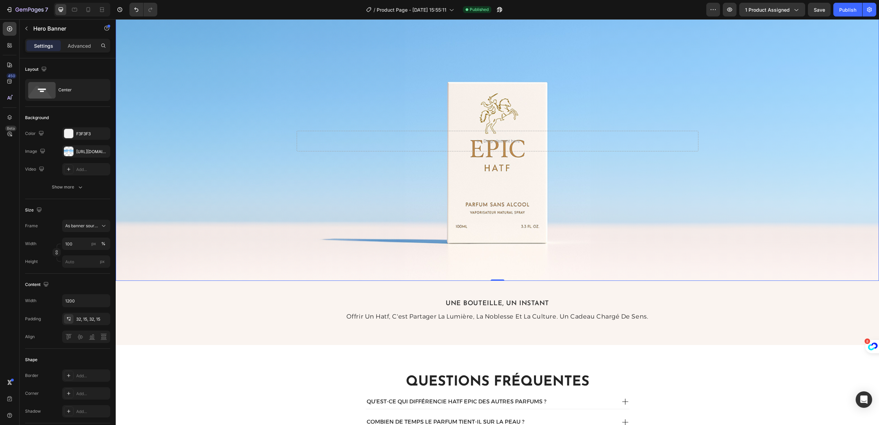
click at [191, 138] on div "Background Image" at bounding box center [497, 140] width 763 height 279
click at [173, 303] on div "Image Une bouteille, un instant Text Block offrir un hatf, c'est partager la lu…" at bounding box center [497, 313] width 763 height 42
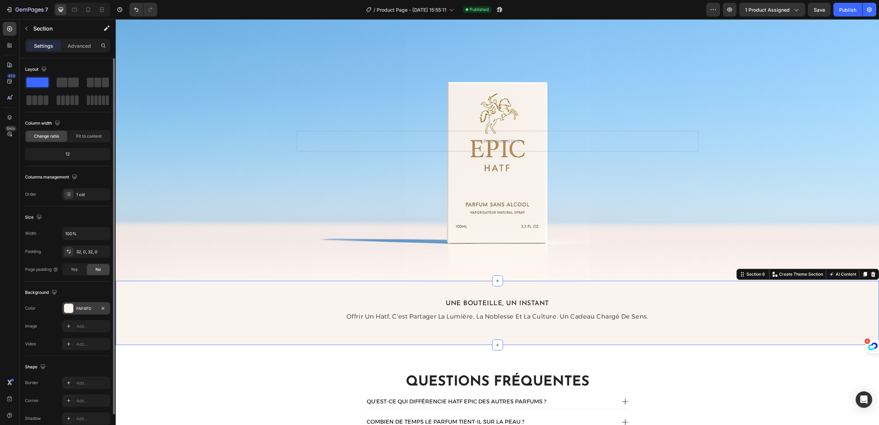
click at [70, 309] on div at bounding box center [68, 308] width 9 height 9
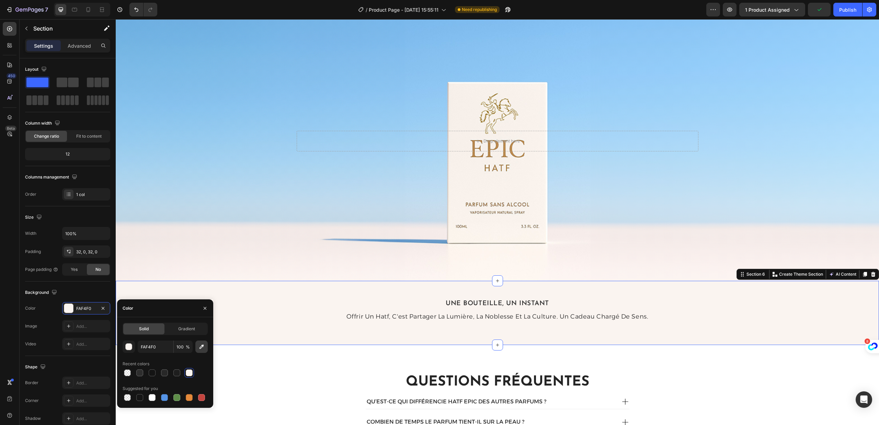
drag, startPoint x: 200, startPoint y: 350, endPoint x: 119, endPoint y: 309, distance: 90.6
click at [200, 350] on button "button" at bounding box center [201, 347] width 12 height 12
type input "FCF3F4"
click at [308, 169] on div "Background Image" at bounding box center [497, 140] width 763 height 279
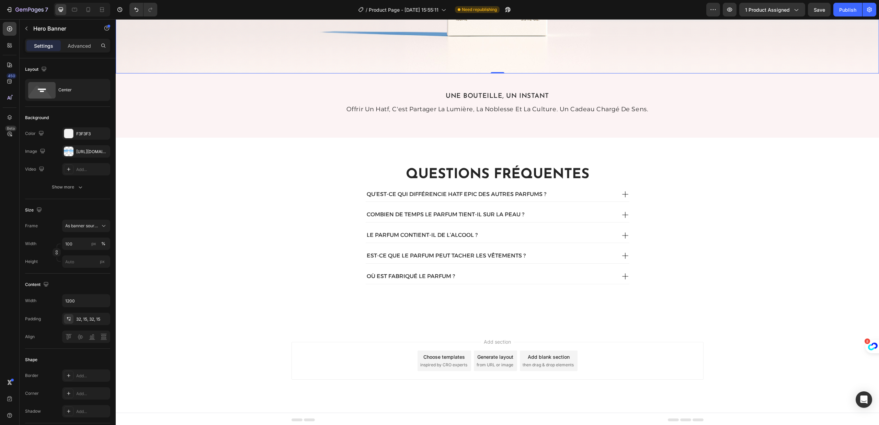
scroll to position [1823, 0]
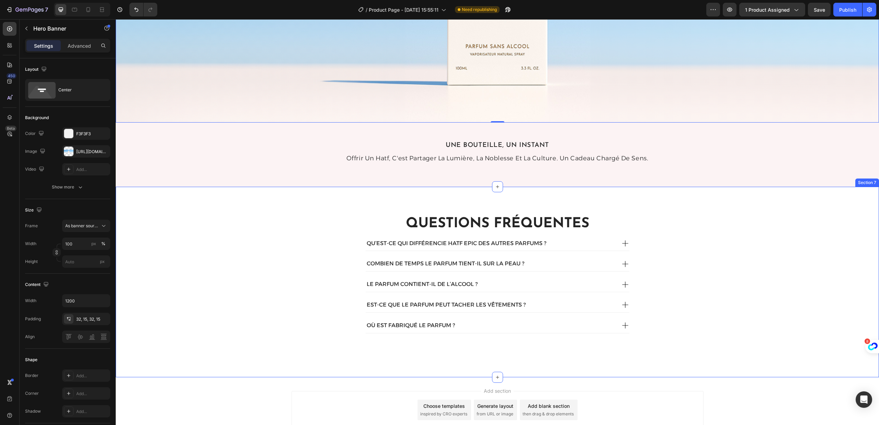
click at [394, 327] on div "OÙ EST FABRIQUÉ LE PARFUM ?" at bounding box center [411, 325] width 90 height 9
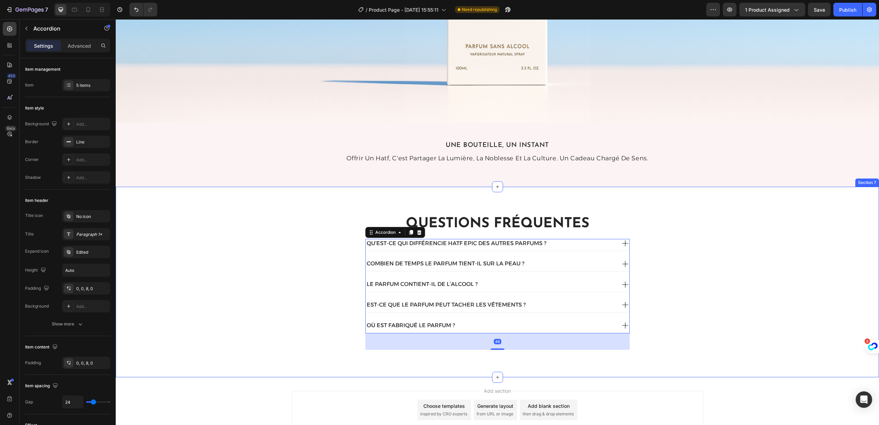
scroll to position [1795, 0]
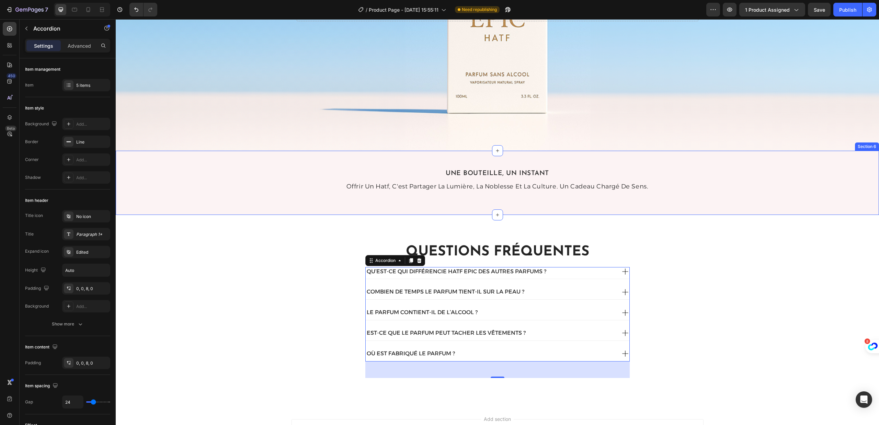
click at [182, 194] on div "Image Une bouteille, un instant Text Block offrir un hatf, c'est partager la lu…" at bounding box center [497, 183] width 763 height 42
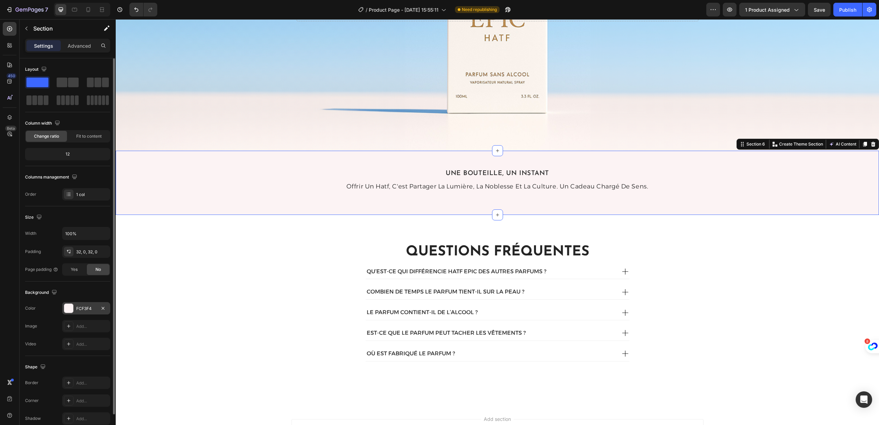
click at [68, 305] on div at bounding box center [68, 308] width 9 height 9
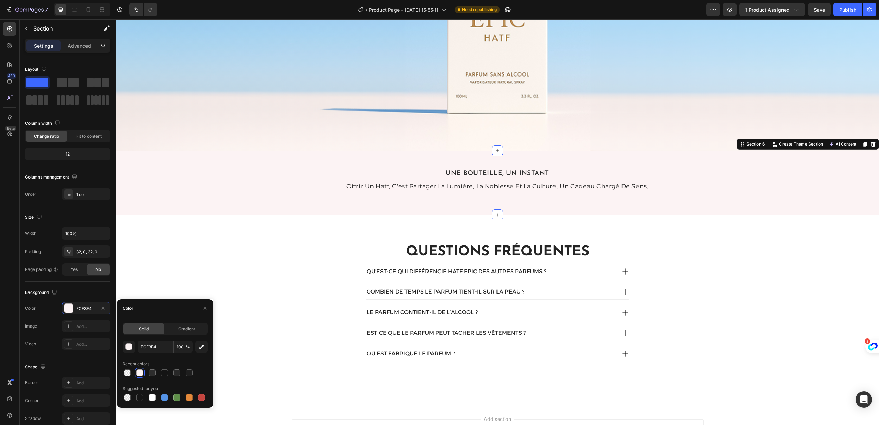
click at [193, 347] on div "FCF3F4 100 %" at bounding box center [165, 347] width 85 height 12
click at [200, 350] on button "button" at bounding box center [201, 347] width 12 height 12
type input "FEF6F0"
click at [348, 296] on div "Questions fréquentes Heading QU’EST-CE QUI DIFFÉRENCIE HATF EPIC DES AUTRES PAR…" at bounding box center [497, 310] width 753 height 136
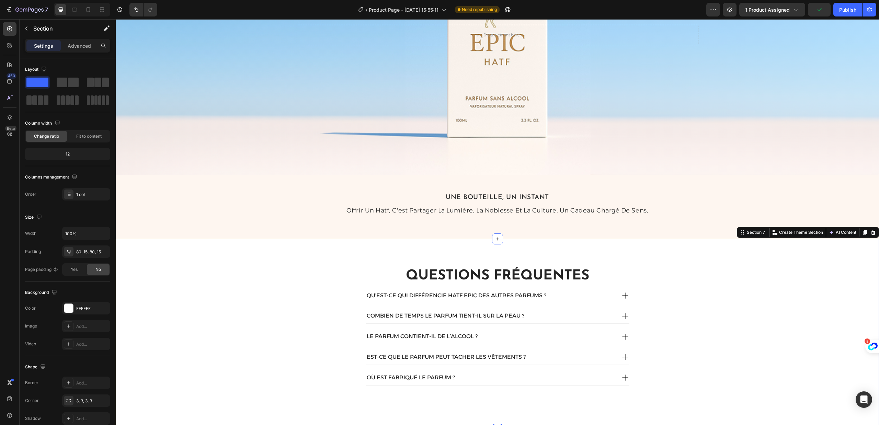
scroll to position [1743, 0]
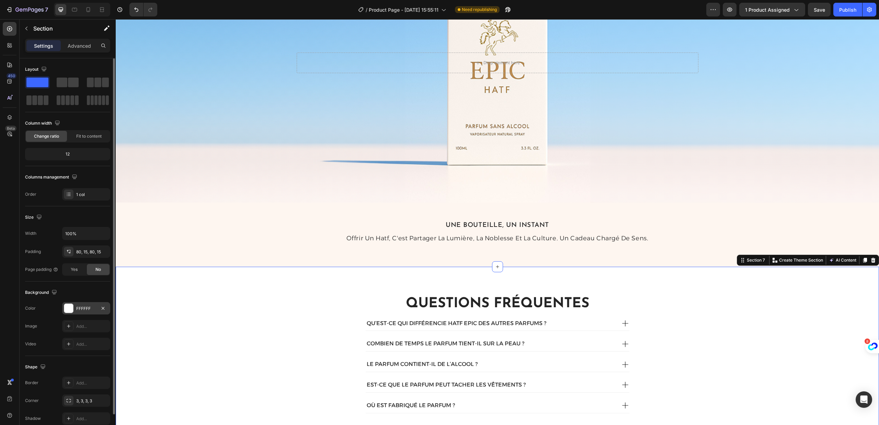
click at [92, 307] on div "FFFFFF" at bounding box center [86, 308] width 20 height 6
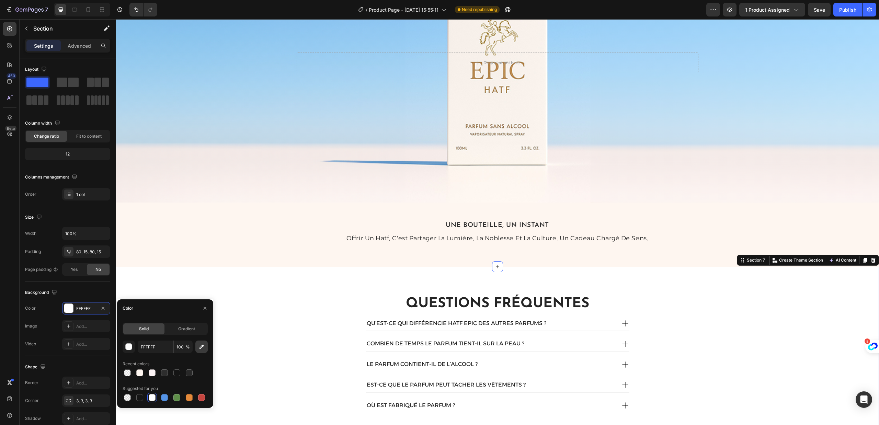
click at [198, 348] on icon "button" at bounding box center [201, 346] width 7 height 7
type input "FCF3F2"
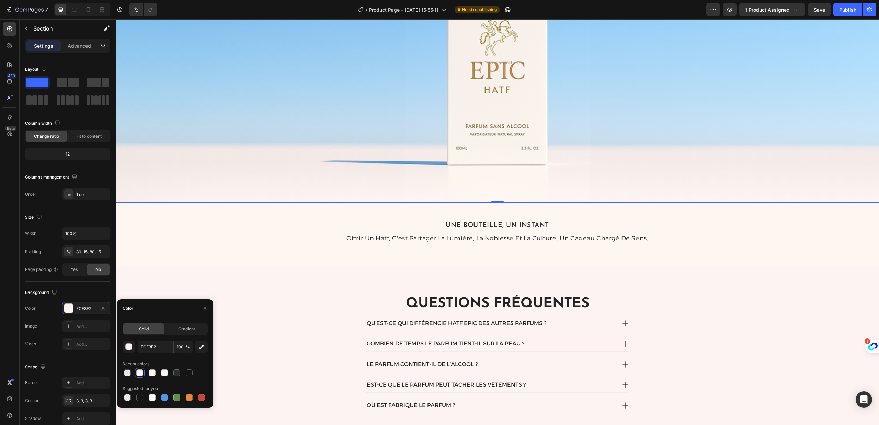
click at [268, 156] on div "Background Image" at bounding box center [497, 62] width 763 height 279
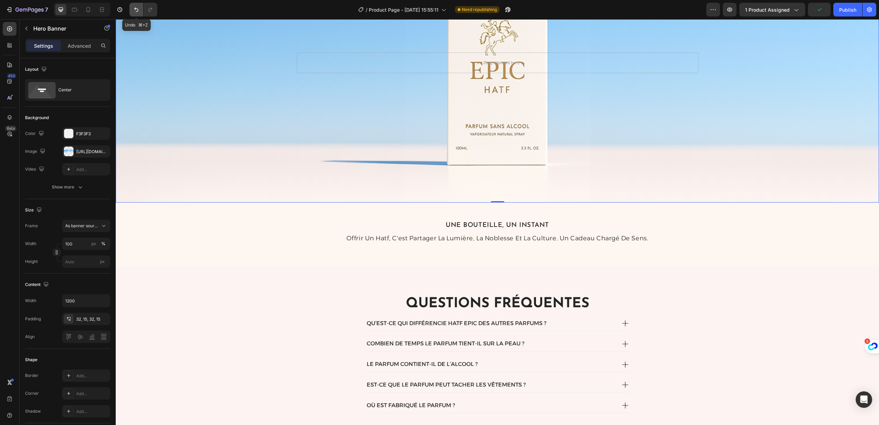
click at [140, 12] on button "Undo/Redo" at bounding box center [136, 10] width 14 height 14
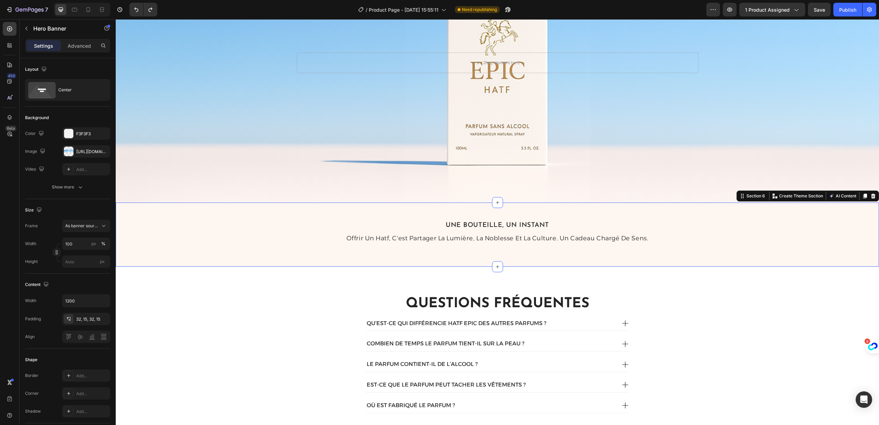
click at [210, 229] on div "Image Une bouteille, un instant Text Block offrir un hatf, c'est partager la lu…" at bounding box center [497, 235] width 763 height 42
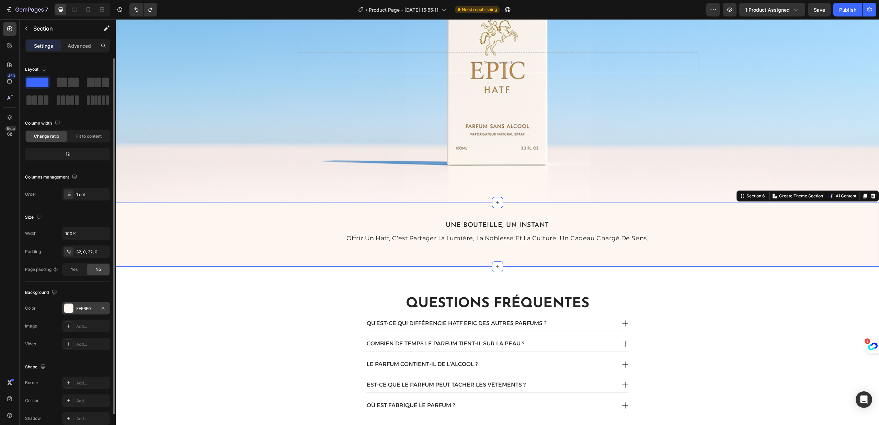
click at [70, 310] on div at bounding box center [68, 308] width 9 height 9
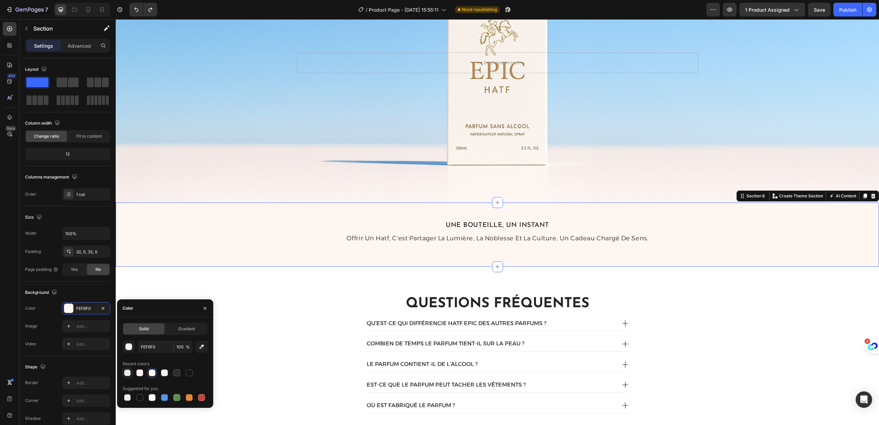
click at [128, 374] on div at bounding box center [127, 372] width 7 height 7
type input "DDDDDD"
type input "0"
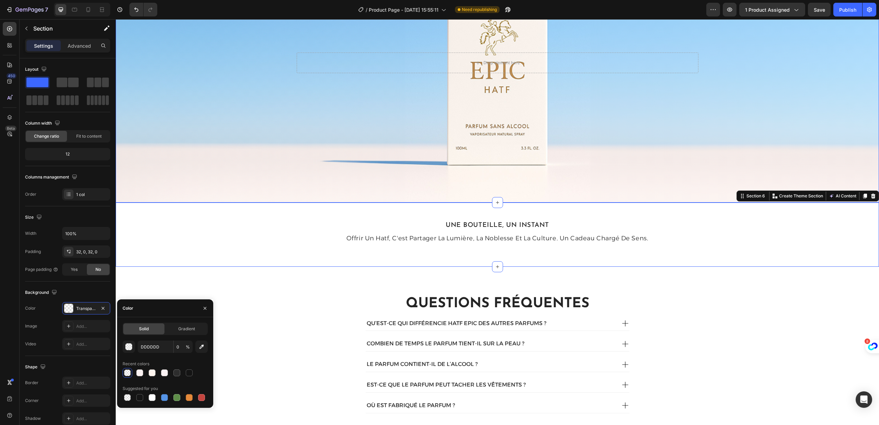
click at [239, 95] on div "Background Image" at bounding box center [497, 62] width 763 height 279
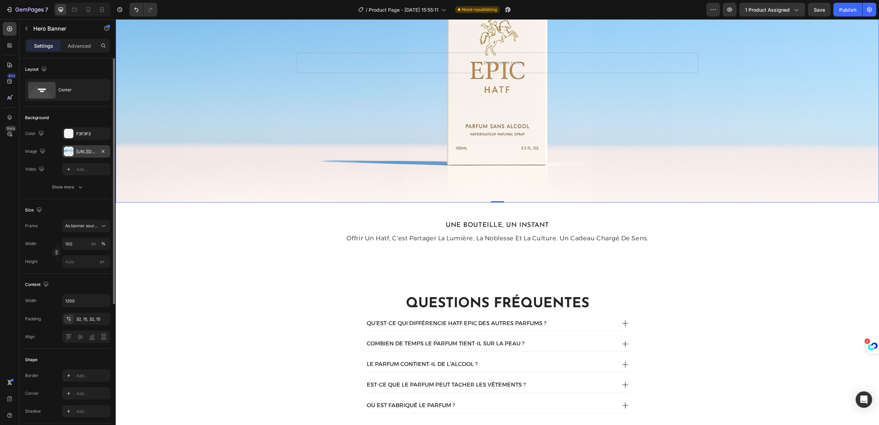
click at [78, 149] on div "https://cdn.shopify.com/s/files/1/0953/5753/4545/files/gempages_578600000989168…" at bounding box center [86, 152] width 20 height 6
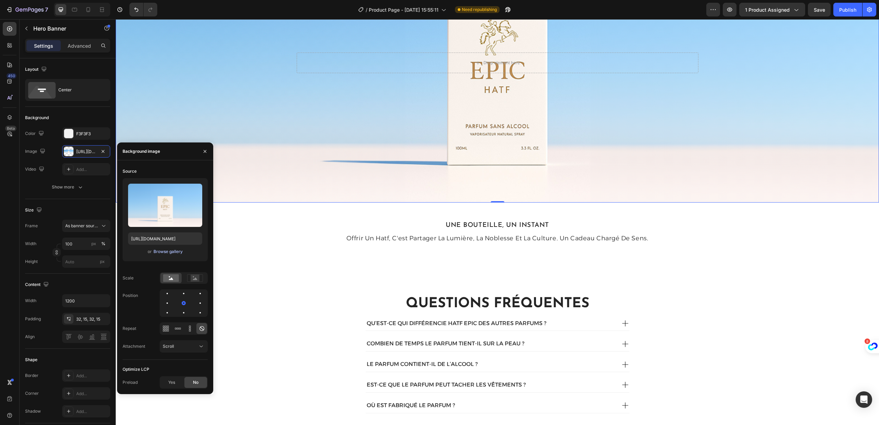
click at [165, 253] on div "Browse gallery" at bounding box center [167, 252] width 29 height 6
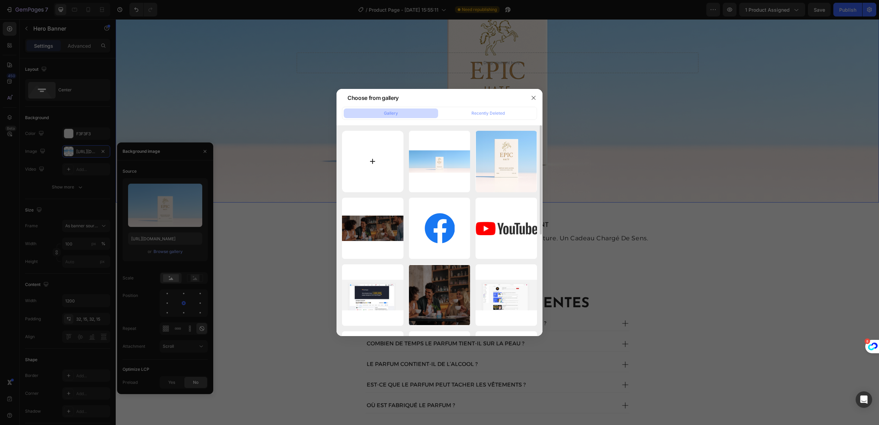
click at [362, 165] on input "file" at bounding box center [372, 161] width 61 height 61
type input "C:\fakepath\rteg.png"
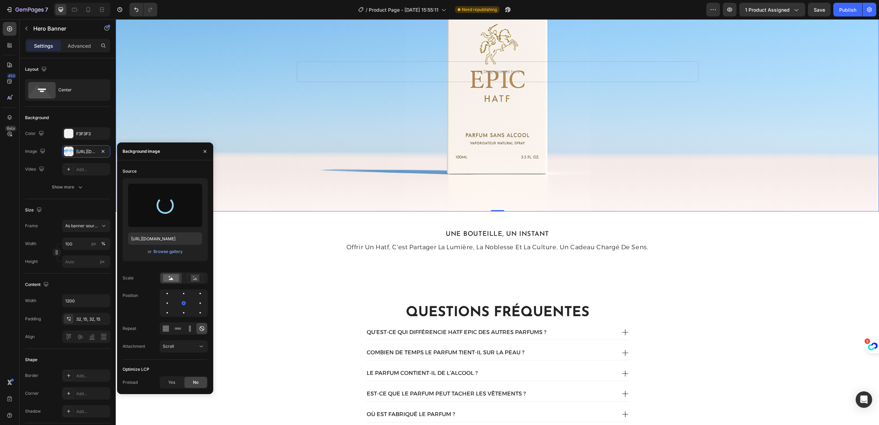
scroll to position [1676, 0]
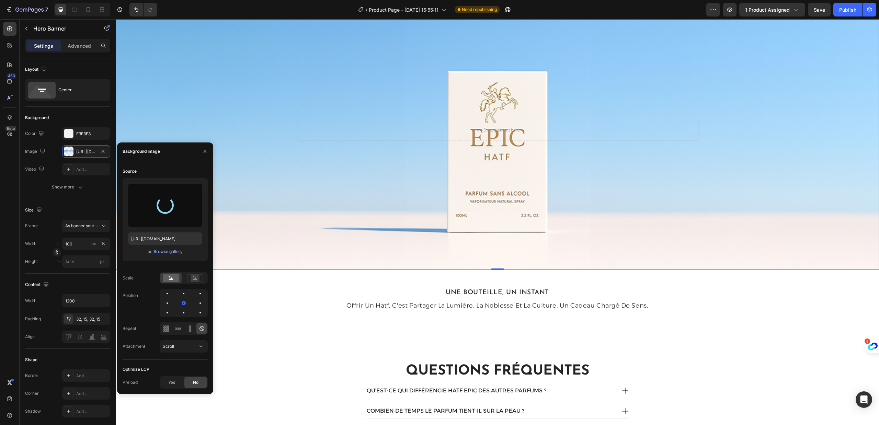
type input "https://cdn.shopify.com/s/files/1/0953/5753/4545/files/gempages_578600000989168…"
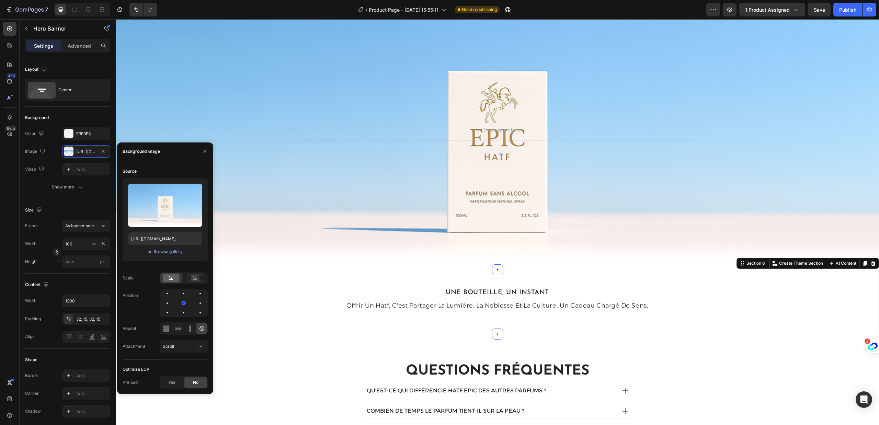
click at [286, 301] on div "Image Une bouteille, un instant Text Block offrir un hatf, c'est partager la lu…" at bounding box center [497, 302] width 763 height 42
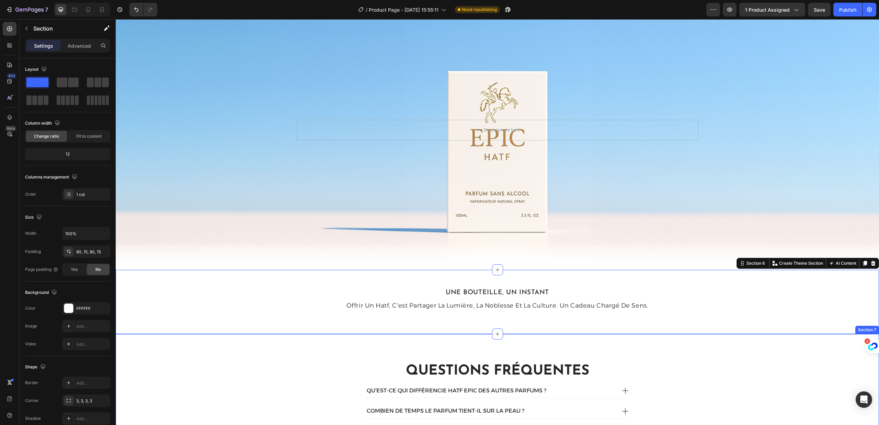
click at [252, 353] on div "Questions fréquentes Heading QU’EST-CE QUI DIFFÉRENCIE HATF EPIC DES AUTRES PAR…" at bounding box center [497, 429] width 763 height 191
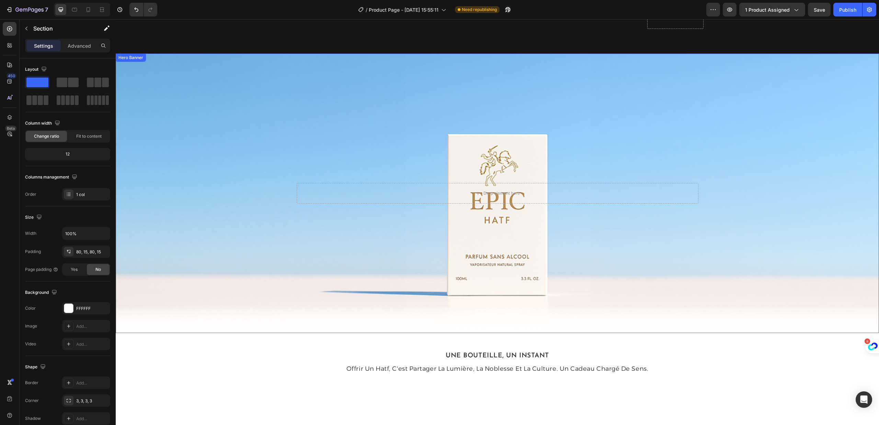
scroll to position [1541, 0]
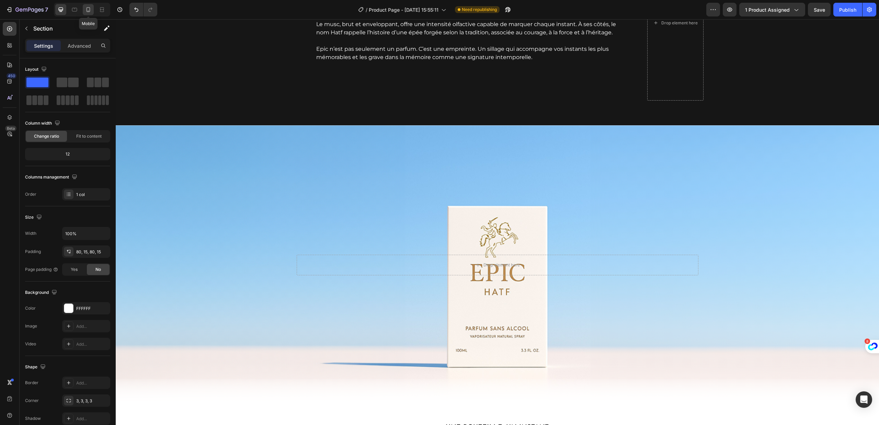
click at [89, 11] on icon at bounding box center [88, 9] width 7 height 7
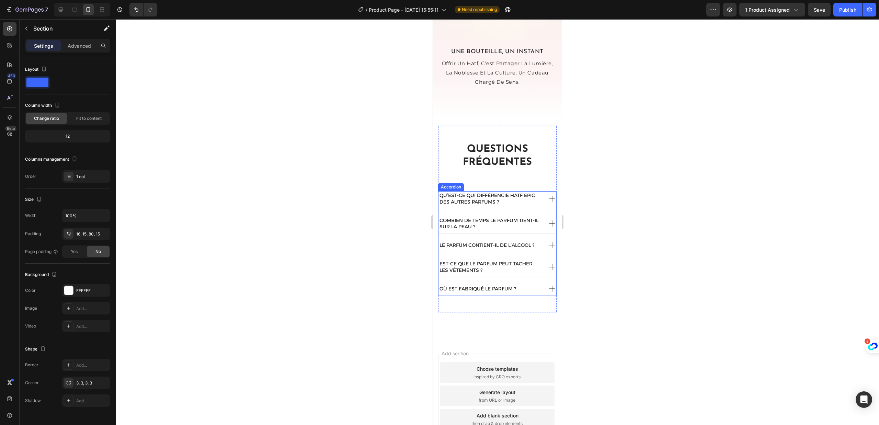
scroll to position [1758, 0]
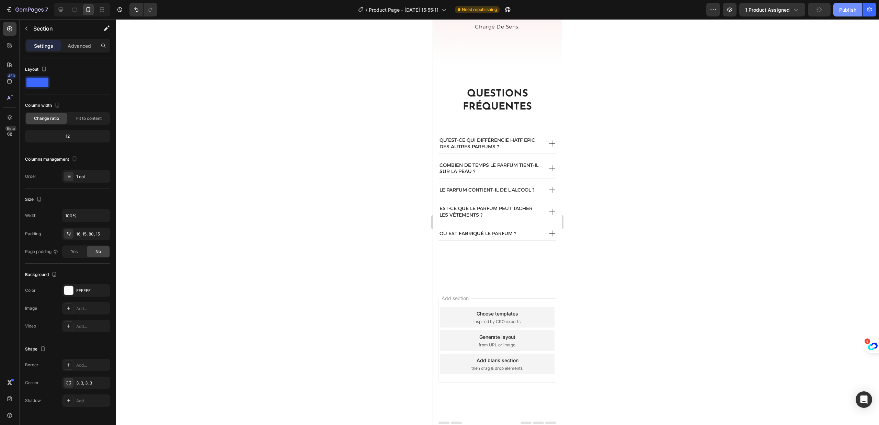
click at [842, 8] on div "Publish" at bounding box center [847, 9] width 17 height 7
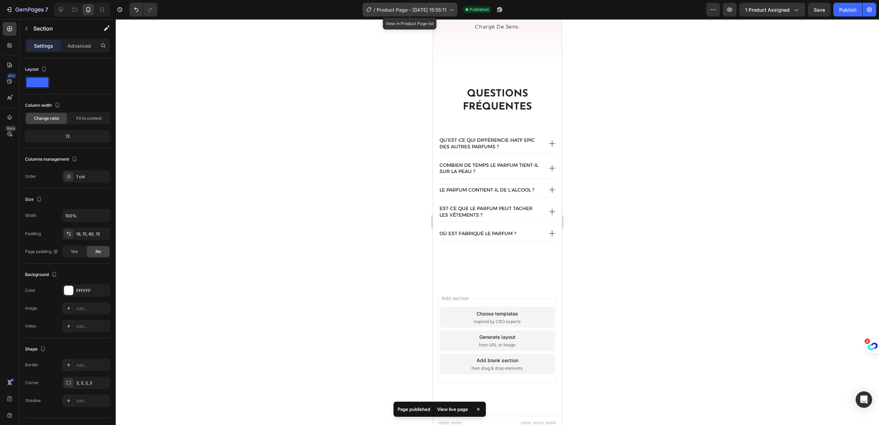
click at [380, 6] on span "Product Page - Aug 5, 15:55:11" at bounding box center [412, 9] width 70 height 7
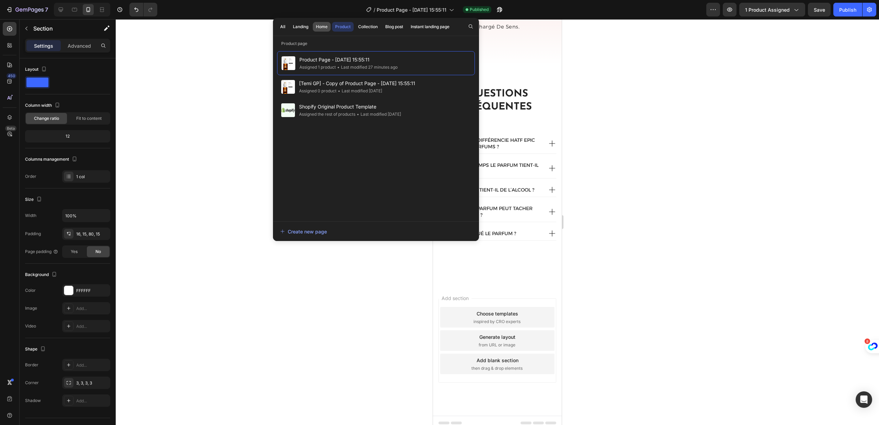
click at [325, 29] on div "Home" at bounding box center [322, 27] width 12 height 6
click at [335, 28] on div "Product" at bounding box center [342, 27] width 15 height 6
click at [371, 28] on div "Collection" at bounding box center [368, 27] width 20 height 6
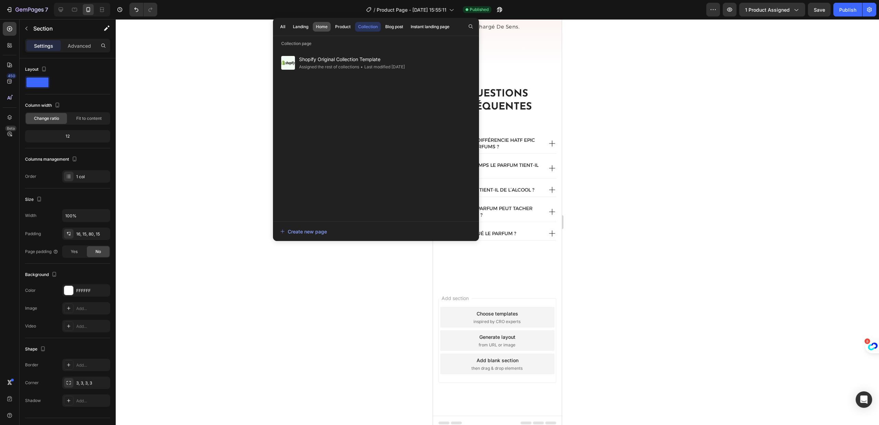
click at [332, 24] on button "Home" at bounding box center [343, 27] width 22 height 10
click at [338, 25] on div "Product" at bounding box center [342, 27] width 15 height 6
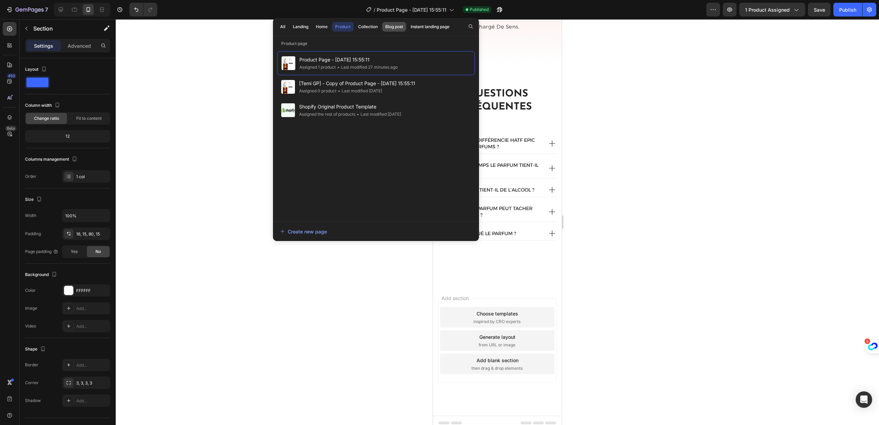
click at [407, 27] on button "Blog post" at bounding box center [429, 27] width 45 height 10
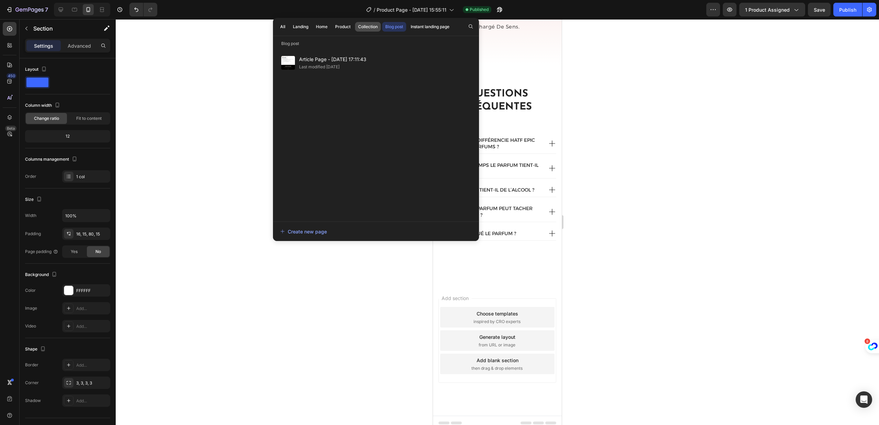
click at [372, 27] on div "Collection" at bounding box center [368, 27] width 20 height 6
click at [322, 28] on div "Home" at bounding box center [322, 27] width 12 height 6
click at [298, 28] on div "Landing" at bounding box center [300, 27] width 15 height 6
click at [282, 28] on div "All" at bounding box center [282, 27] width 5 height 6
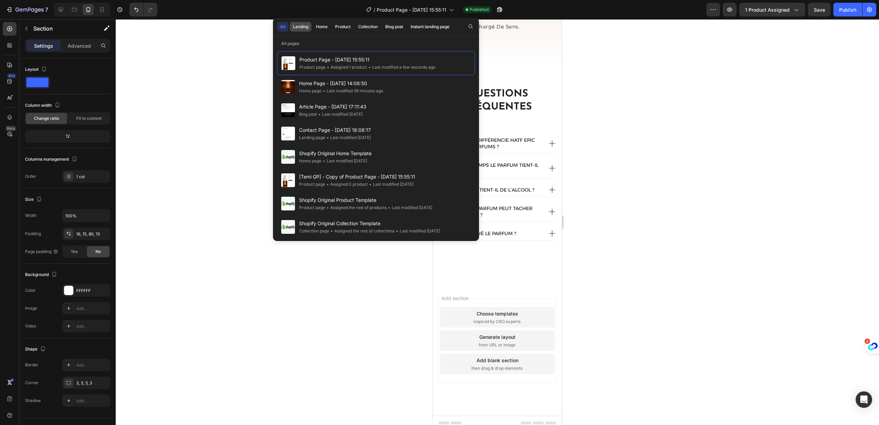
click at [313, 30] on button "Landing" at bounding box center [322, 27] width 18 height 10
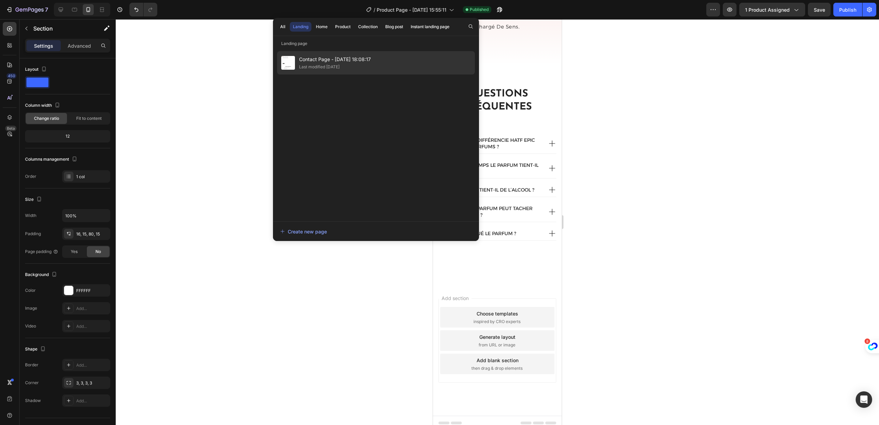
click at [310, 62] on span "Contact Page - Aug 20, 18:08:17" at bounding box center [335, 59] width 72 height 8
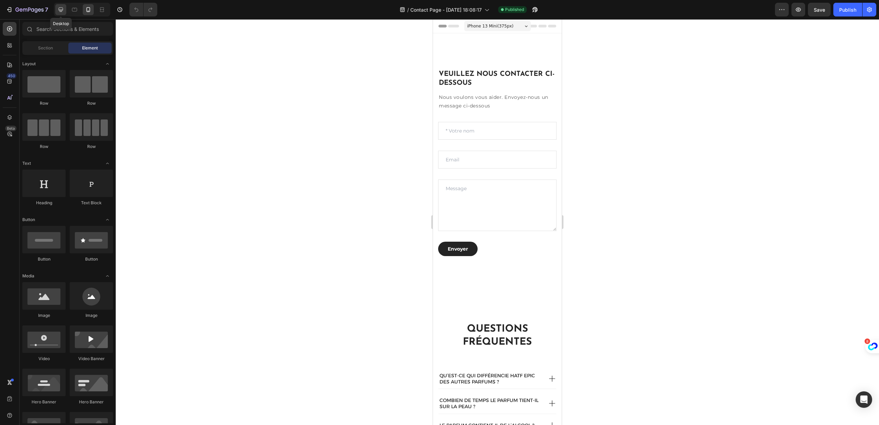
click at [62, 8] on icon at bounding box center [60, 9] width 7 height 7
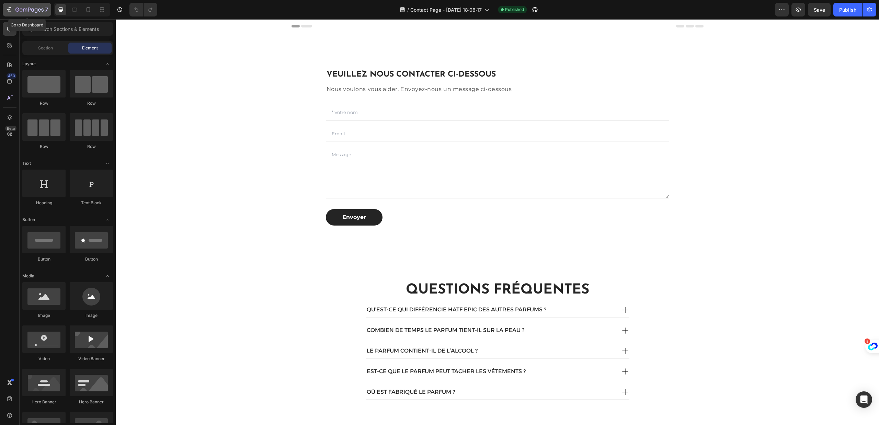
click at [11, 6] on icon "button" at bounding box center [9, 9] width 7 height 7
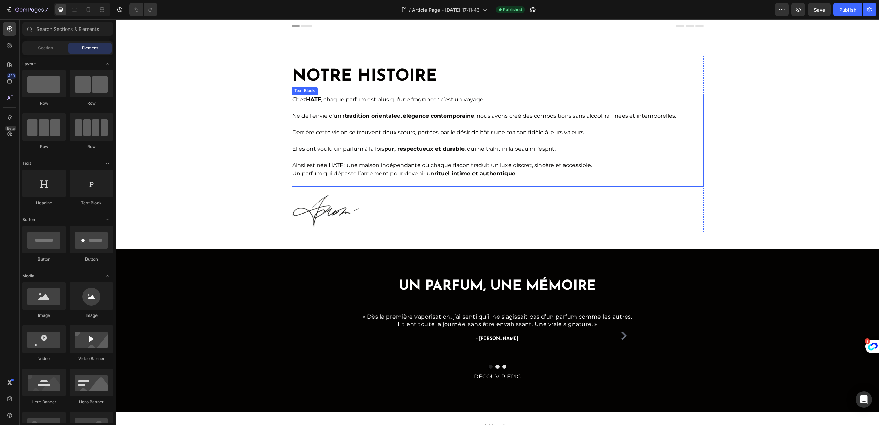
click at [368, 147] on p "Elles ont voulu un parfum à la fois pur, respectueux et durable , qui ne trahit…" at bounding box center [497, 149] width 411 height 8
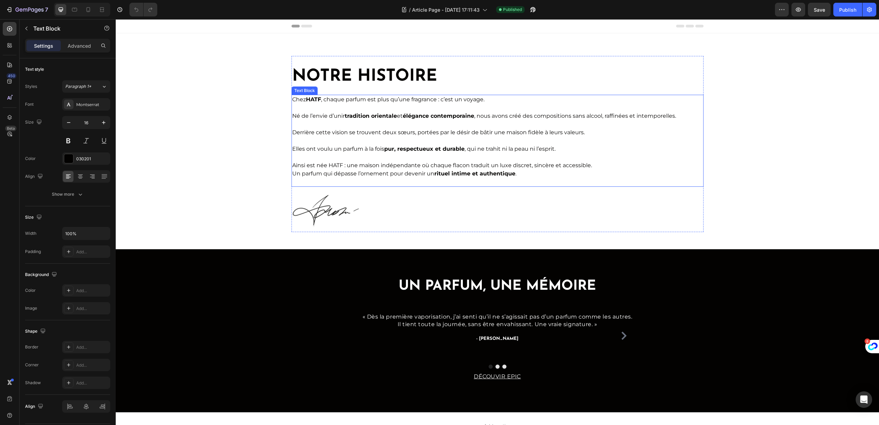
click at [368, 147] on p "Elles ont voulu un parfum à la fois pur, respectueux et durable , qui ne trahit…" at bounding box center [497, 149] width 411 height 8
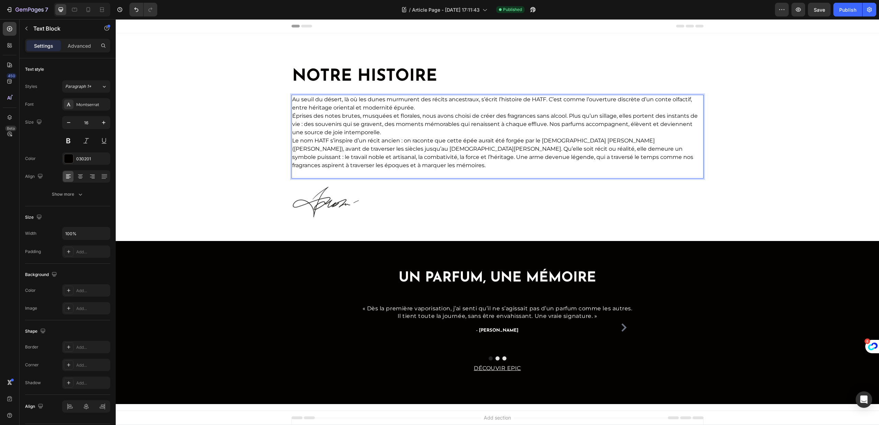
click at [292, 114] on p "Éprises des notes brutes, musquées et florales, nous avons choisi de créer des …" at bounding box center [497, 124] width 411 height 25
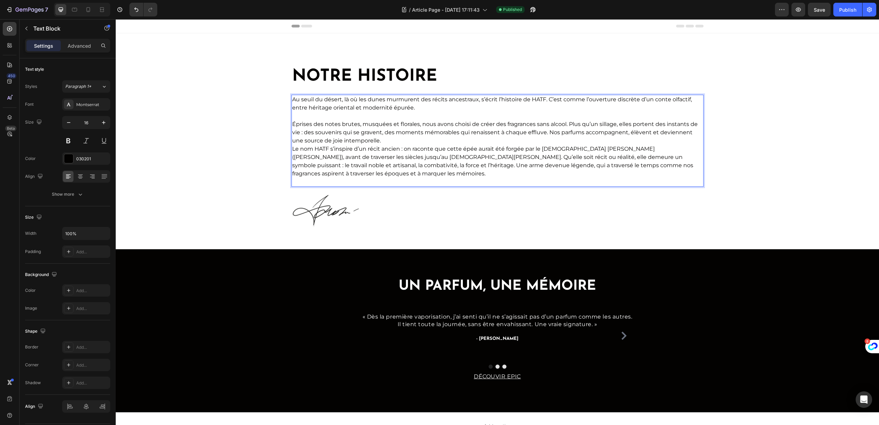
click at [292, 149] on p "Le nom HATF s’inspire d’un récit ancien : on raconte que cette épée aurait été …" at bounding box center [497, 165] width 411 height 41
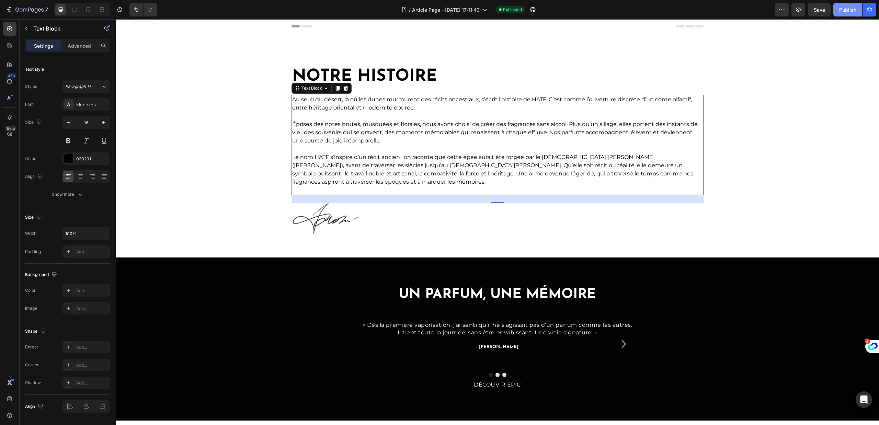
click at [848, 10] on div "Publish" at bounding box center [847, 9] width 17 height 7
click at [621, 345] on icon "Carousel Next Arrow" at bounding box center [623, 344] width 5 height 8
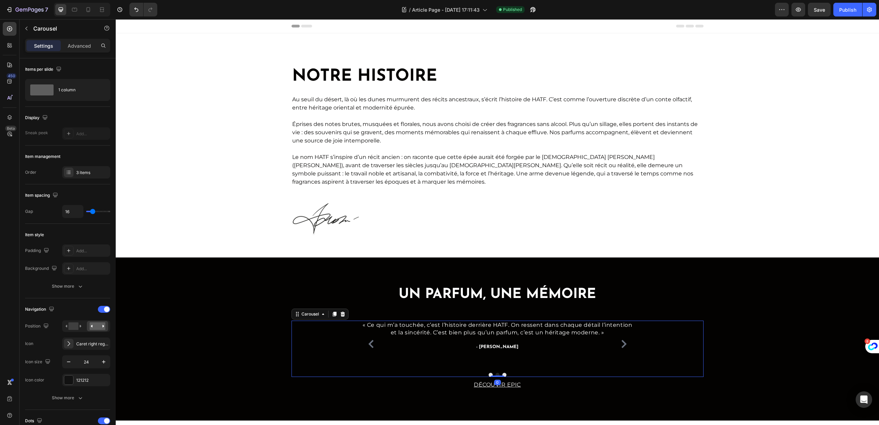
click at [621, 345] on icon "Carousel Next Arrow" at bounding box center [623, 344] width 5 height 8
click at [445, 386] on div "DÉCOUVIR EPIC Button" at bounding box center [497, 385] width 412 height 16
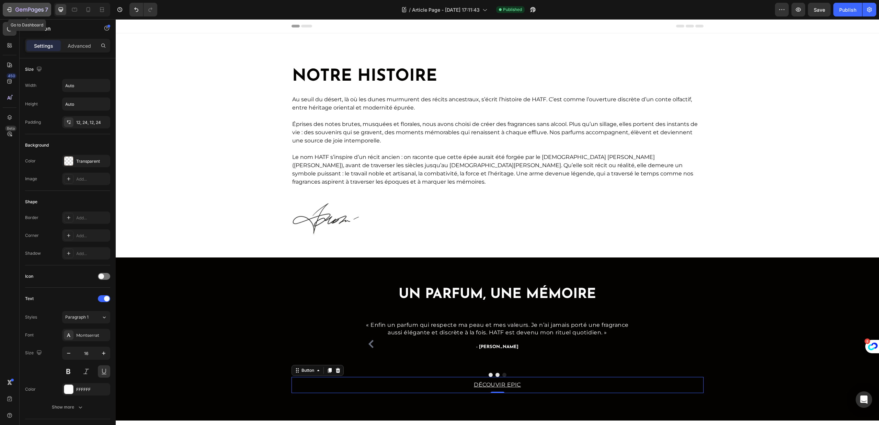
click at [6, 12] on icon "button" at bounding box center [9, 9] width 7 height 7
